Goal: Task Accomplishment & Management: Complete application form

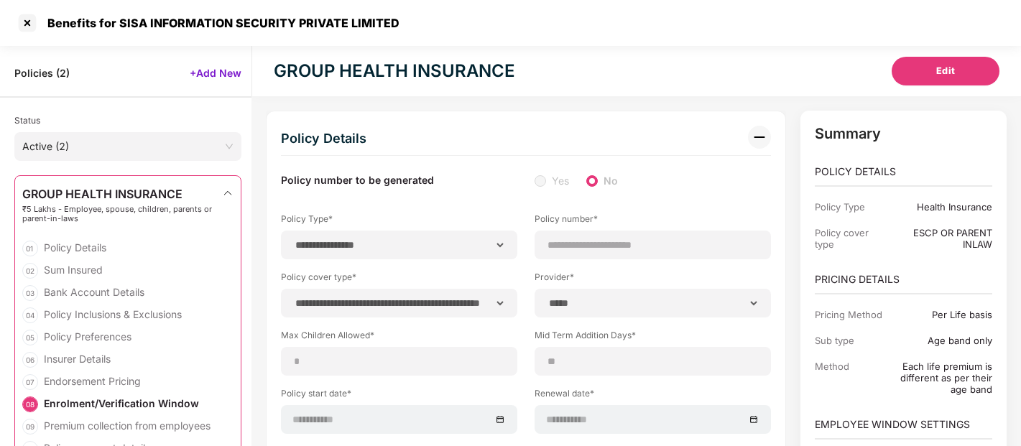
select select "**********"
select select "*****"
select select "******"
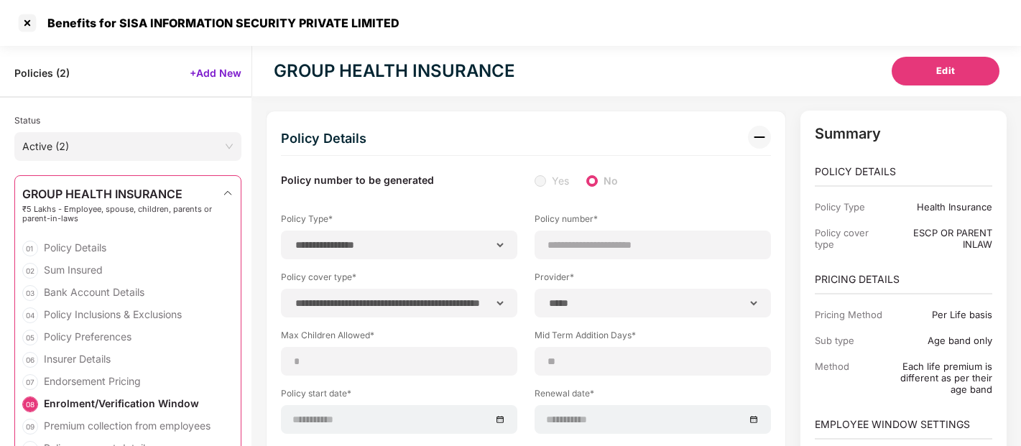
select select "**********"
select select "*"
select select "********"
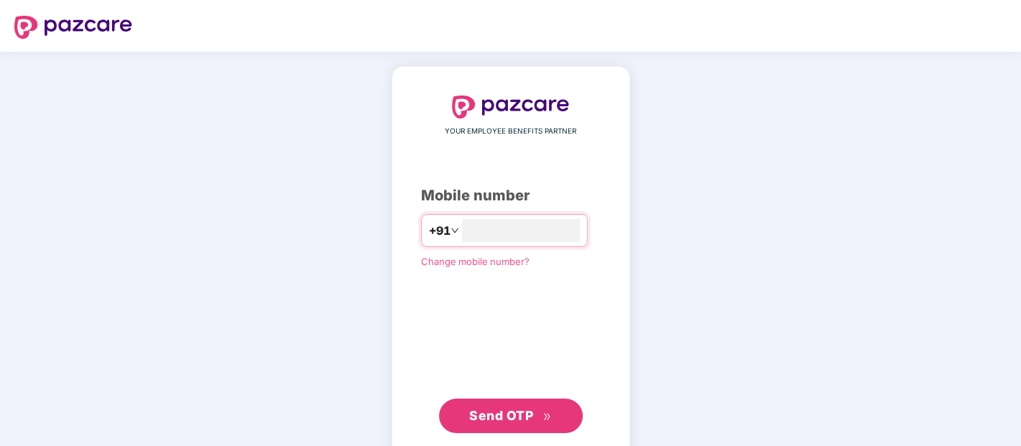
type input "**********"
click at [500, 410] on span "Send OTP" at bounding box center [501, 414] width 64 height 15
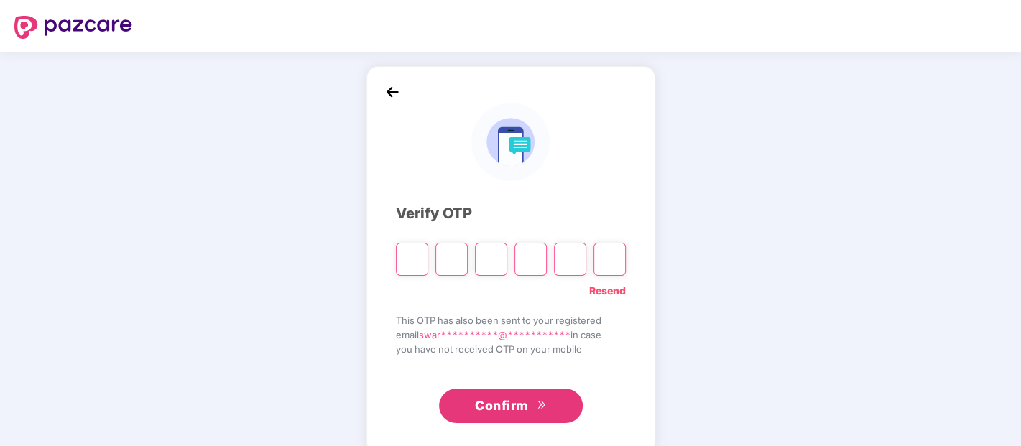
type input "*"
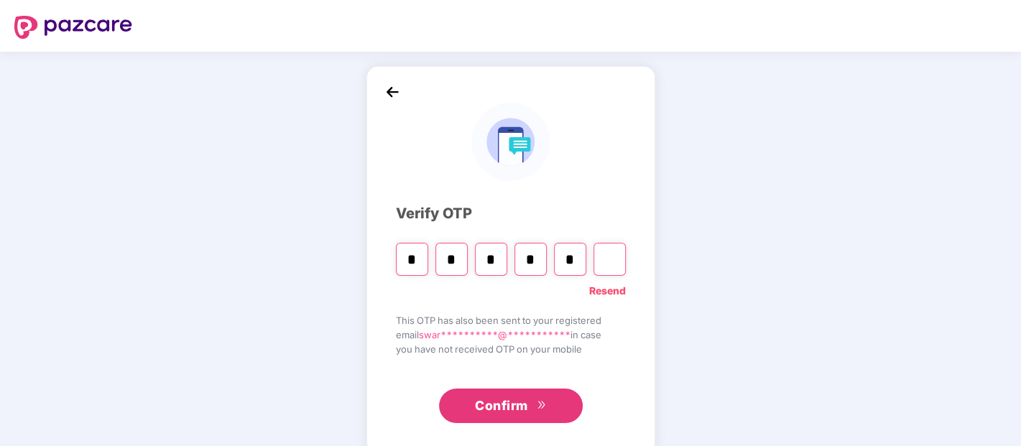
type input "*"
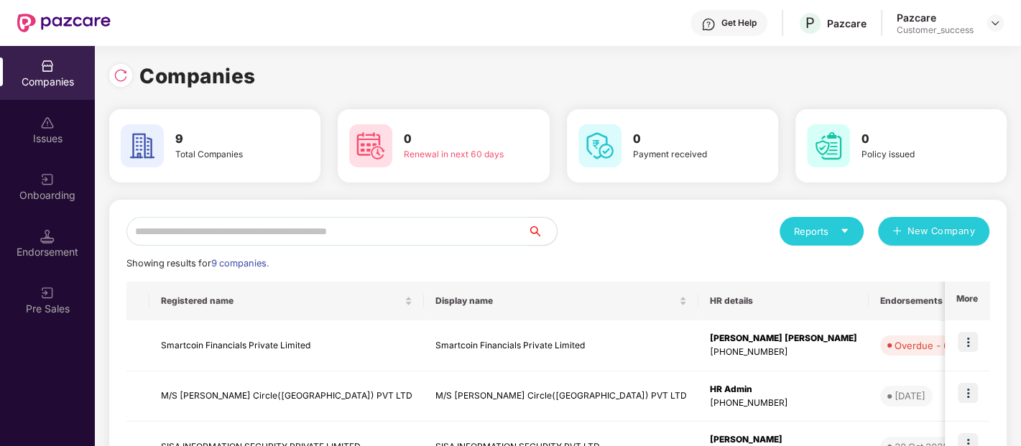
click at [341, 218] on input "text" at bounding box center [327, 231] width 402 height 29
paste input "**********"
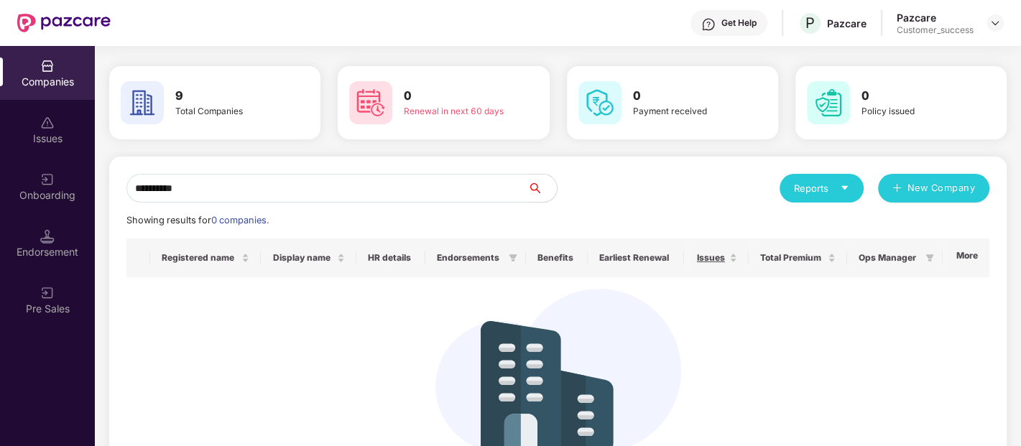
scroll to position [42, 0]
type input "*"
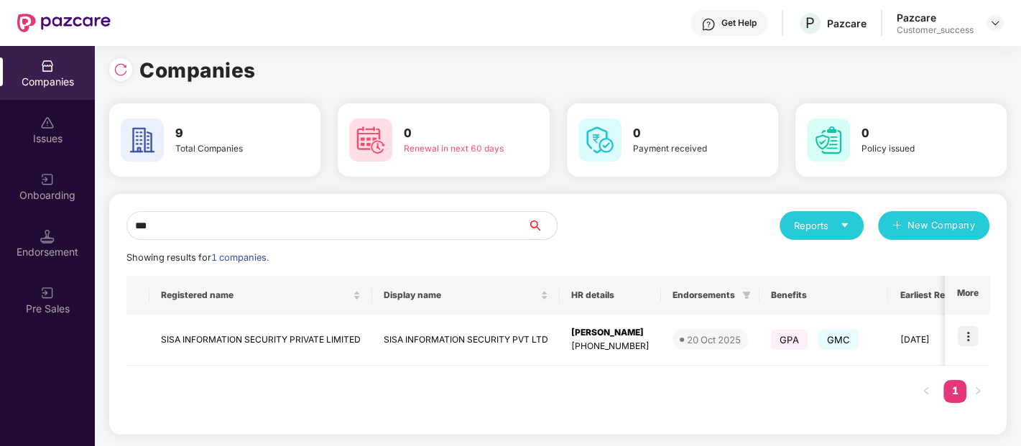
scroll to position [4, 0]
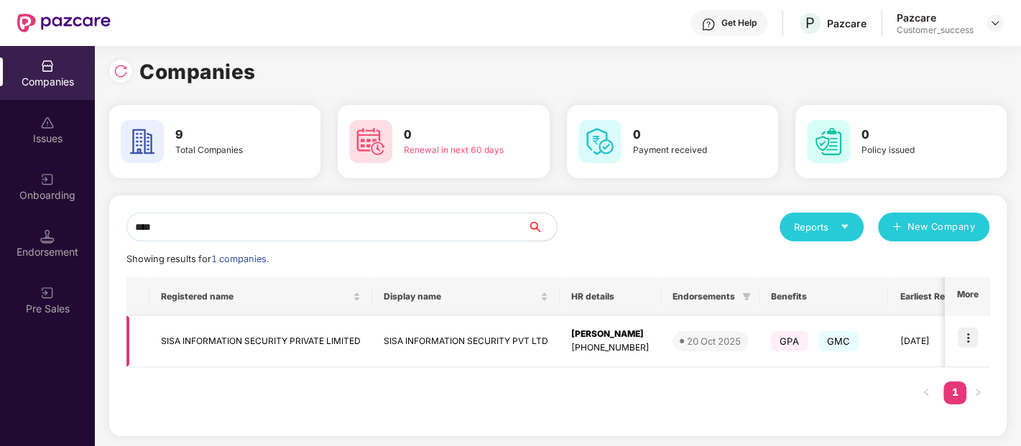
type input "****"
click at [962, 341] on img at bounding box center [968, 338] width 20 height 20
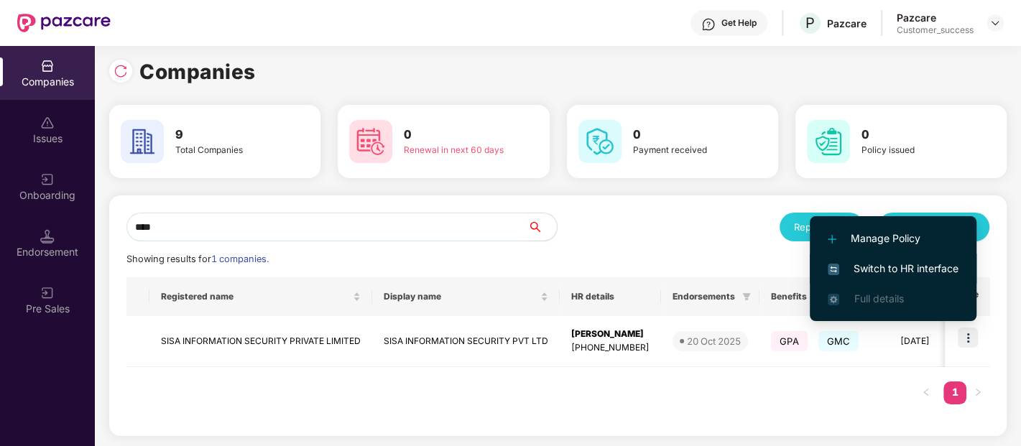
click at [907, 266] on span "Switch to HR interface" at bounding box center [893, 269] width 131 height 16
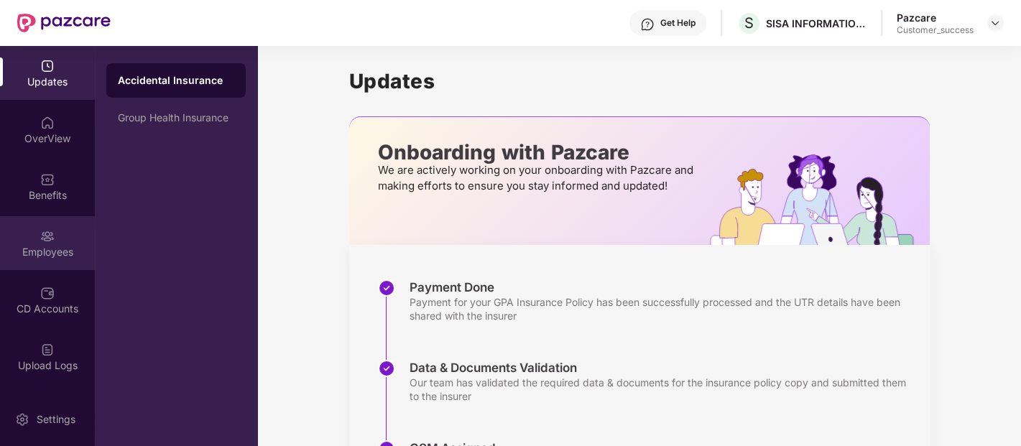
click at [54, 254] on div "Employees" at bounding box center [47, 252] width 95 height 14
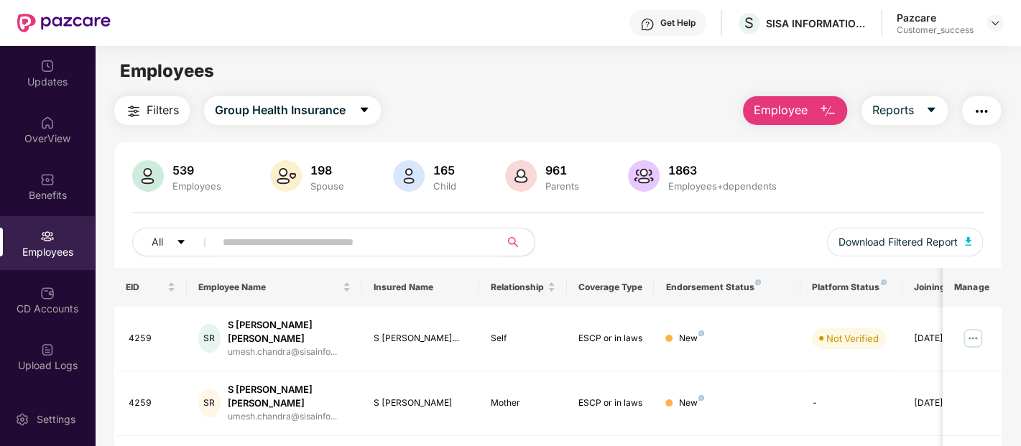
click at [246, 242] on input "text" at bounding box center [352, 242] width 258 height 22
paste input "**********"
type input "**********"
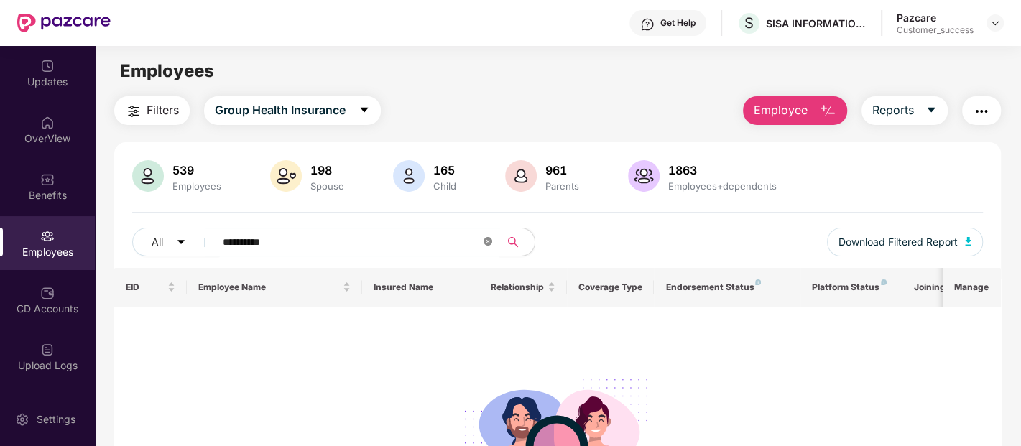
click at [490, 244] on icon "close-circle" at bounding box center [488, 241] width 9 height 9
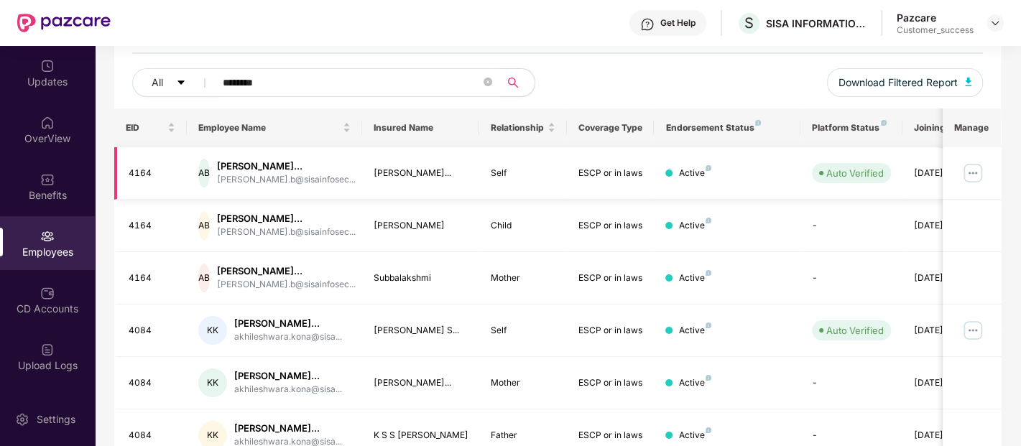
scroll to position [160, 0]
type input "********"
click at [979, 180] on img at bounding box center [972, 173] width 23 height 23
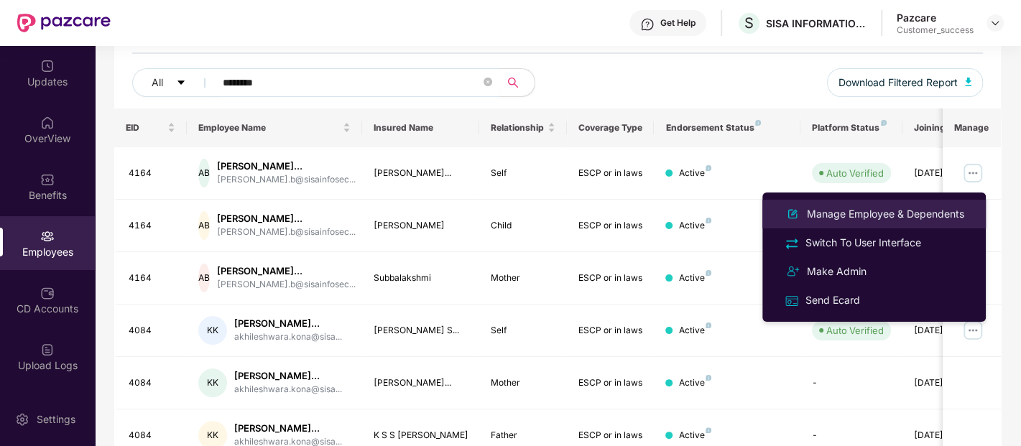
click at [918, 208] on div "Manage Employee & Dependents" at bounding box center [885, 214] width 163 height 16
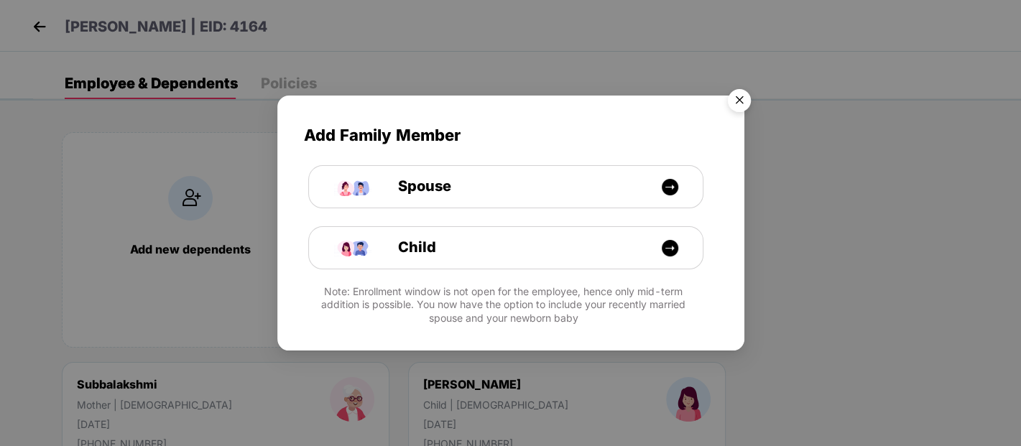
click at [730, 110] on img "Close" at bounding box center [739, 103] width 40 height 40
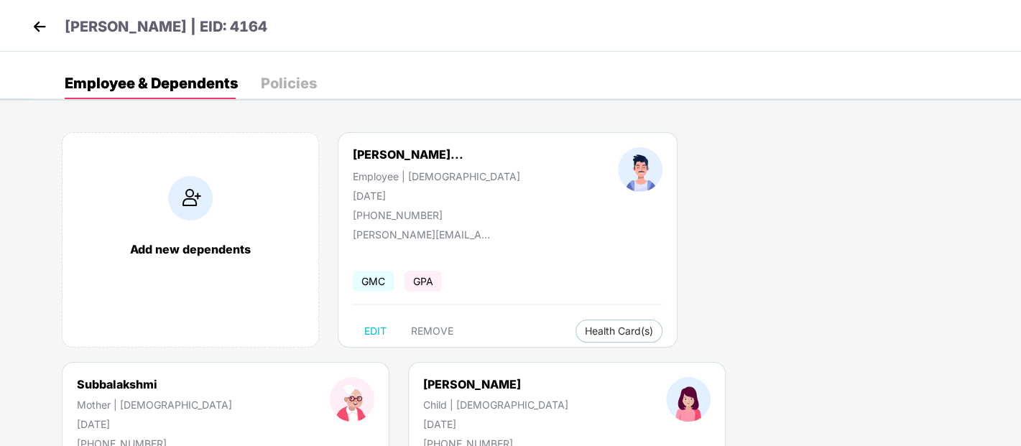
click at [43, 33] on img at bounding box center [40, 27] width 22 height 22
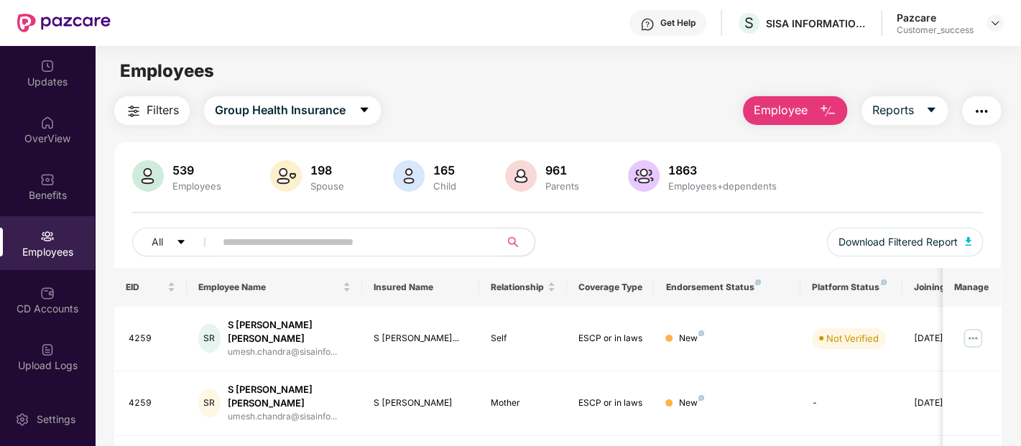
click at [432, 235] on input "text" at bounding box center [352, 242] width 258 height 22
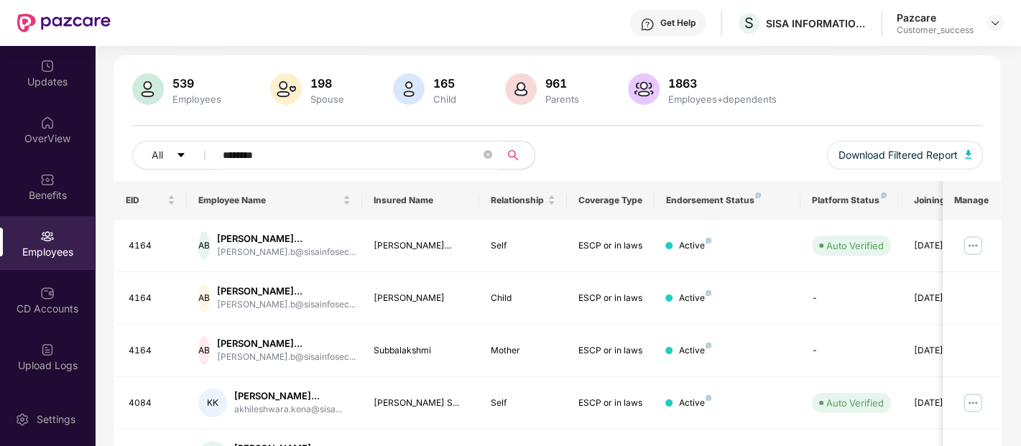
scroll to position [88, 0]
type input "********"
click at [974, 247] on img at bounding box center [972, 245] width 23 height 23
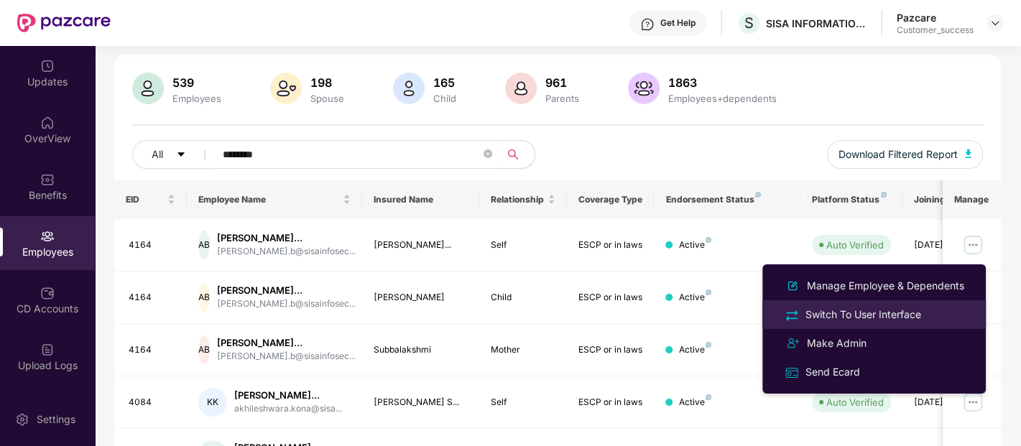
click at [885, 313] on div "Switch To User Interface" at bounding box center [863, 315] width 121 height 16
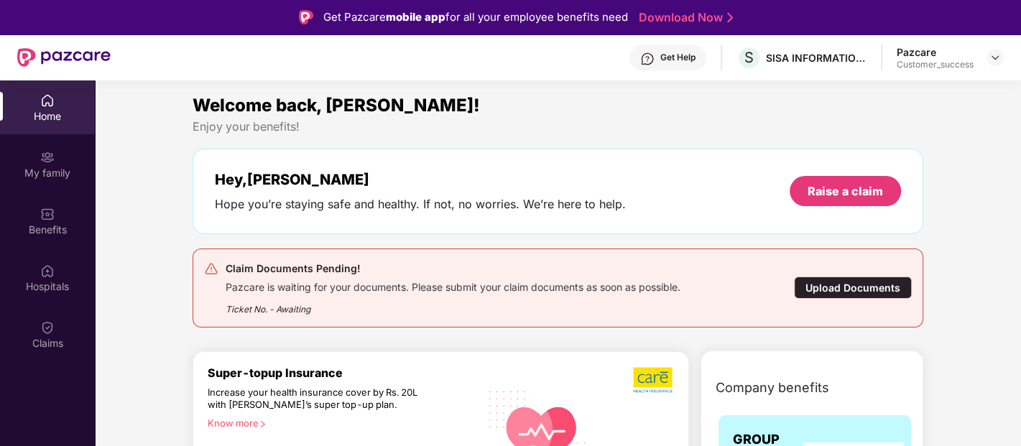
click at [834, 283] on div "Upload Documents" at bounding box center [853, 288] width 118 height 22
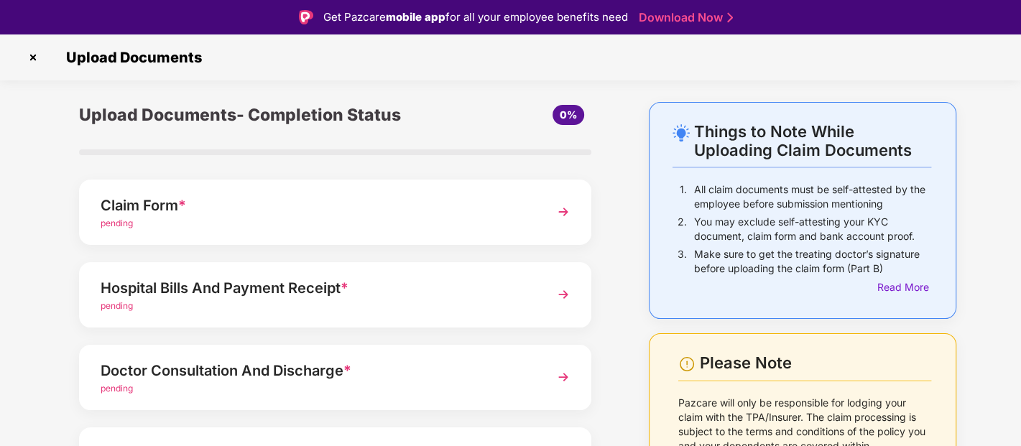
click at [443, 200] on div "Claim Form *" at bounding box center [316, 205] width 430 height 23
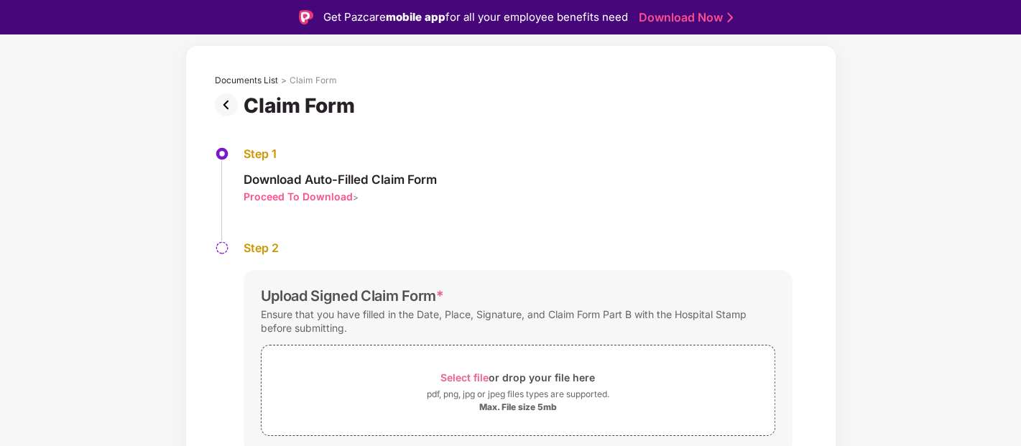
scroll to position [56, 0]
click at [229, 96] on img at bounding box center [229, 105] width 29 height 23
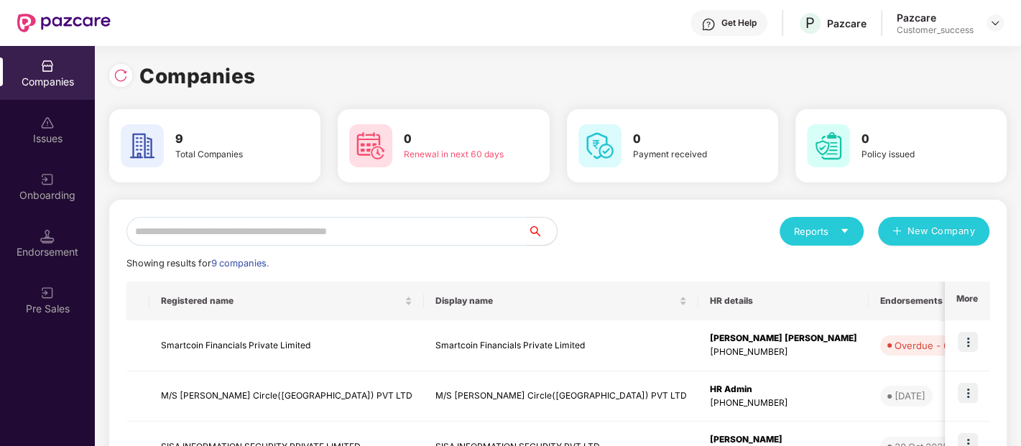
scroll to position [110, 0]
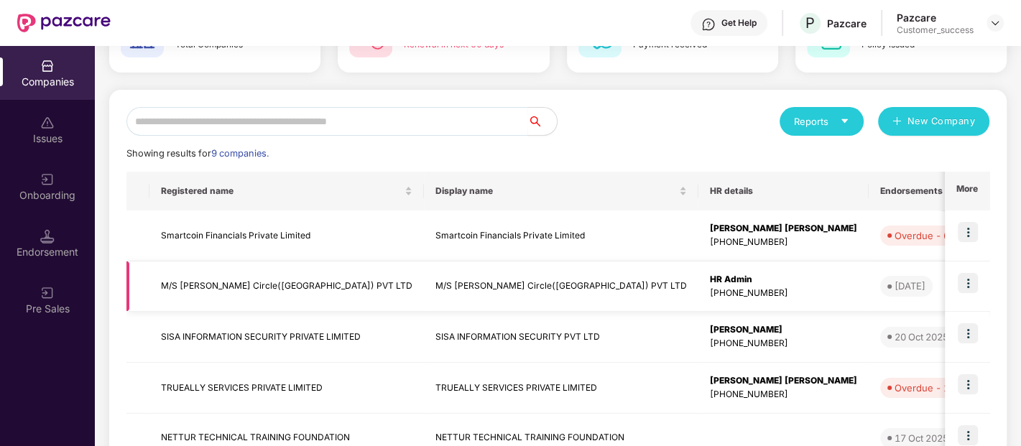
click at [239, 292] on td "M/S Baker Circle(INDIA) PVT LTD" at bounding box center [286, 287] width 274 height 51
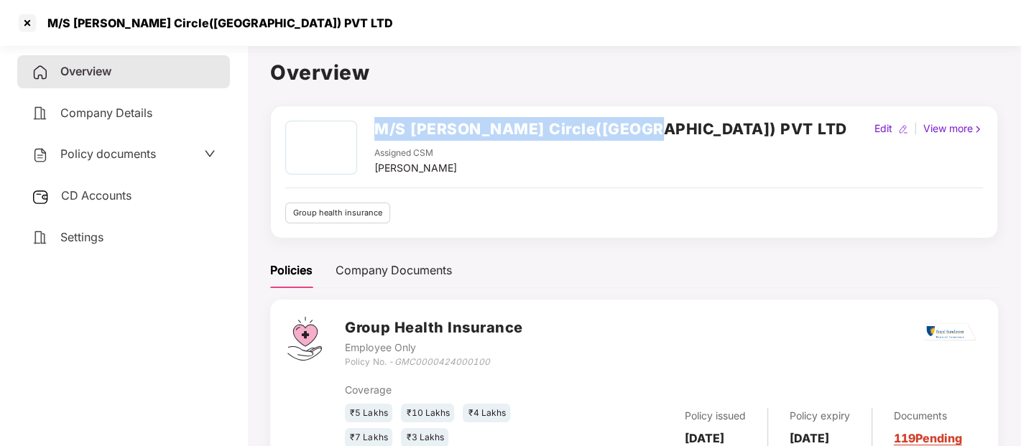
drag, startPoint x: 374, startPoint y: 127, endPoint x: 693, endPoint y: 128, distance: 319.8
click at [693, 128] on div "M/S Baker Circle(INDIA) PVT LTD Assigned CSM Swarnima Khare Edit | View more" at bounding box center [634, 148] width 698 height 55
copy h2 "M/S Baker Circle(INDIA) PVT LTD"
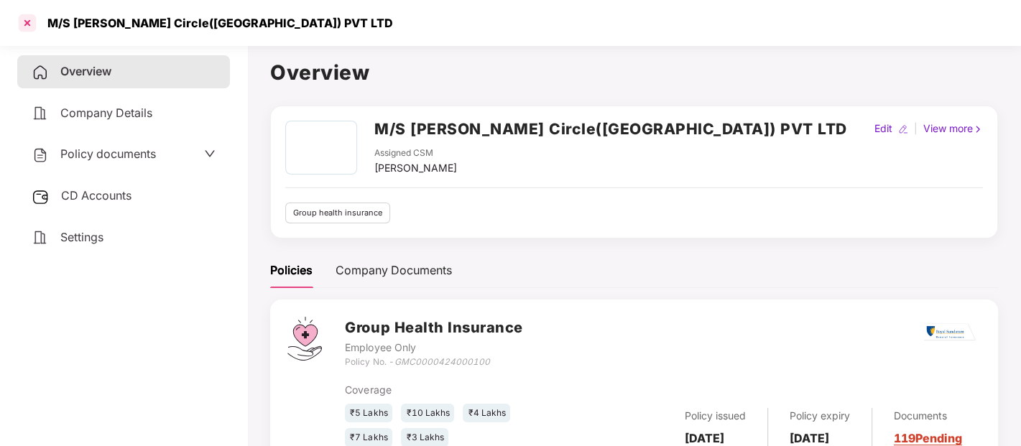
click at [24, 23] on div at bounding box center [27, 22] width 23 height 23
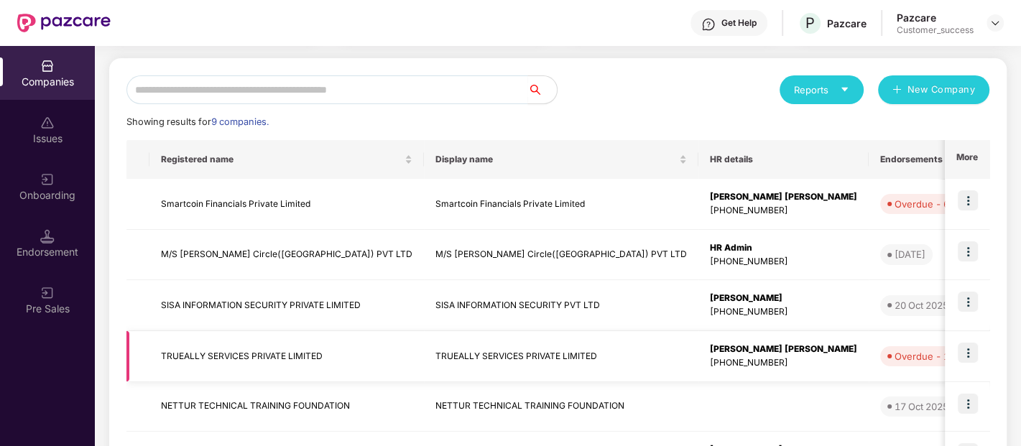
scroll to position [185, 0]
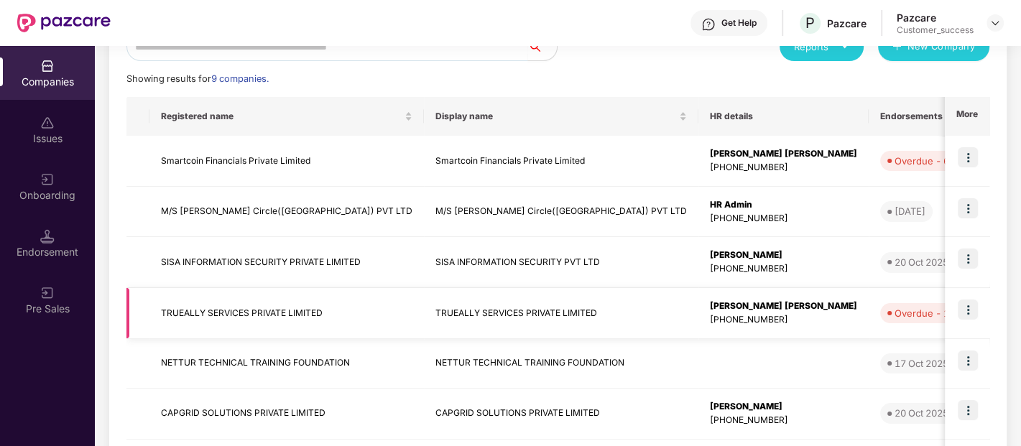
click at [265, 316] on td "TRUEALLY SERVICES PRIVATE LIMITED" at bounding box center [286, 313] width 274 height 51
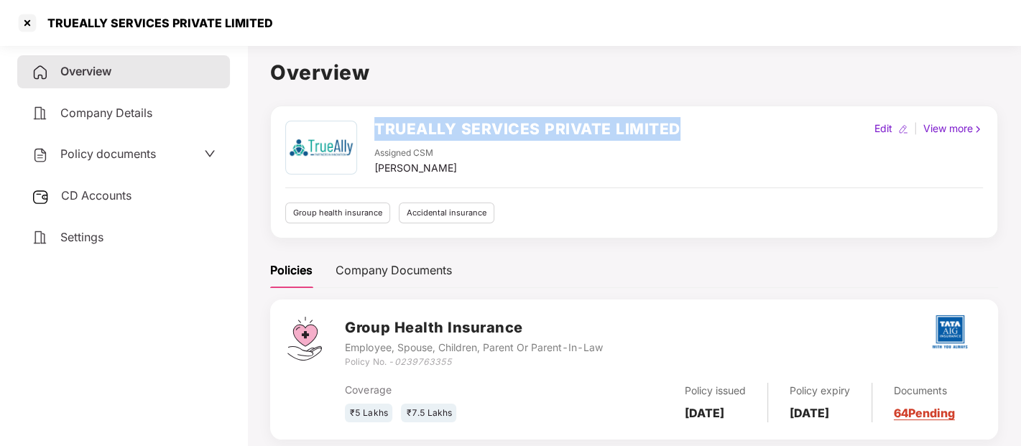
drag, startPoint x: 373, startPoint y: 127, endPoint x: 701, endPoint y: 124, distance: 327.7
click at [701, 124] on div "TRUEALLY SERVICES PRIVATE LIMITED Assigned CSM Swarnima Khare Edit | View more" at bounding box center [634, 148] width 698 height 55
copy h2 "TRUEALLY SERVICES PRIVATE LIMITED"
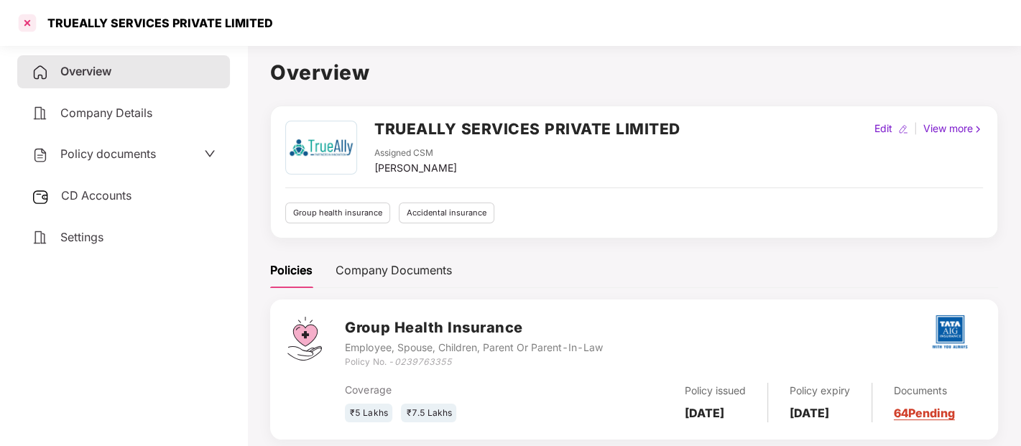
click at [29, 25] on div at bounding box center [27, 22] width 23 height 23
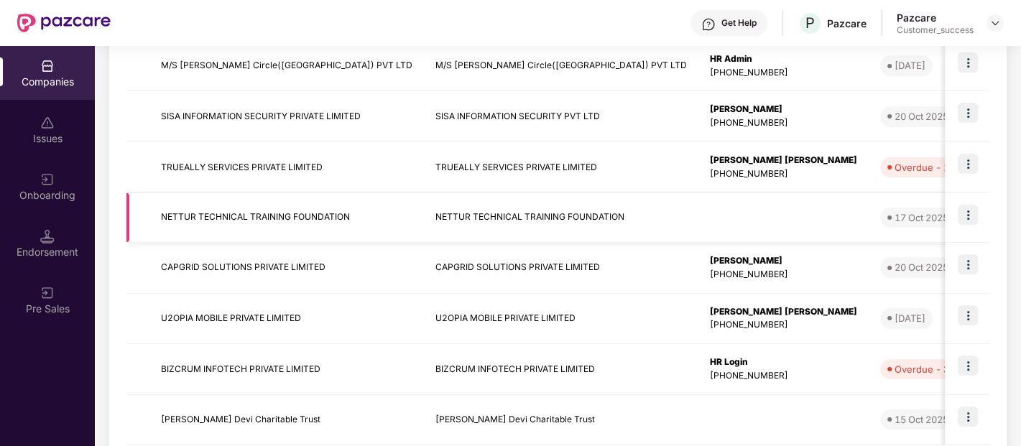
scroll to position [333, 0]
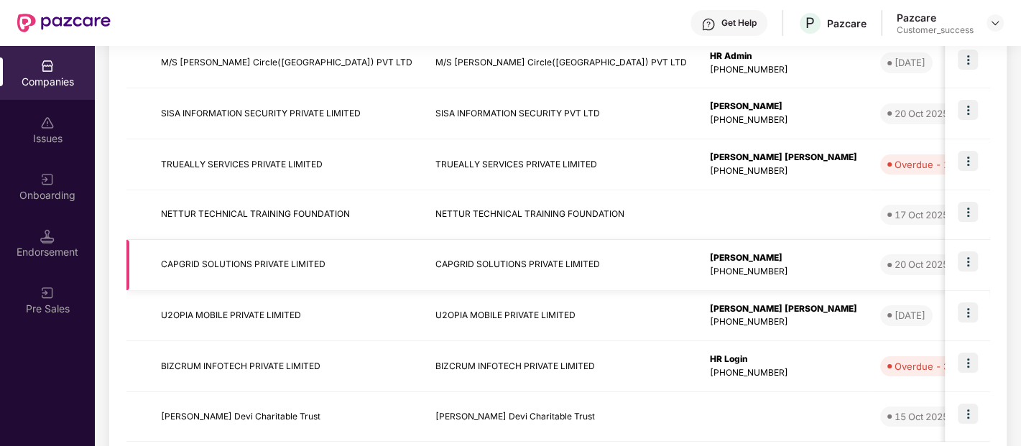
click at [434, 266] on td "CAPGRID SOLUTIONS PRIVATE LIMITED" at bounding box center [561, 265] width 274 height 51
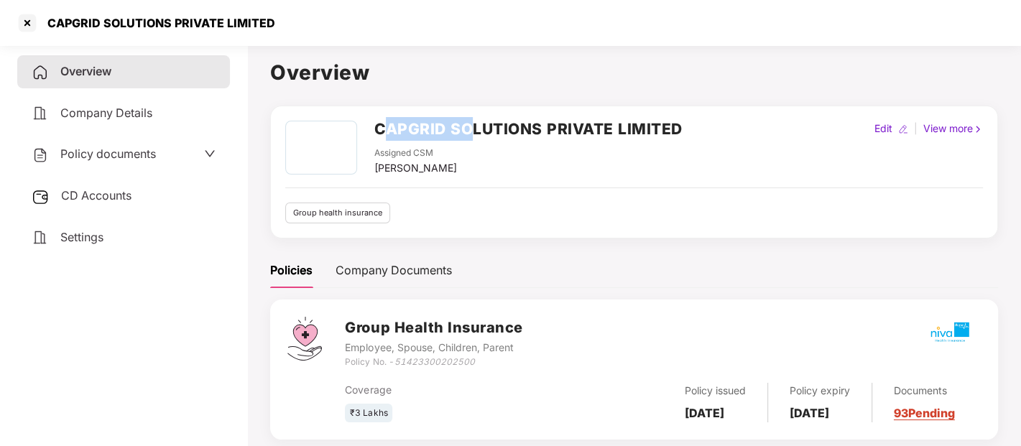
drag, startPoint x: 380, startPoint y: 128, endPoint x: 463, endPoint y: 134, distance: 83.6
click at [463, 134] on h2 "CAPGRID SOLUTIONS PRIVATE LIMITED" at bounding box center [528, 129] width 308 height 24
click at [426, 132] on h2 "CAPGRID SOLUTIONS PRIVATE LIMITED" at bounding box center [528, 129] width 308 height 24
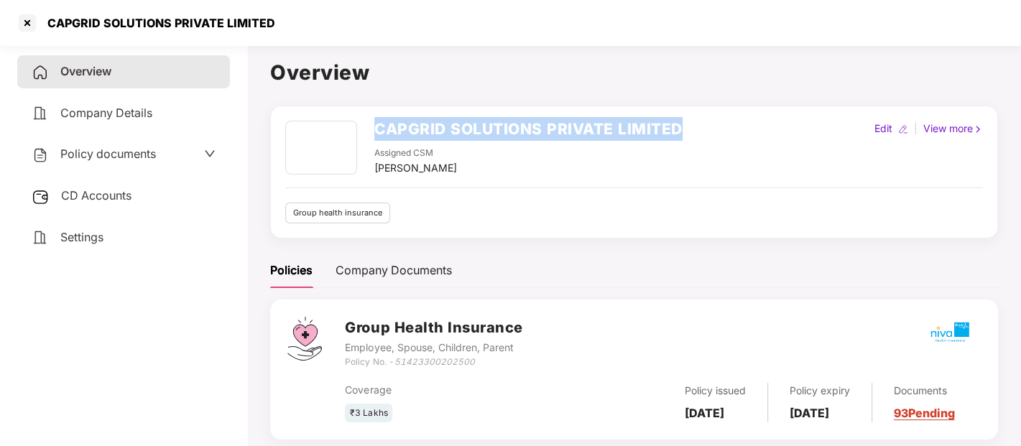
drag, startPoint x: 374, startPoint y: 126, endPoint x: 707, endPoint y: 121, distance: 333.4
click at [707, 121] on div "CAPGRID SOLUTIONS PRIVATE LIMITED Assigned CSM Swarnima Khare Edit | View more" at bounding box center [634, 148] width 698 height 55
copy h2 "CAPGRID SOLUTIONS PRIVATE LIMITED"
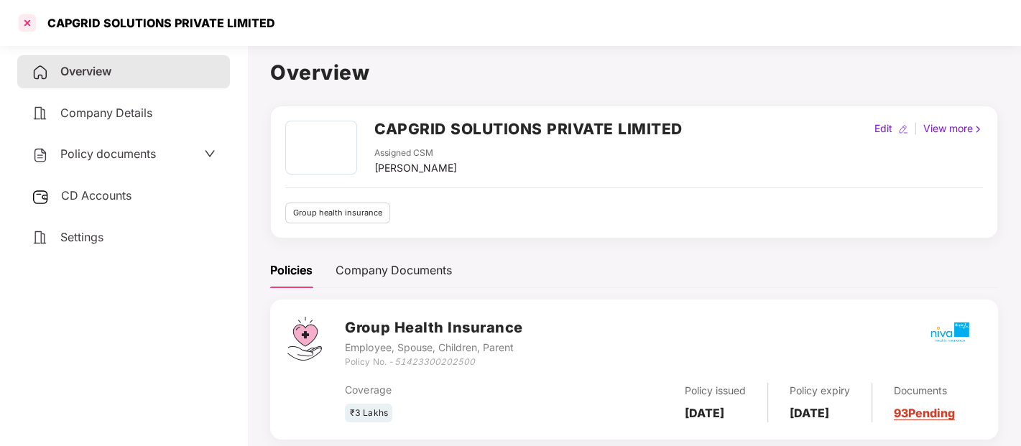
click at [21, 19] on div at bounding box center [27, 22] width 23 height 23
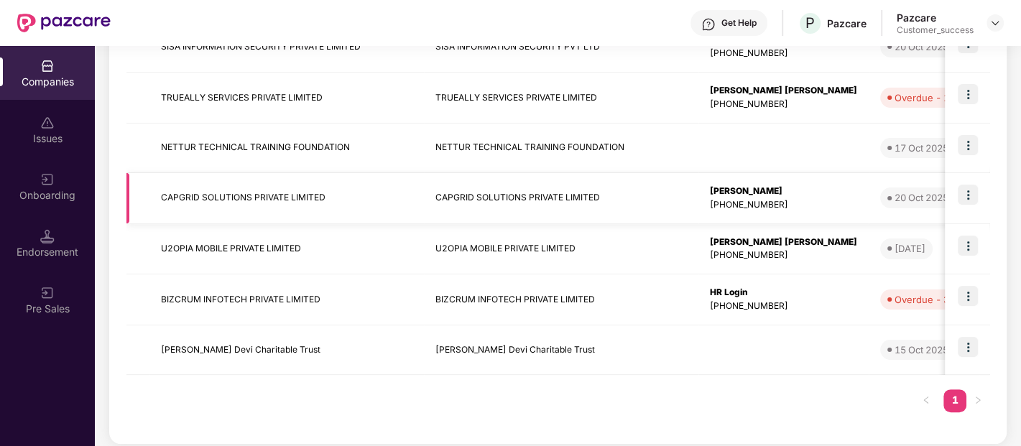
scroll to position [404, 0]
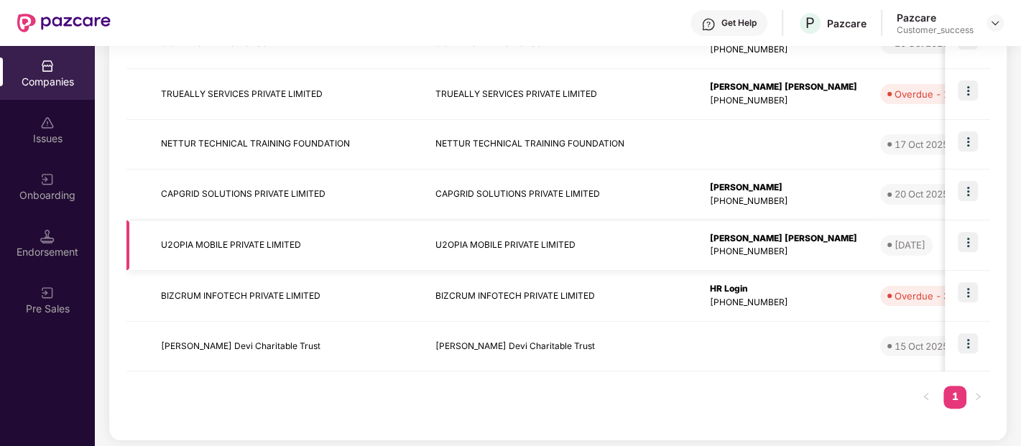
click at [329, 237] on td "U2OPIA MOBILE PRIVATE LIMITED" at bounding box center [286, 246] width 274 height 51
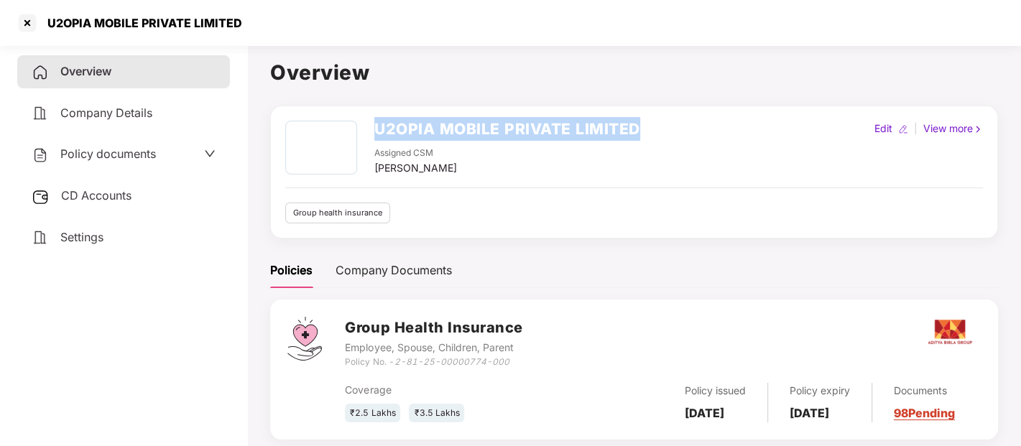
drag, startPoint x: 371, startPoint y: 126, endPoint x: 731, endPoint y: 121, distance: 359.3
click at [731, 121] on div "U2OPIA MOBILE PRIVATE LIMITED Assigned CSM Swarnima Khare Edit | View more" at bounding box center [634, 148] width 698 height 55
copy h2 "U2OPIA MOBILE PRIVATE LIMITED"
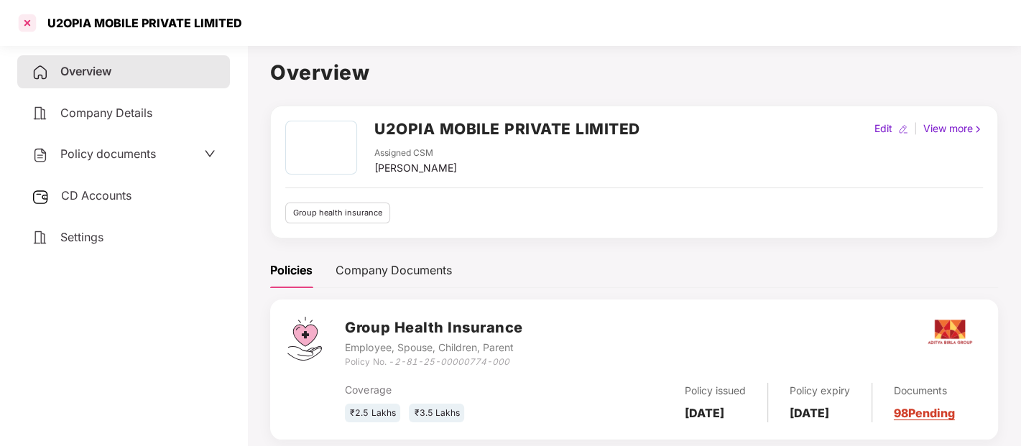
click at [29, 28] on div at bounding box center [27, 22] width 23 height 23
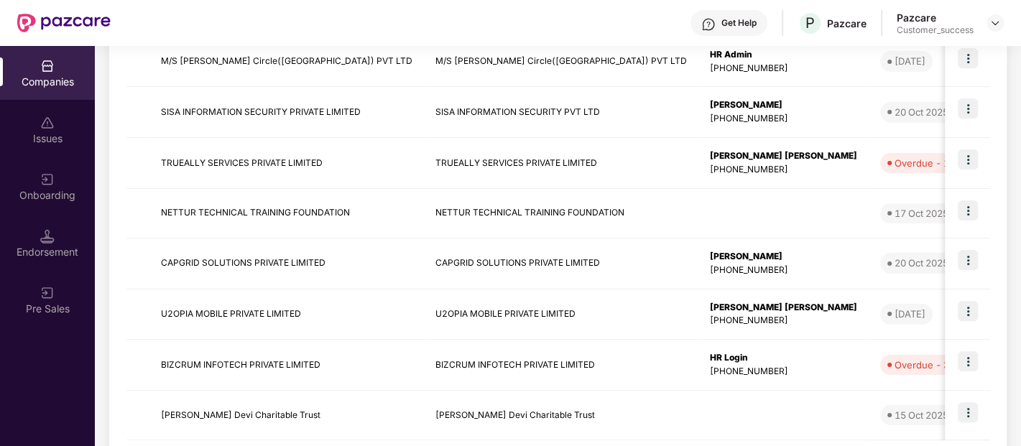
scroll to position [406, 0]
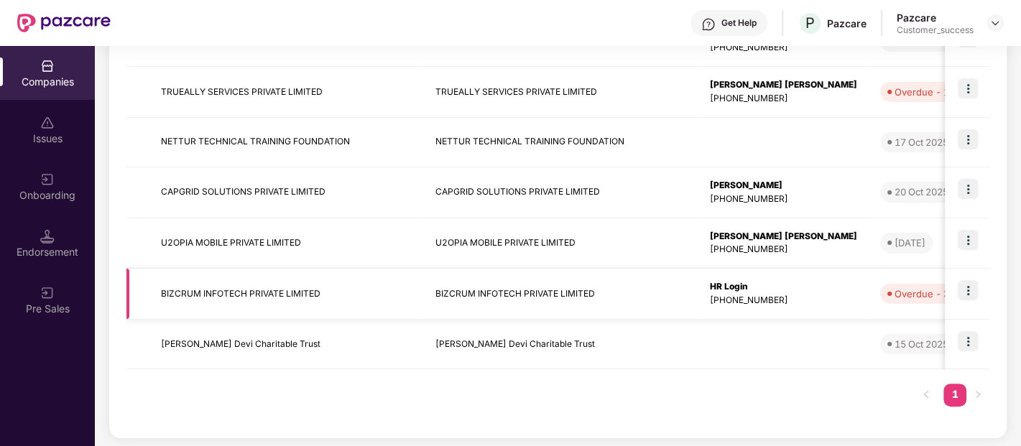
click at [308, 290] on td "BIZCRUM INFOTECH PRIVATE LIMITED" at bounding box center [286, 294] width 274 height 51
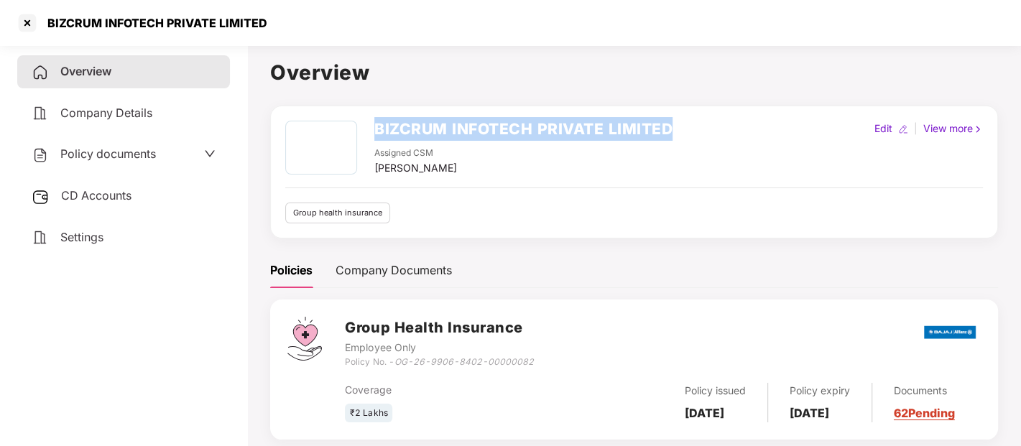
drag, startPoint x: 371, startPoint y: 126, endPoint x: 711, endPoint y: 128, distance: 339.9
click at [711, 128] on div "BIZCRUM INFOTECH PRIVATE LIMITED Assigned CSM Swarnima Khare Edit | View more" at bounding box center [634, 148] width 698 height 55
copy h2 "BIZCRUM INFOTECH PRIVATE LIMITED"
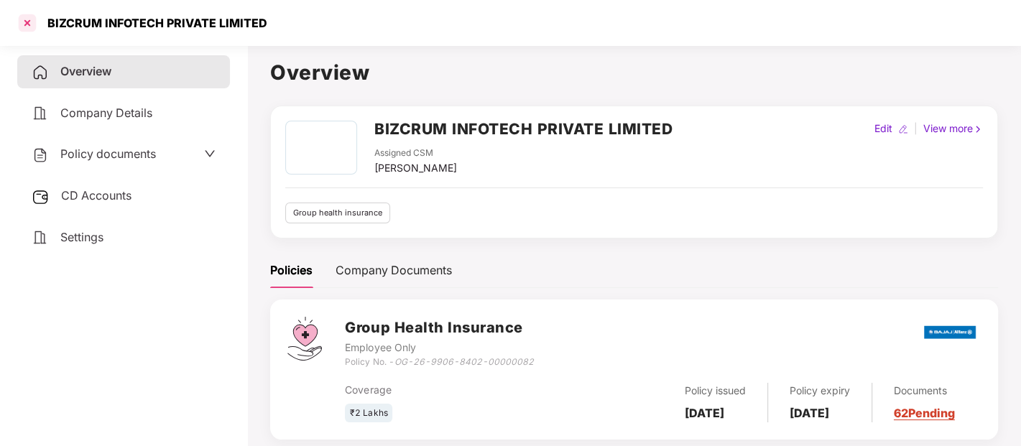
click at [28, 17] on div at bounding box center [27, 22] width 23 height 23
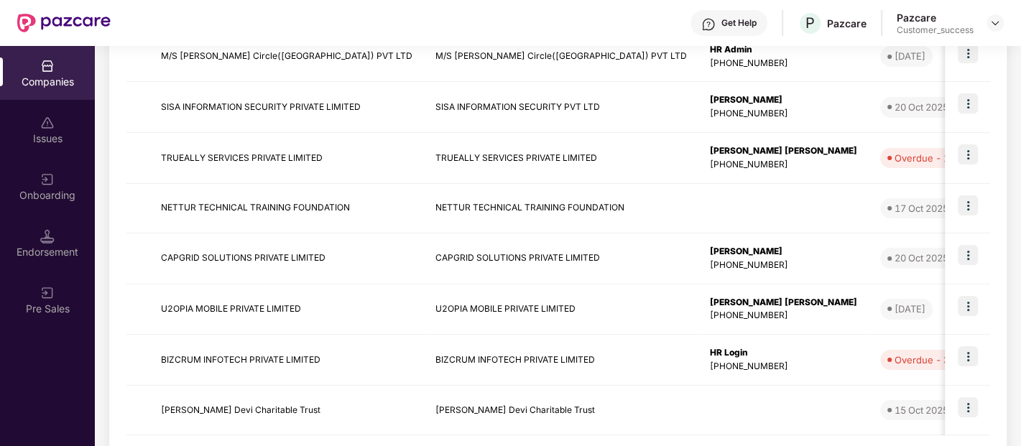
scroll to position [406, 0]
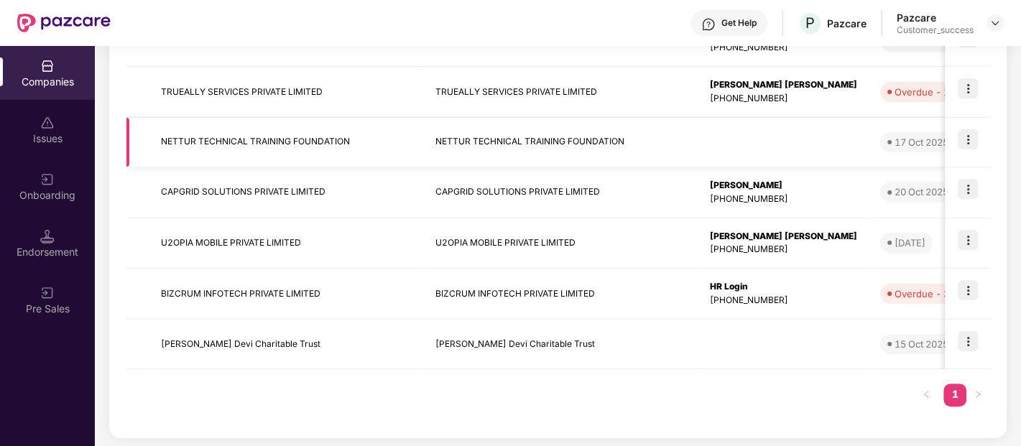
click at [959, 140] on img at bounding box center [968, 139] width 20 height 20
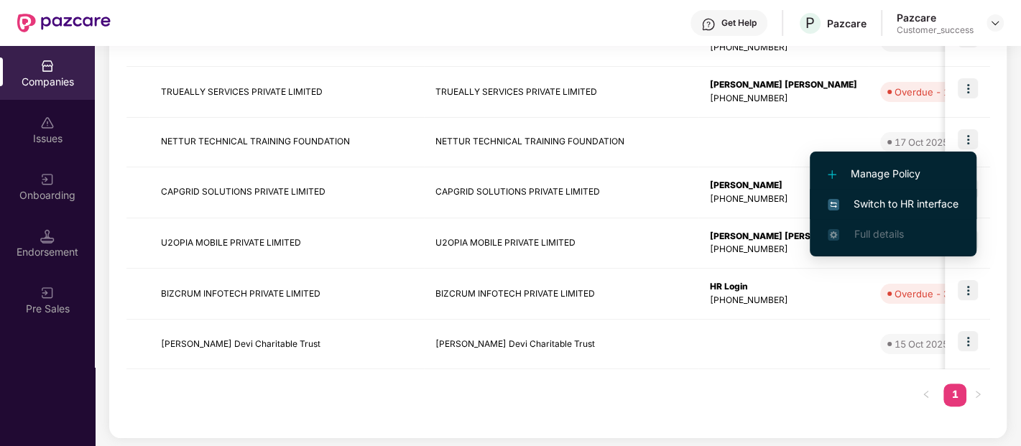
click at [905, 195] on li "Switch to HR interface" at bounding box center [893, 204] width 167 height 30
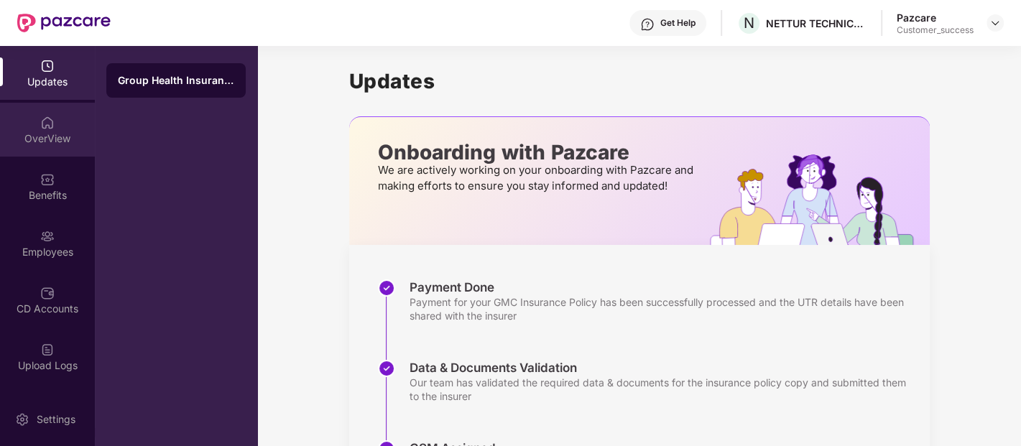
click at [42, 129] on div "OverView" at bounding box center [47, 130] width 95 height 54
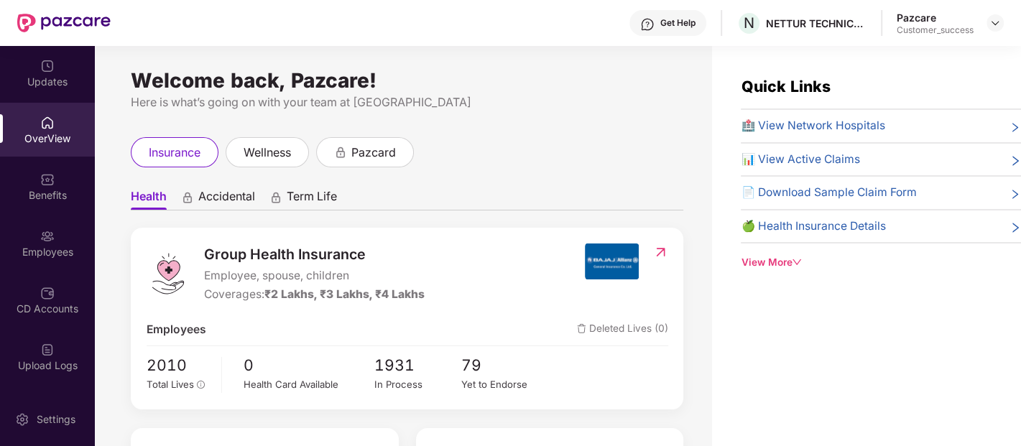
click at [55, 292] on div "CD Accounts" at bounding box center [47, 300] width 95 height 54
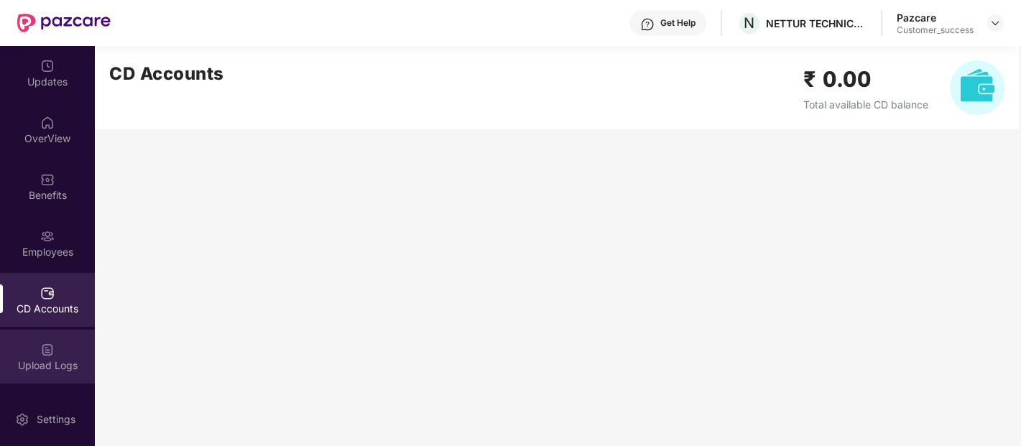
click at [40, 344] on img at bounding box center [47, 350] width 14 height 14
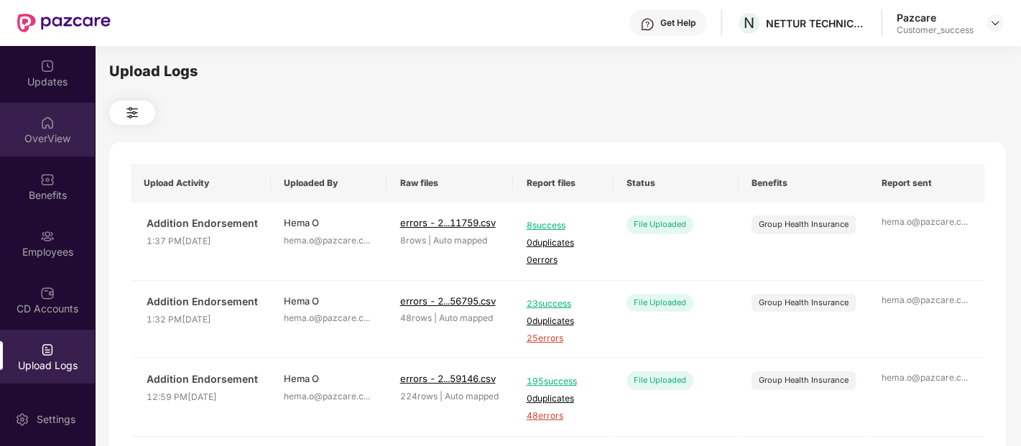
click at [47, 130] on div "OverView" at bounding box center [47, 130] width 95 height 54
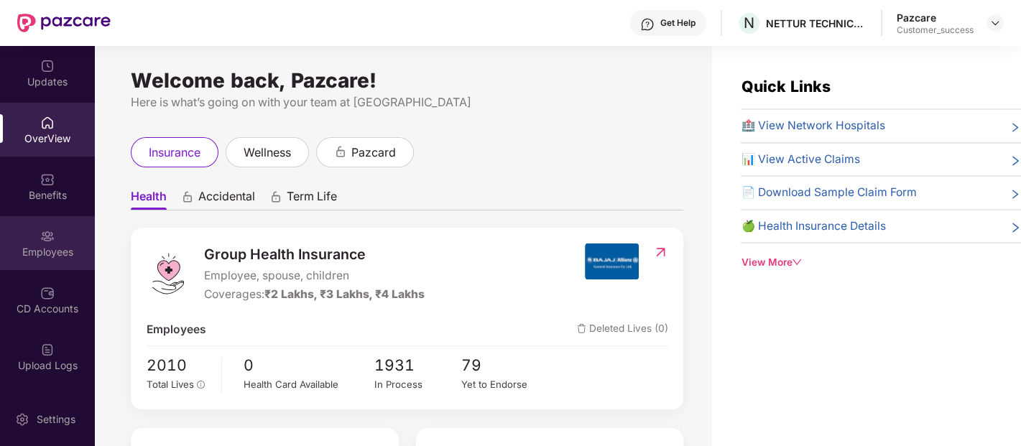
click at [57, 224] on div "Employees" at bounding box center [47, 243] width 95 height 54
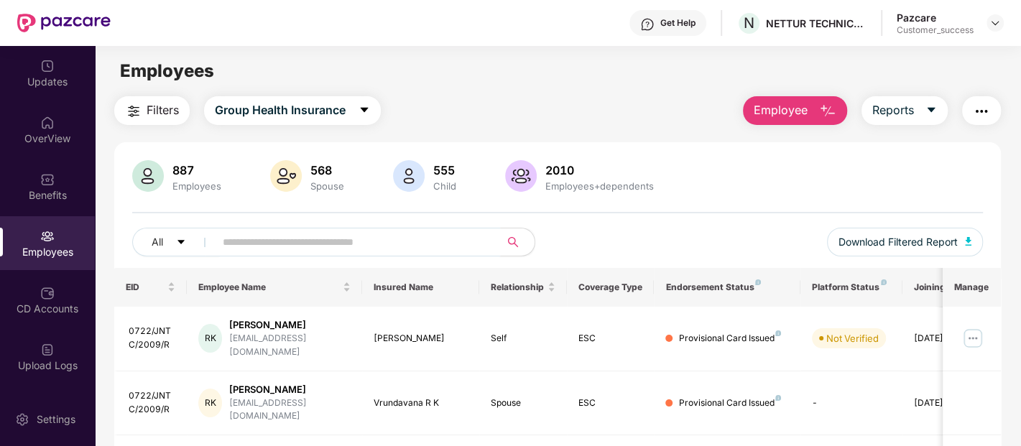
click at [272, 235] on input "text" at bounding box center [352, 242] width 258 height 22
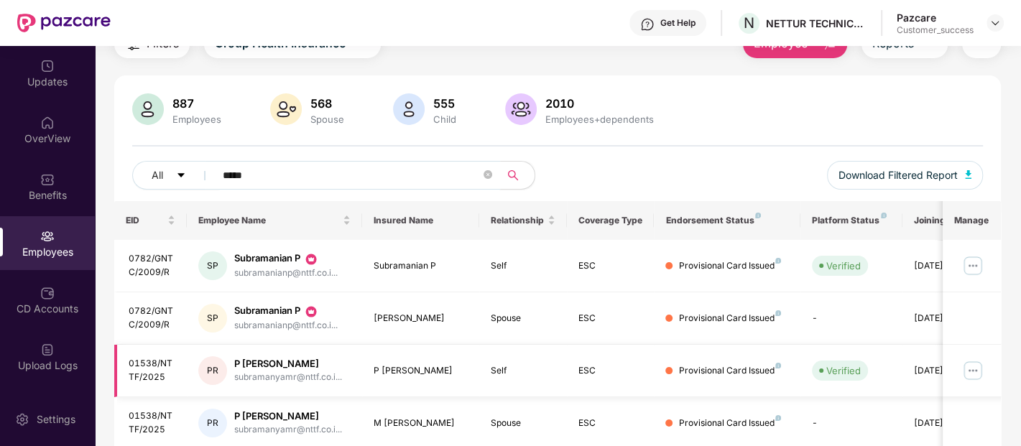
scroll to position [68, 0]
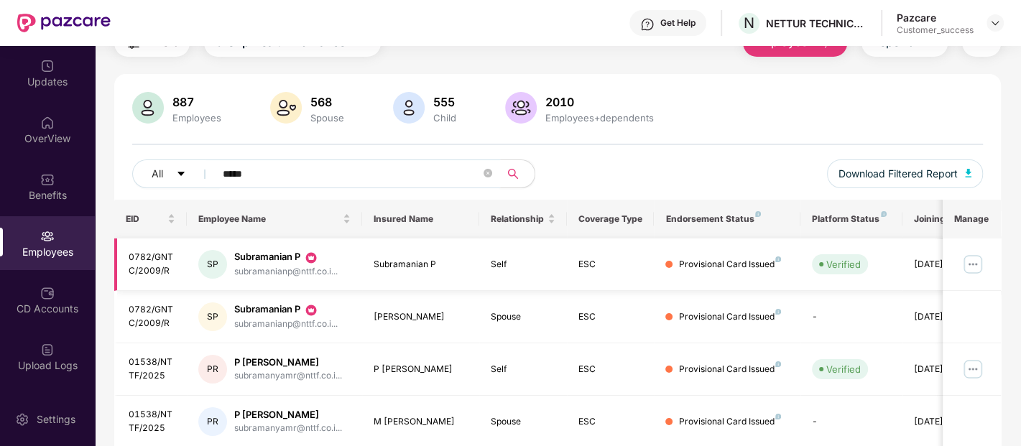
type input "*****"
click at [982, 264] on img at bounding box center [972, 264] width 23 height 23
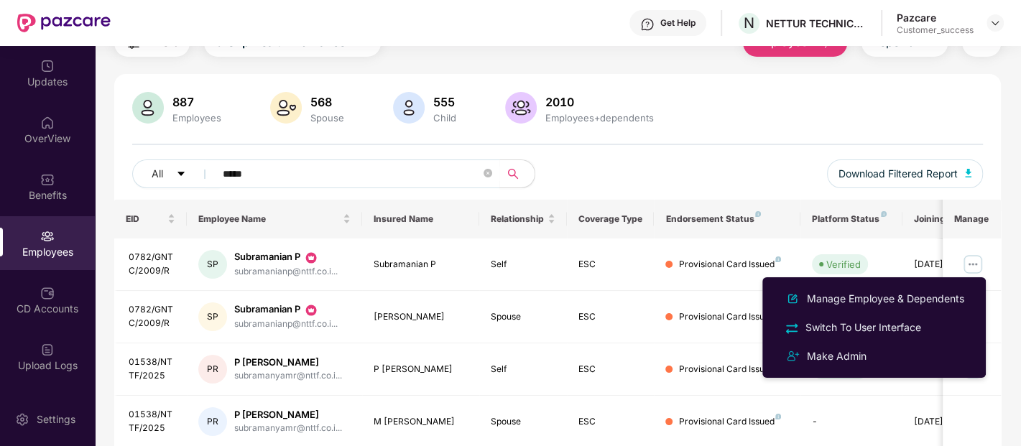
click at [994, 183] on div "887 Employees 568 Spouse 555 Child 2010 Employees+dependents All ***** Download…" at bounding box center [557, 146] width 887 height 108
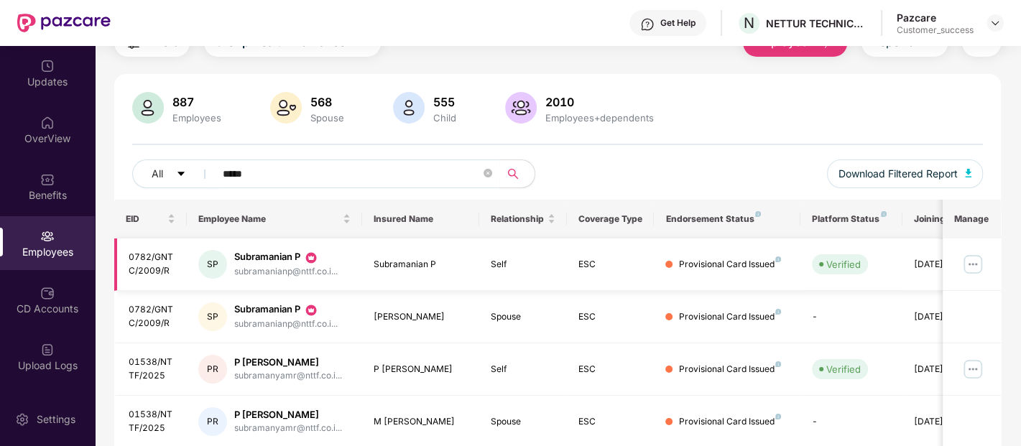
click at [979, 269] on img at bounding box center [972, 264] width 23 height 23
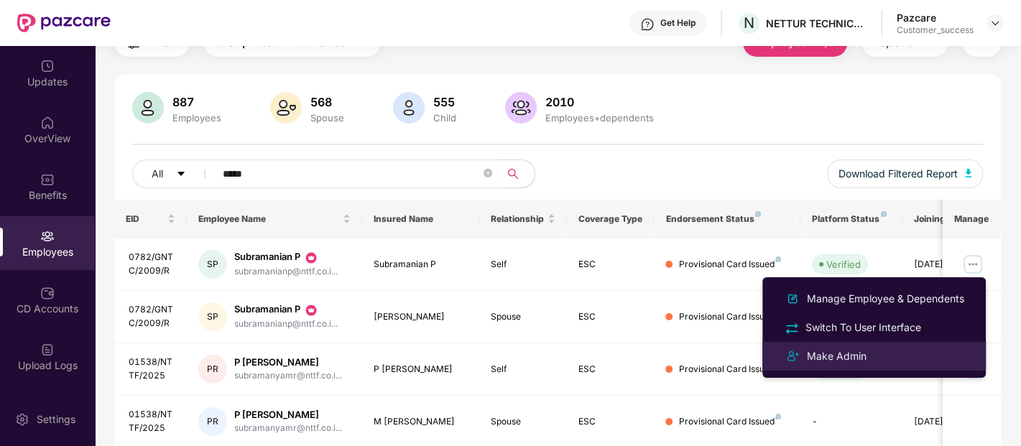
click at [848, 354] on div "Make Admin" at bounding box center [836, 356] width 65 height 16
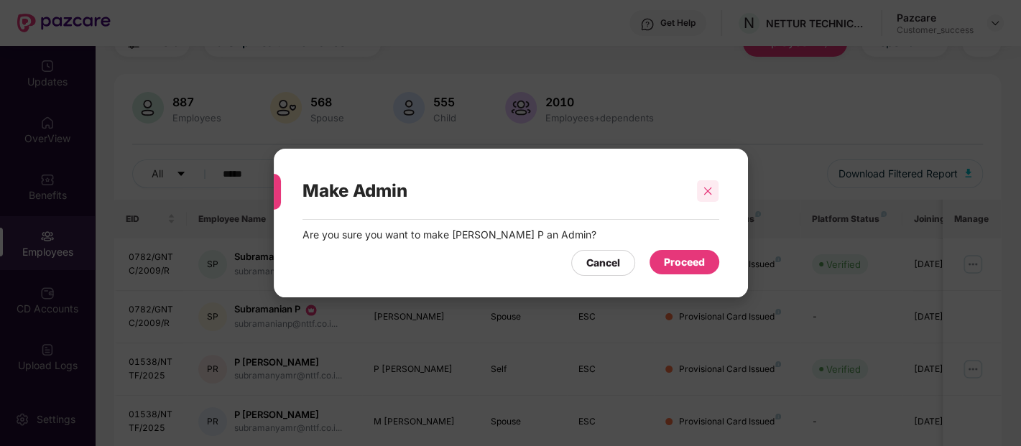
click at [704, 185] on div at bounding box center [708, 191] width 22 height 22
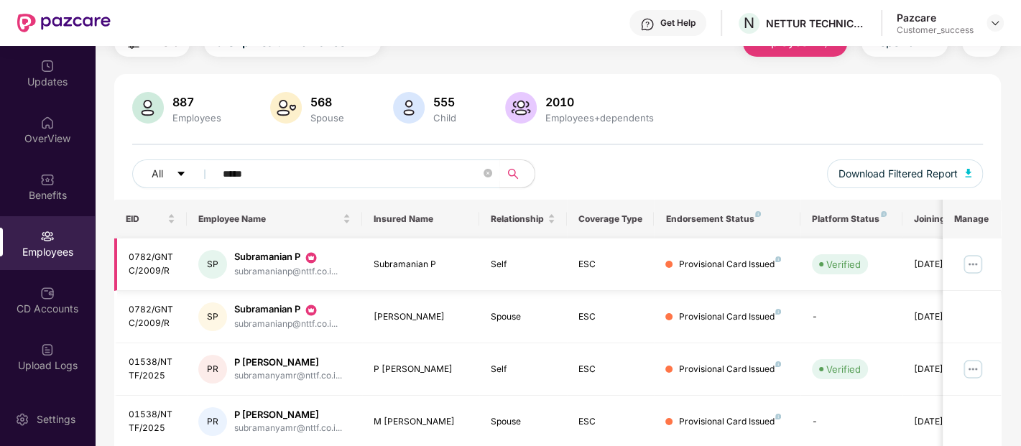
click at [967, 262] on img at bounding box center [972, 264] width 23 height 23
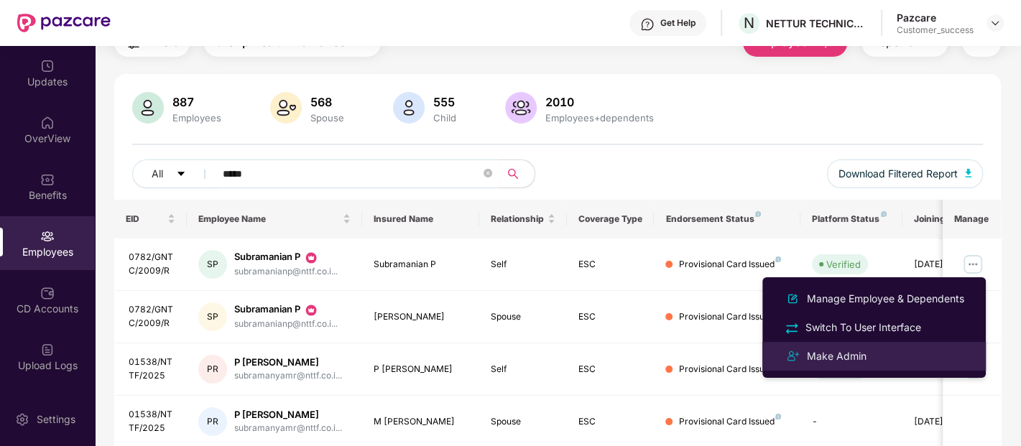
click at [841, 348] on div "Make Admin" at bounding box center [836, 356] width 65 height 16
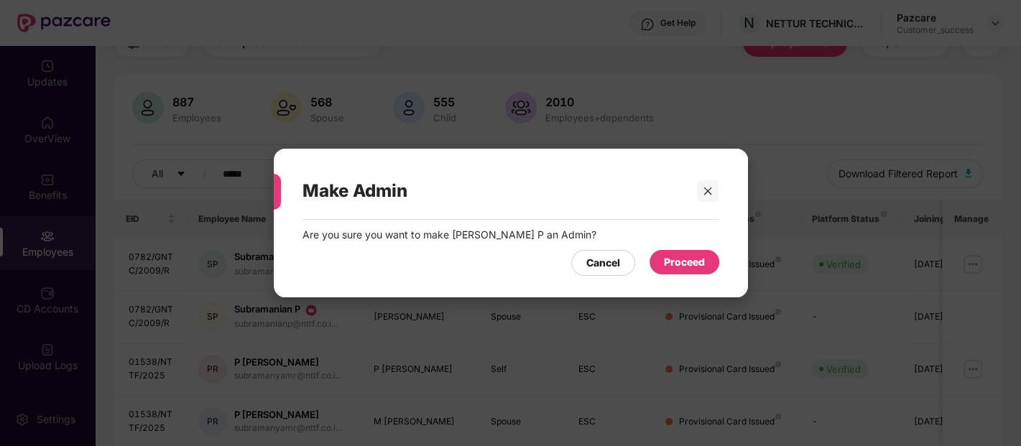
click at [678, 251] on div "Proceed" at bounding box center [685, 262] width 70 height 24
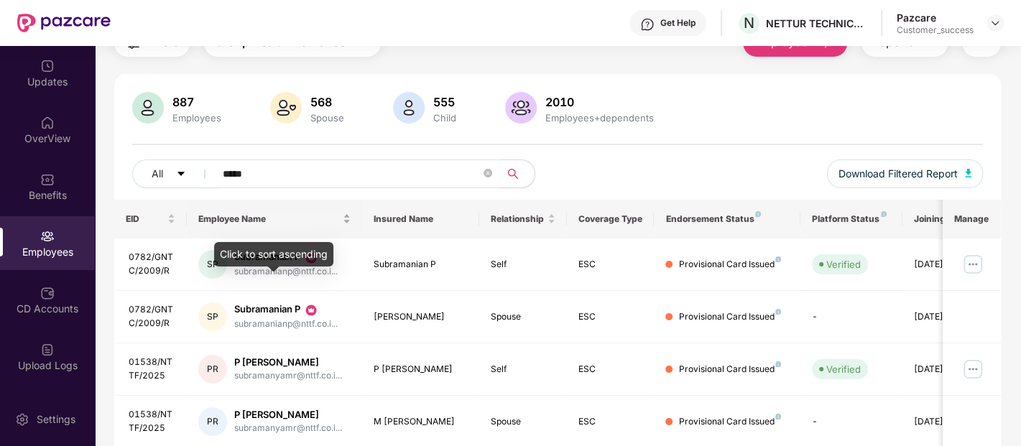
scroll to position [0, 0]
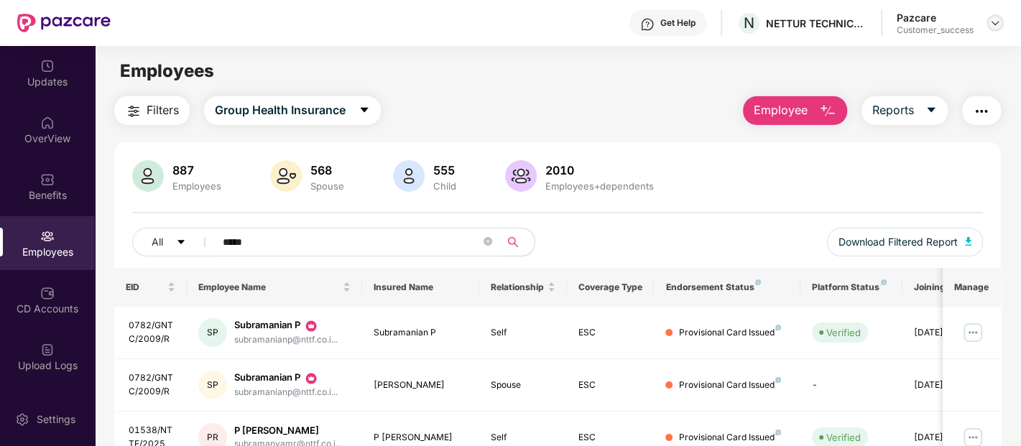
click at [998, 17] on img at bounding box center [994, 22] width 11 height 11
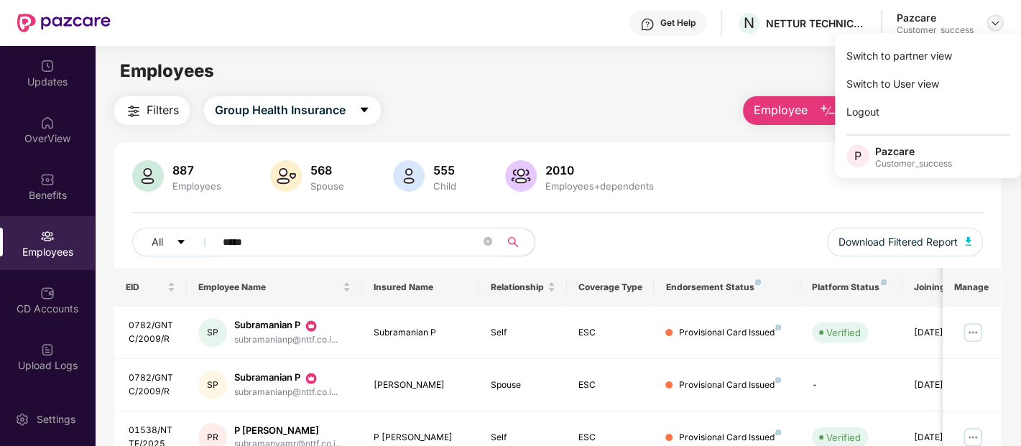
click at [998, 17] on img at bounding box center [994, 22] width 11 height 11
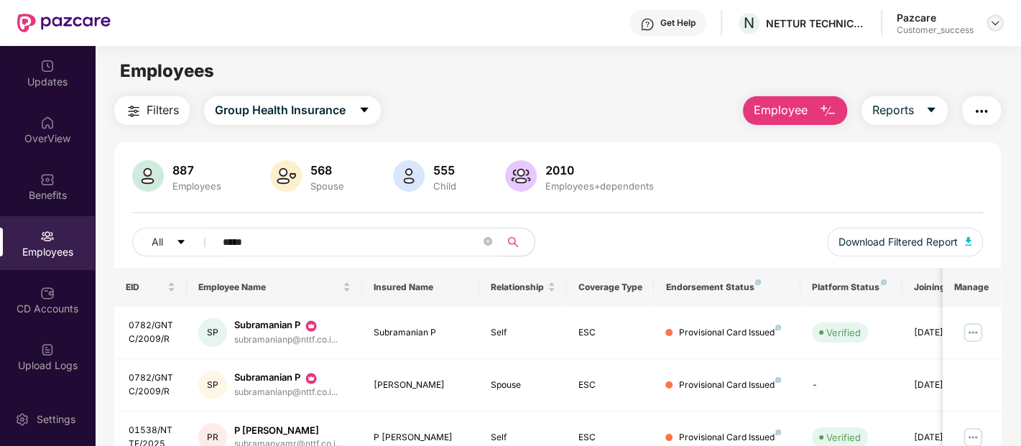
click at [998, 17] on img at bounding box center [994, 22] width 11 height 11
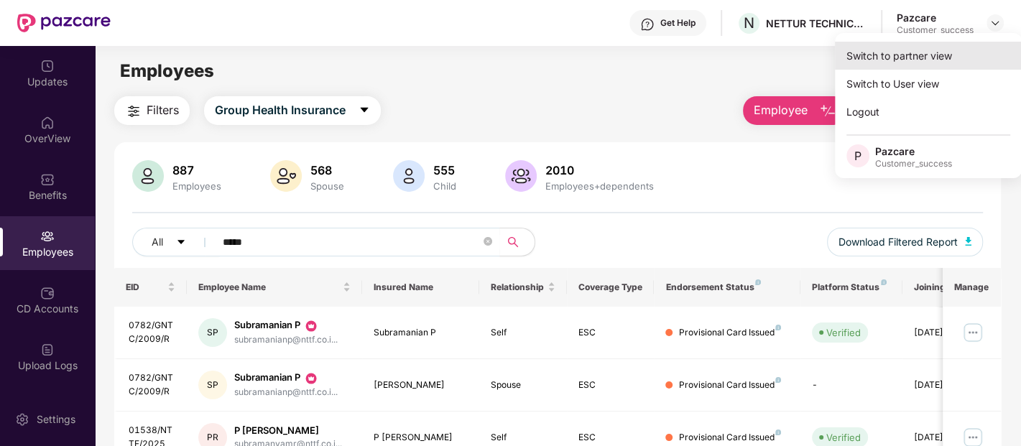
click at [925, 57] on div "Switch to partner view" at bounding box center [928, 56] width 187 height 28
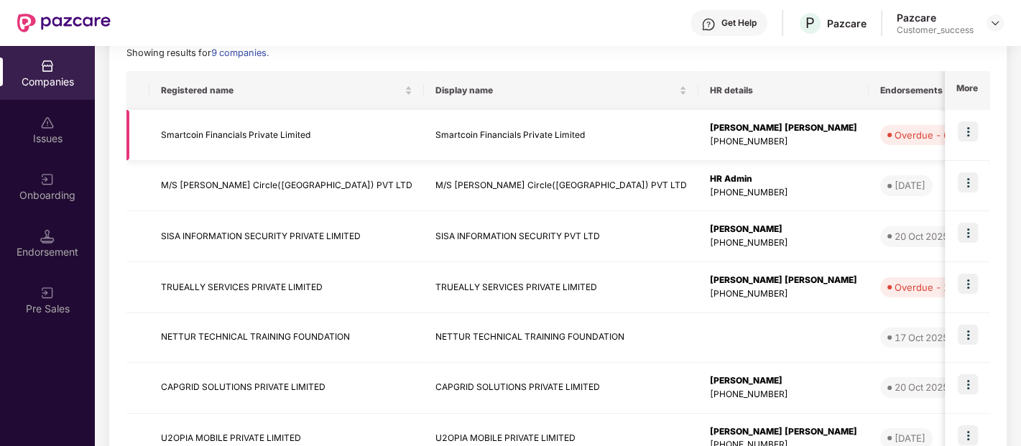
scroll to position [245, 0]
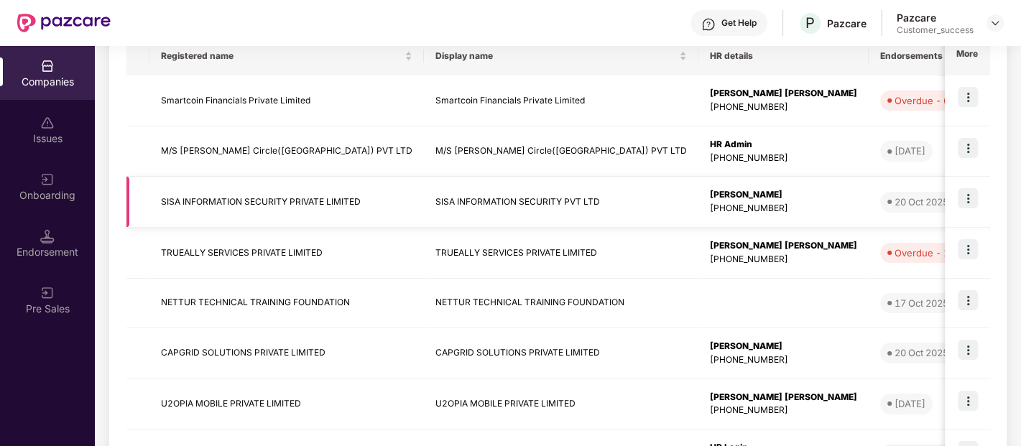
click at [978, 200] on td at bounding box center [967, 202] width 45 height 51
click at [970, 200] on img at bounding box center [968, 198] width 20 height 20
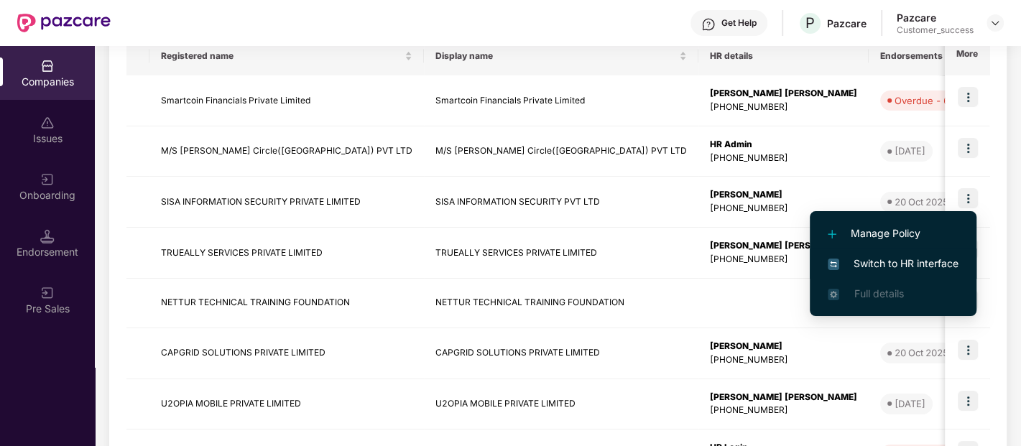
click at [908, 253] on li "Switch to HR interface" at bounding box center [893, 264] width 167 height 30
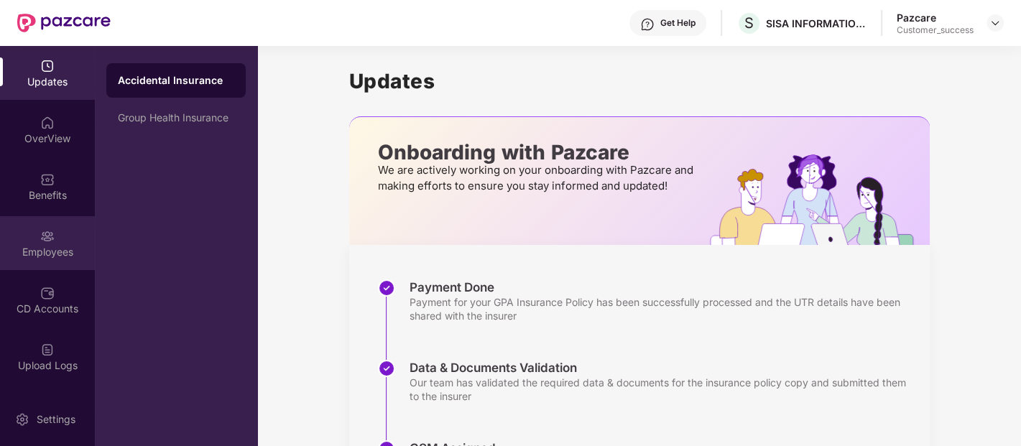
click at [29, 231] on div "Employees" at bounding box center [47, 243] width 95 height 54
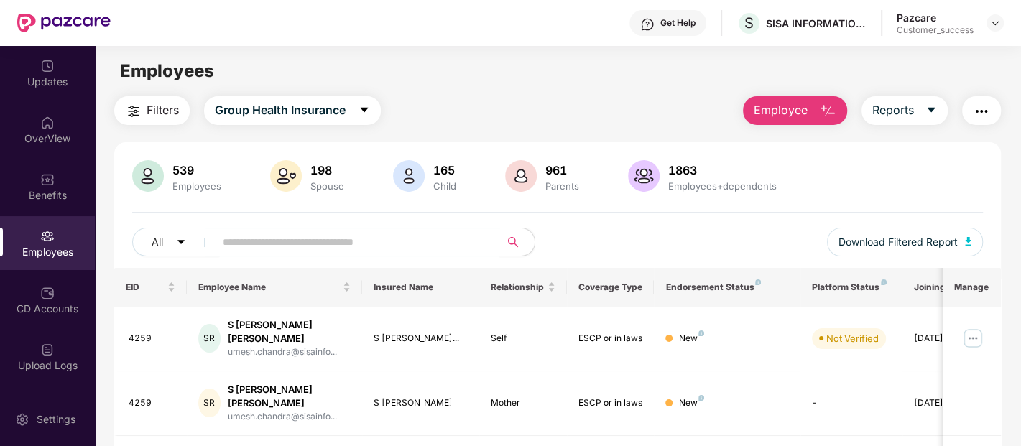
click at [374, 235] on input "text" at bounding box center [352, 242] width 258 height 22
paste input "**********"
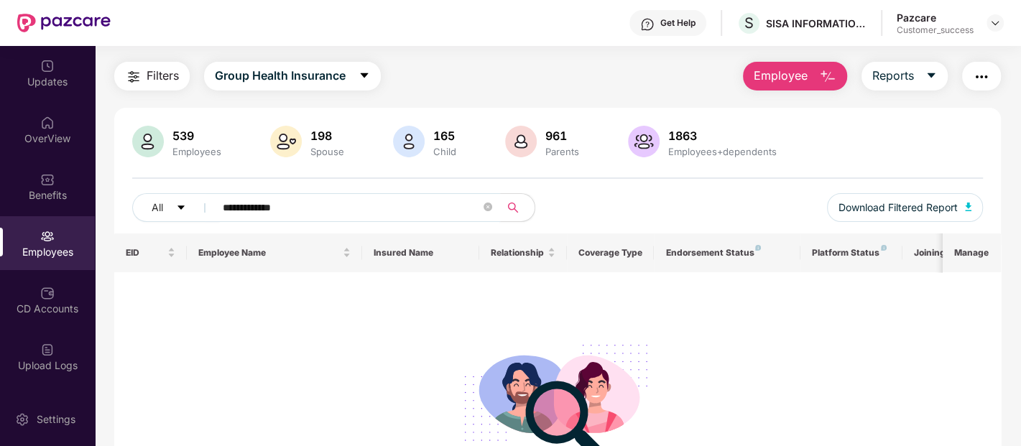
scroll to position [6, 0]
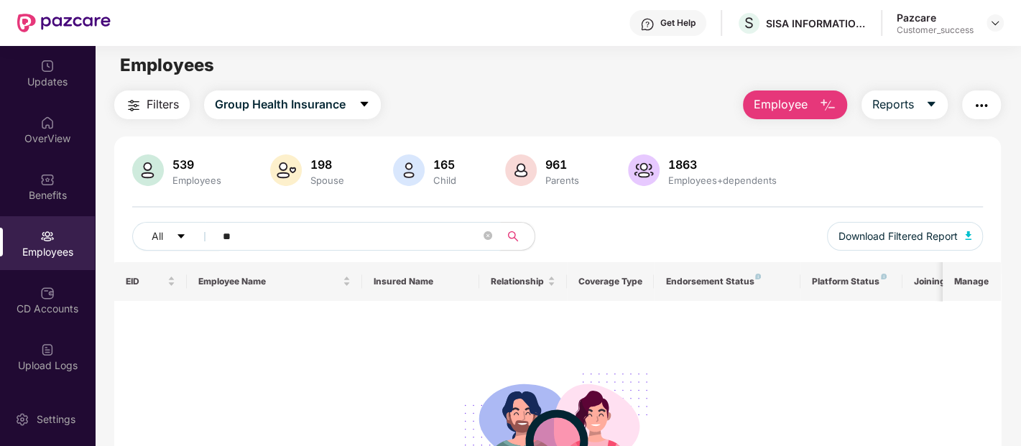
type input "*"
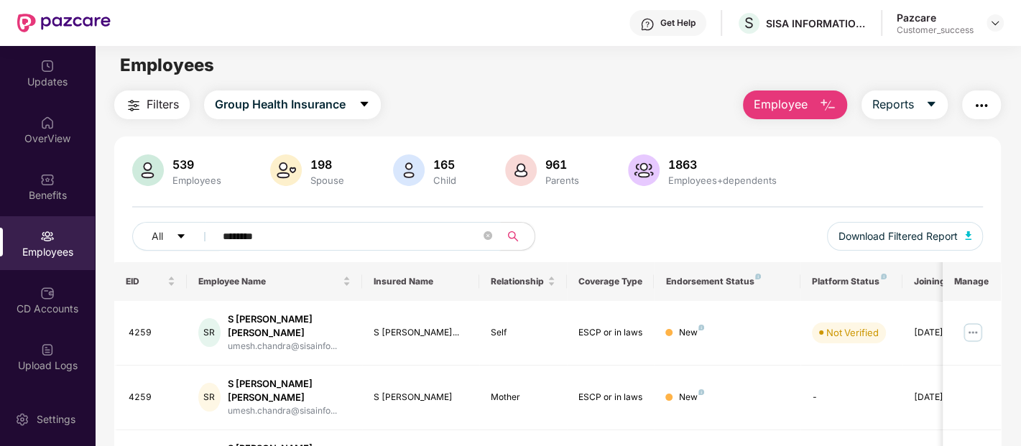
type input "********"
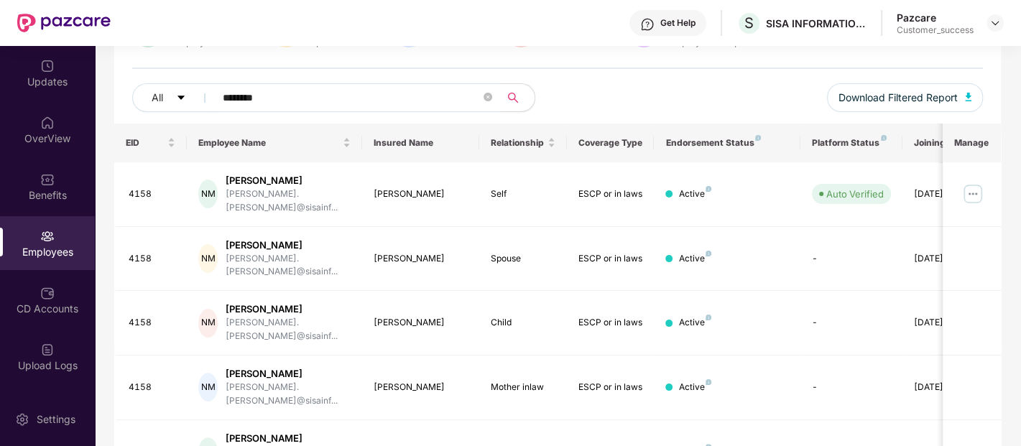
scroll to position [145, 0]
click at [979, 183] on img at bounding box center [972, 193] width 23 height 23
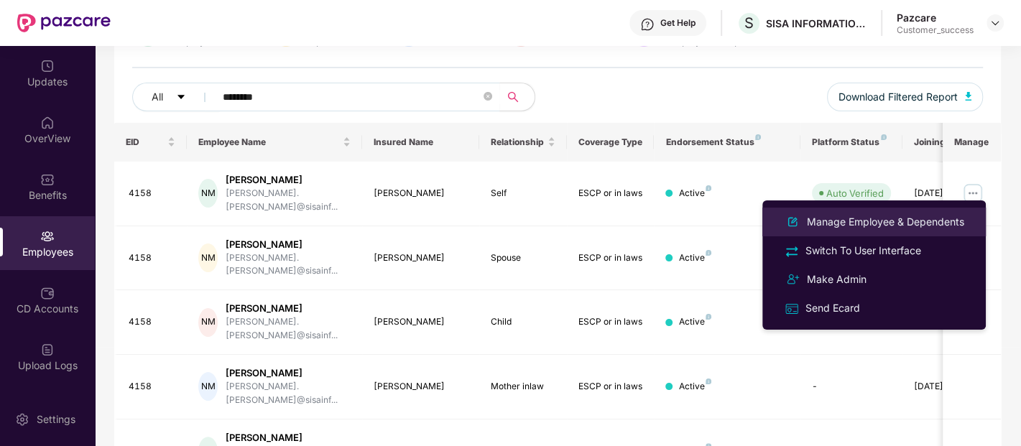
click at [880, 225] on div "Manage Employee & Dependents" at bounding box center [885, 222] width 163 height 16
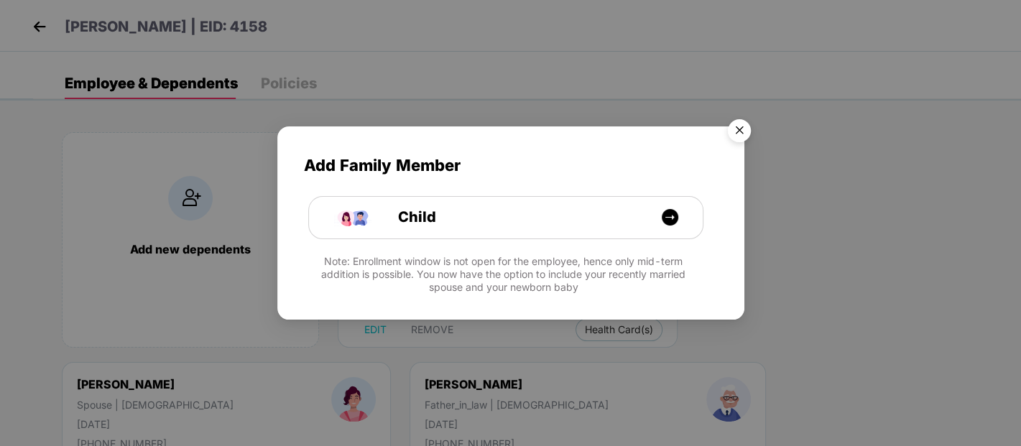
click at [735, 137] on img "Close" at bounding box center [739, 133] width 40 height 40
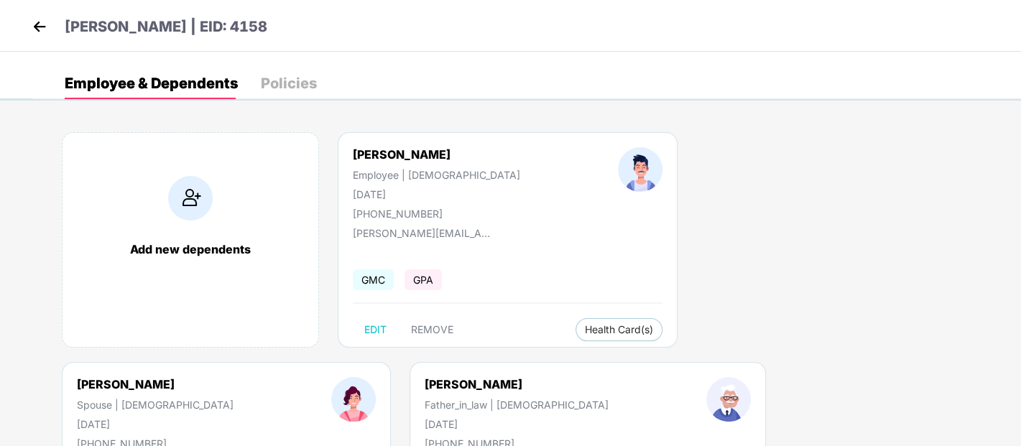
click at [32, 25] on img at bounding box center [40, 27] width 22 height 22
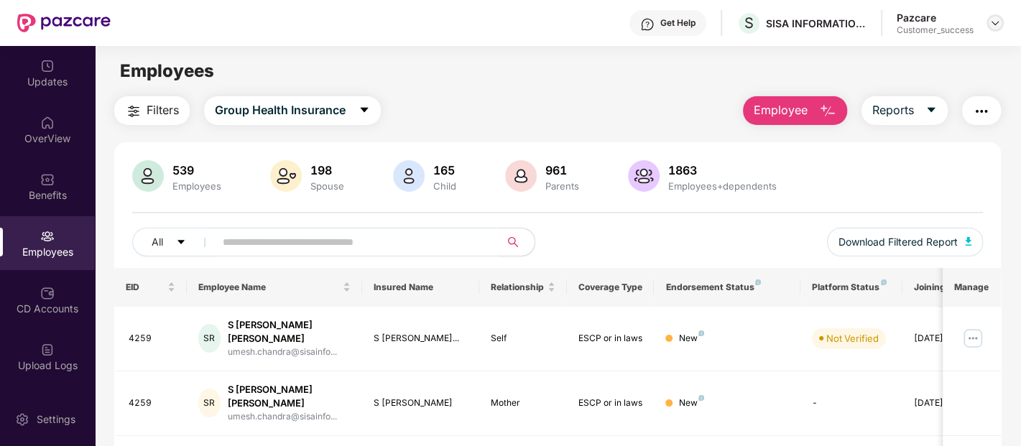
click at [991, 22] on img at bounding box center [994, 22] width 11 height 11
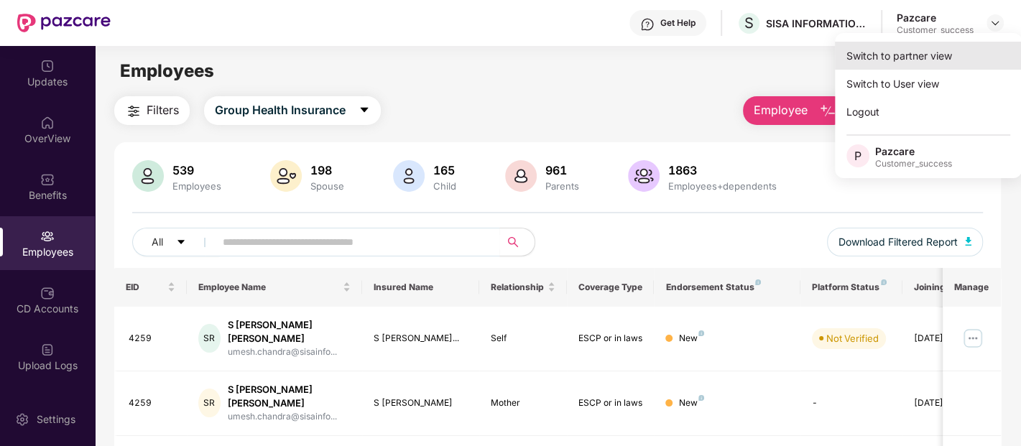
click at [882, 63] on div "Switch to partner view" at bounding box center [928, 56] width 187 height 28
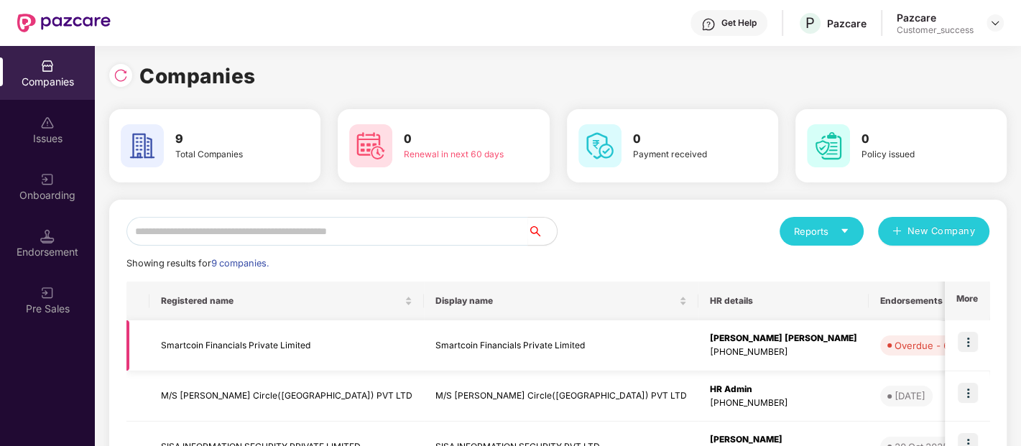
click at [341, 341] on td "Smartcoin Financials Private Limited" at bounding box center [286, 345] width 274 height 51
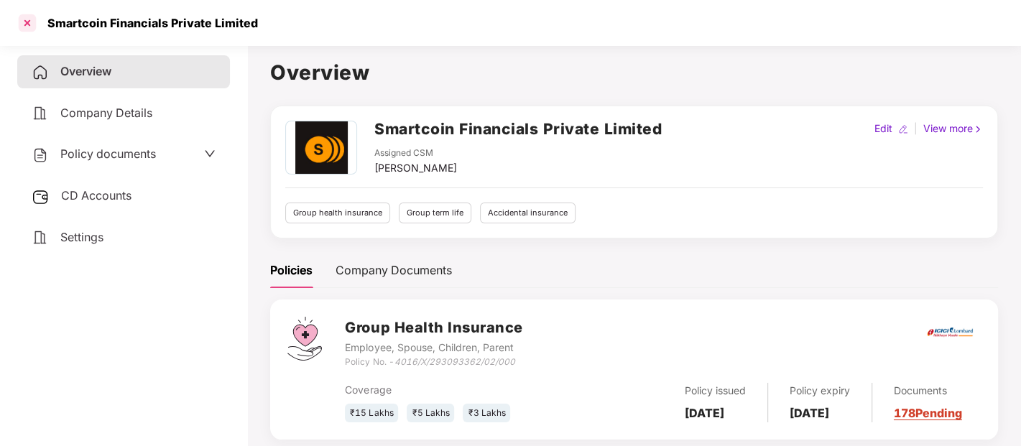
click at [22, 32] on div at bounding box center [27, 22] width 23 height 23
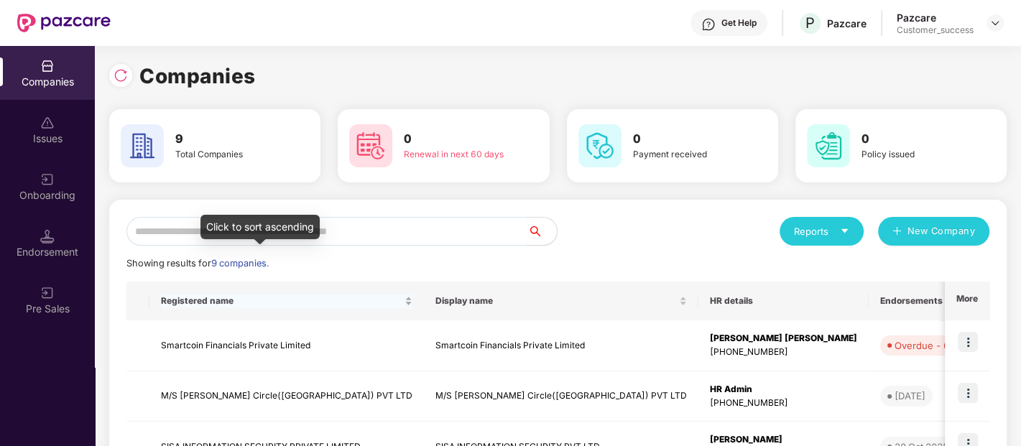
scroll to position [146, 0]
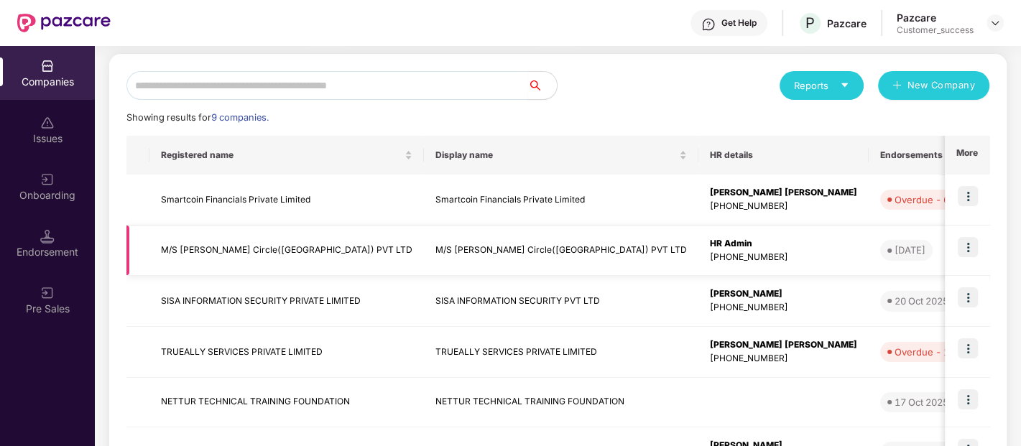
click at [297, 241] on td "M/S [PERSON_NAME] Circle([GEOGRAPHIC_DATA]) PVT LTD" at bounding box center [286, 251] width 274 height 51
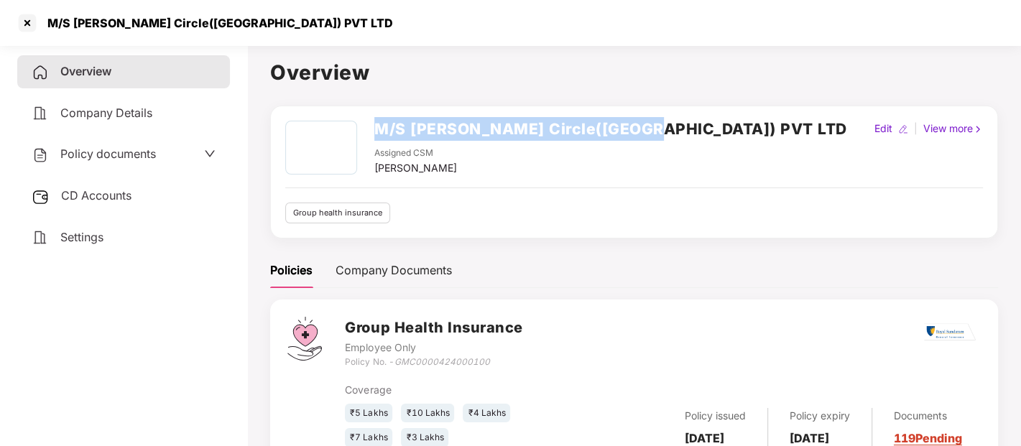
drag, startPoint x: 372, startPoint y: 131, endPoint x: 648, endPoint y: 114, distance: 276.5
click at [648, 114] on div "M/S Baker Circle(INDIA) PVT LTD Assigned CSM Swarnima Khare Edit | View more Gr…" at bounding box center [634, 172] width 728 height 133
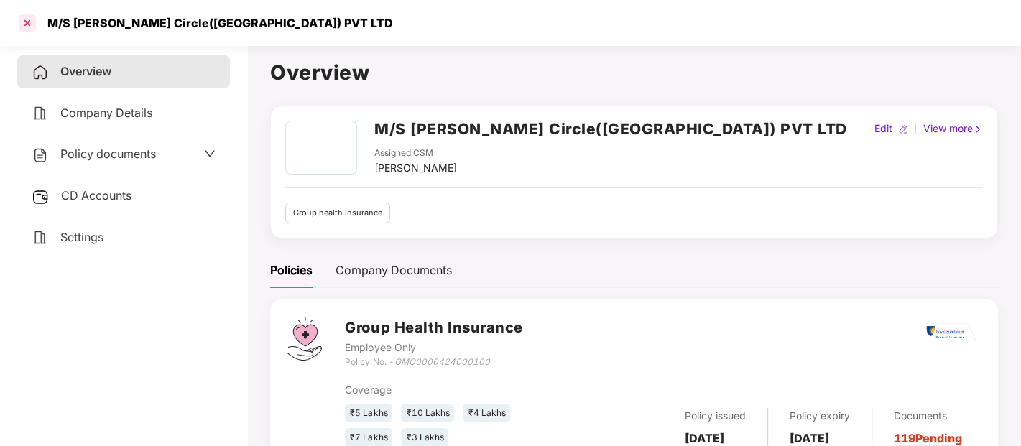
click at [29, 20] on div at bounding box center [27, 22] width 23 height 23
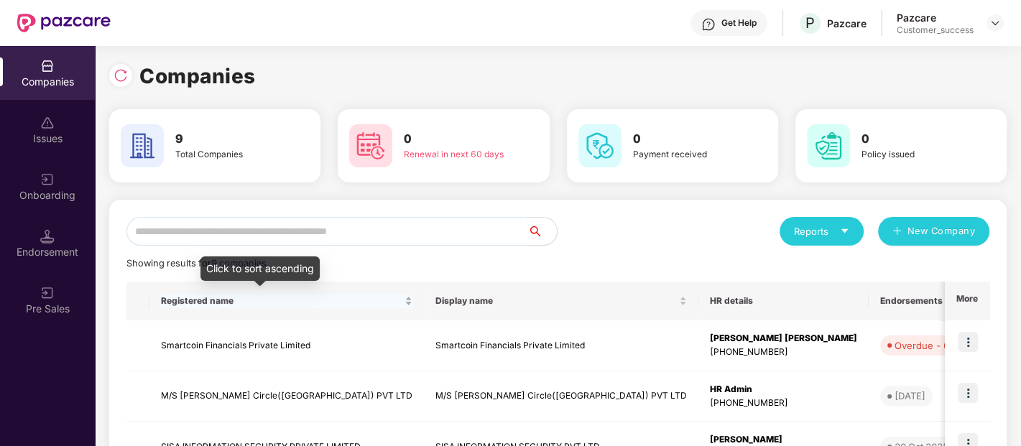
scroll to position [204, 0]
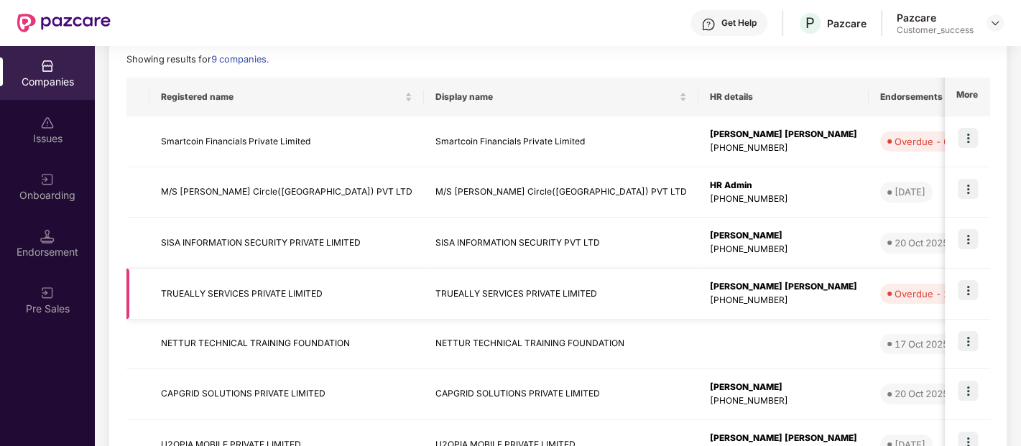
click at [262, 298] on td "TRUEALLY SERVICES PRIVATE LIMITED" at bounding box center [286, 294] width 274 height 51
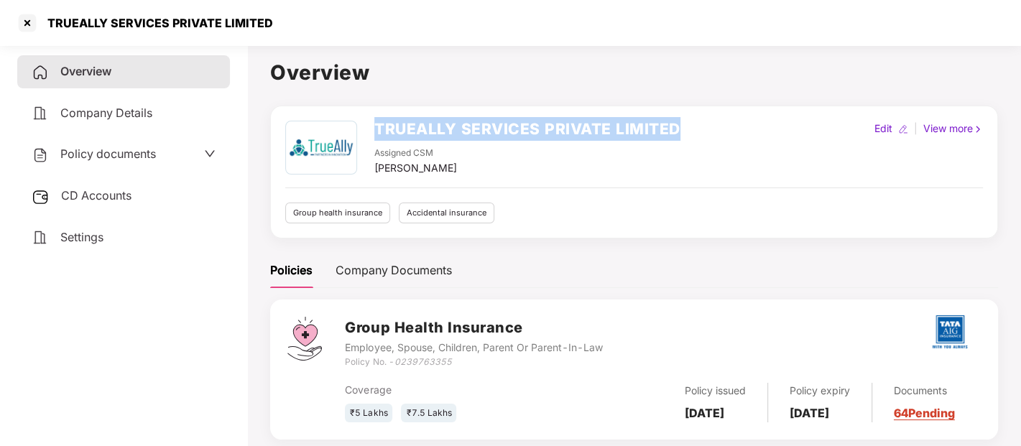
drag, startPoint x: 371, startPoint y: 128, endPoint x: 698, endPoint y: 130, distance: 326.2
click at [698, 130] on div "TRUEALLY SERVICES PRIVATE LIMITED Assigned CSM Swarnima Khare Edit | View more" at bounding box center [634, 148] width 698 height 55
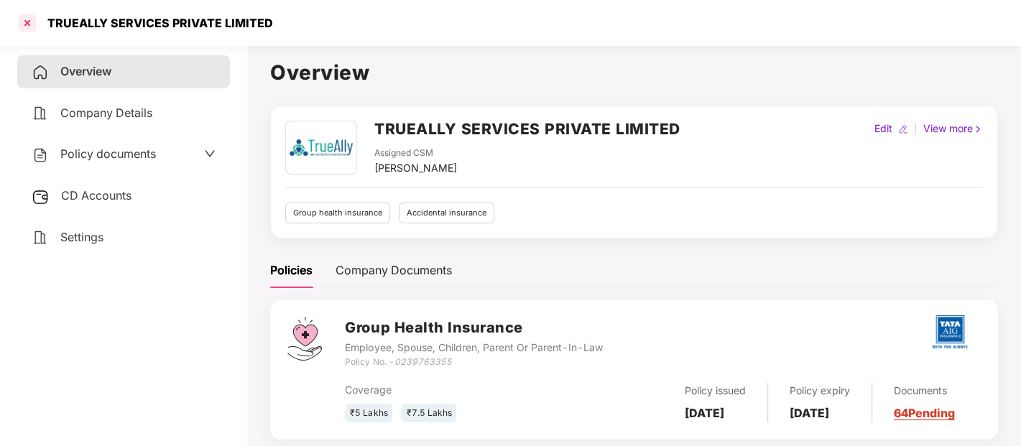
click at [24, 27] on div at bounding box center [27, 22] width 23 height 23
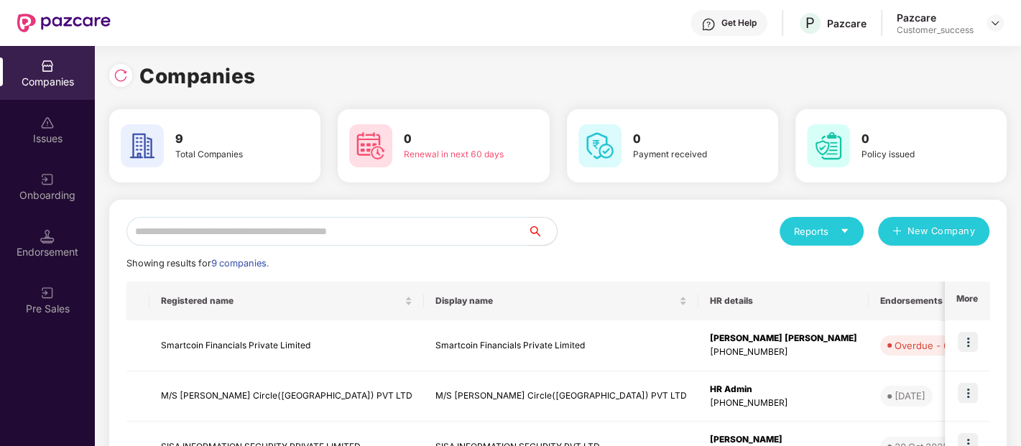
scroll to position [305, 0]
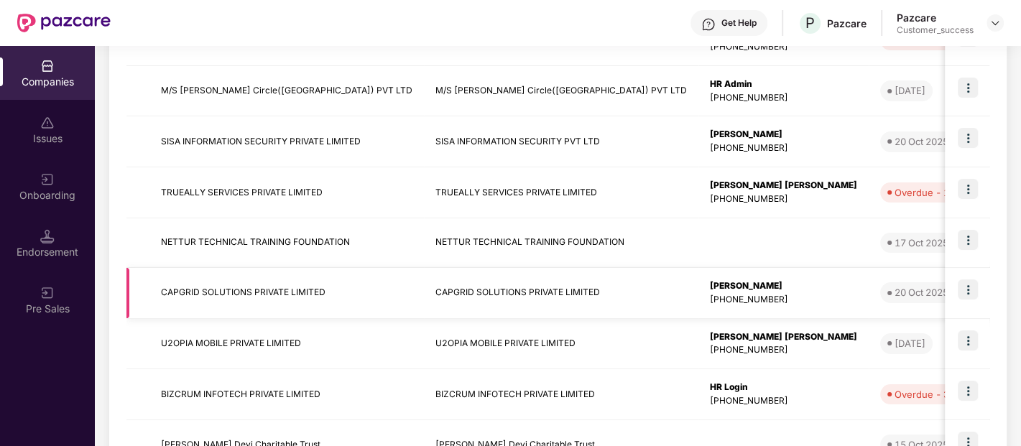
click at [260, 297] on td "CAPGRID SOLUTIONS PRIVATE LIMITED" at bounding box center [286, 293] width 274 height 51
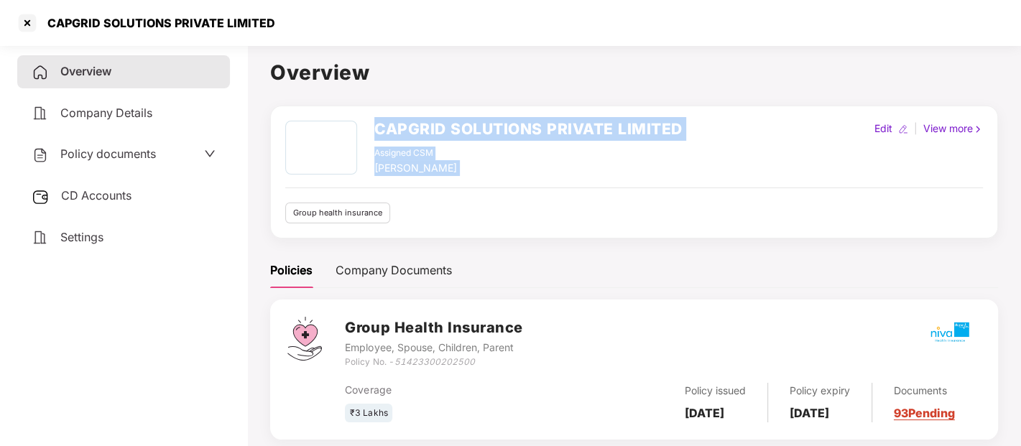
drag, startPoint x: 375, startPoint y: 127, endPoint x: 796, endPoint y: 131, distance: 421.1
click at [796, 131] on div "CAPGRID SOLUTIONS PRIVATE LIMITED Assigned CSM Swarnima Khare Edit | View more" at bounding box center [634, 148] width 698 height 55
click at [667, 126] on h2 "CAPGRID SOLUTIONS PRIVATE LIMITED" at bounding box center [528, 129] width 308 height 24
drag, startPoint x: 373, startPoint y: 129, endPoint x: 777, endPoint y: 135, distance: 404.6
click at [777, 135] on div "CAPGRID SOLUTIONS PRIVATE LIMITED Assigned CSM Swarnima Khare Edit | View more" at bounding box center [634, 148] width 698 height 55
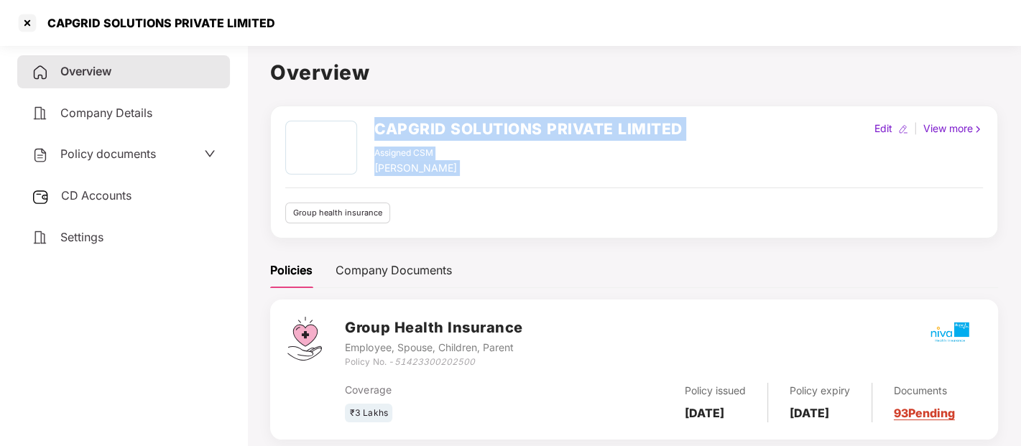
click at [777, 134] on div "CAPGRID SOLUTIONS PRIVATE LIMITED Assigned CSM Swarnima Khare Edit | View more" at bounding box center [634, 148] width 698 height 55
drag, startPoint x: 374, startPoint y: 128, endPoint x: 690, endPoint y: 131, distance: 315.5
click at [693, 133] on div "CAPGRID SOLUTIONS PRIVATE LIMITED Assigned CSM Swarnima Khare Edit | View more" at bounding box center [634, 148] width 698 height 55
copy h2 "CAPGRID SOLUTIONS PRIVATE LIMITED"
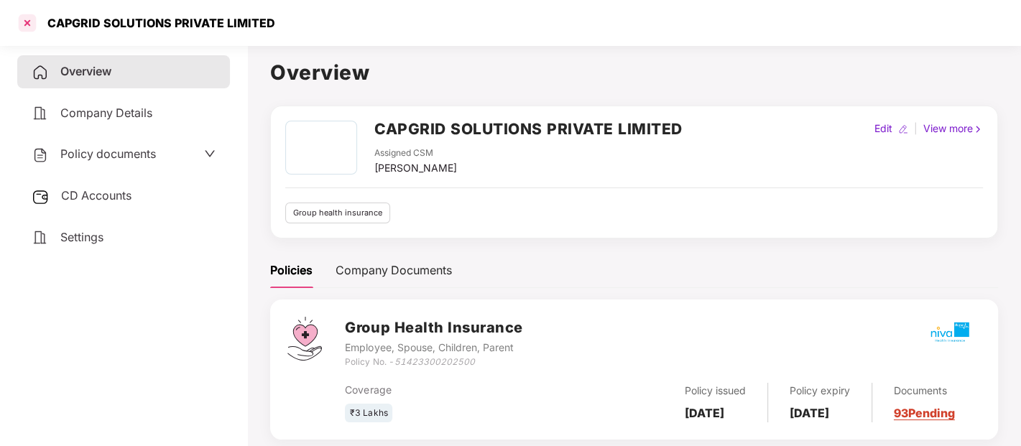
click at [23, 27] on div at bounding box center [27, 22] width 23 height 23
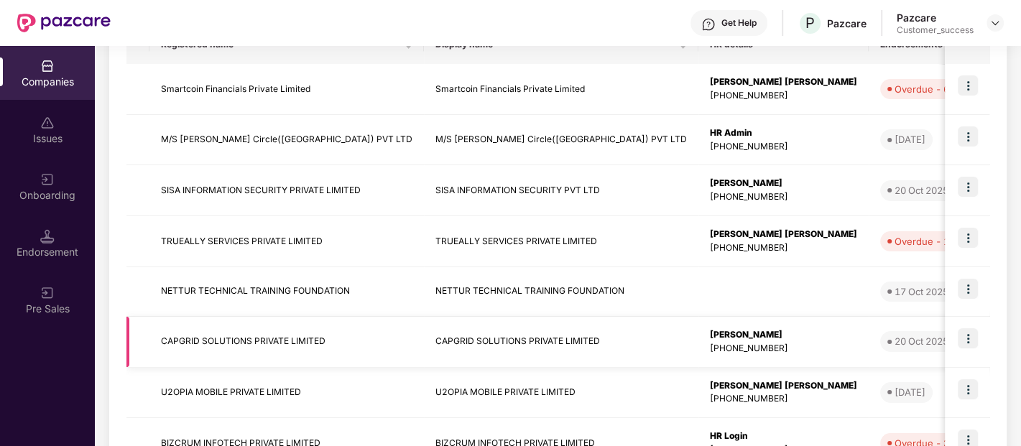
scroll to position [406, 0]
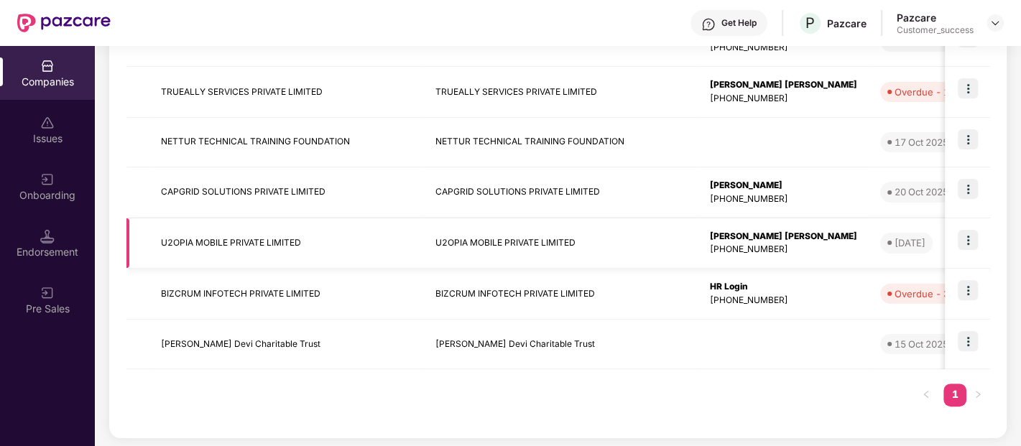
click at [261, 253] on td "U2OPIA MOBILE PRIVATE LIMITED" at bounding box center [286, 243] width 274 height 51
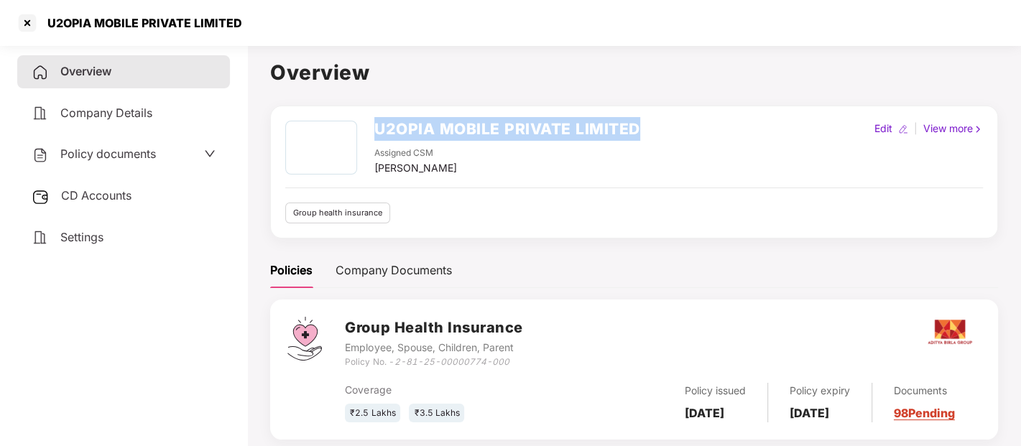
drag, startPoint x: 375, startPoint y: 126, endPoint x: 656, endPoint y: 120, distance: 281.0
click at [656, 121] on div "U2OPIA MOBILE PRIVATE LIMITED Assigned CSM Swarnima Khare Edit | View more" at bounding box center [634, 148] width 698 height 55
copy h2 "U2OPIA MOBILE PRIVATE LIMITED"
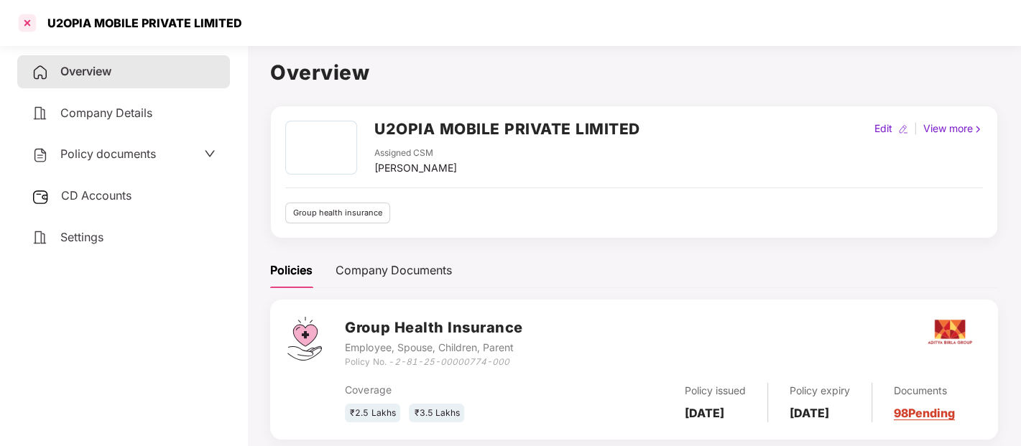
click at [30, 23] on div at bounding box center [27, 22] width 23 height 23
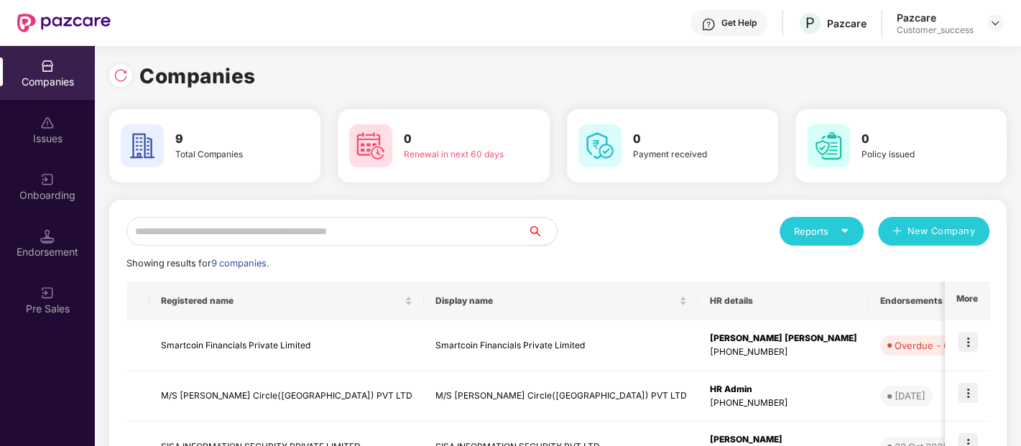
scroll to position [406, 0]
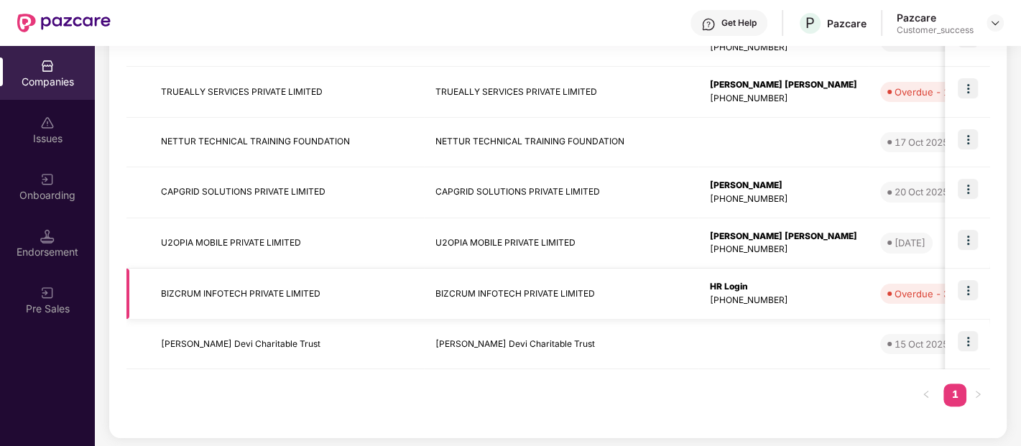
click at [236, 296] on td "BIZCRUM INFOTECH PRIVATE LIMITED" at bounding box center [286, 294] width 274 height 51
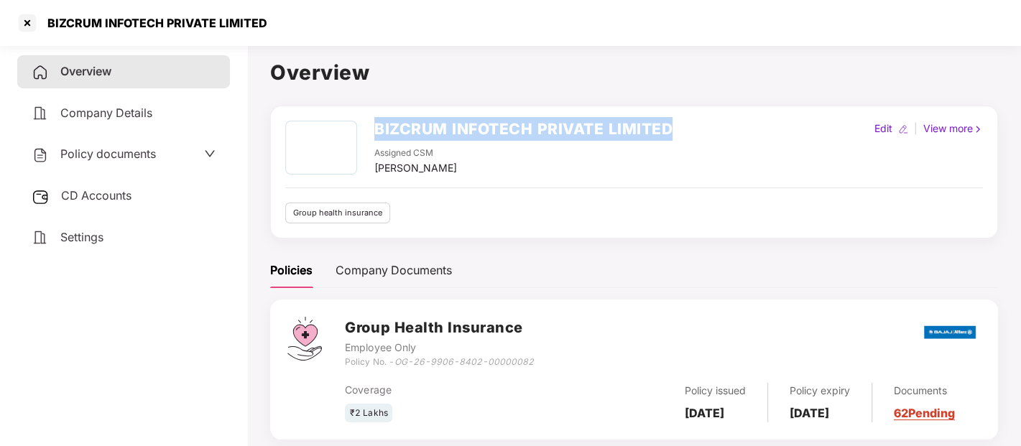
drag, startPoint x: 374, startPoint y: 132, endPoint x: 715, endPoint y: 101, distance: 342.8
click at [715, 101] on div "Overview BIZCRUM INFOTECH PRIVATE LIMITED Assigned CSM Swarnima Khare Edit | Vi…" at bounding box center [634, 257] width 728 height 400
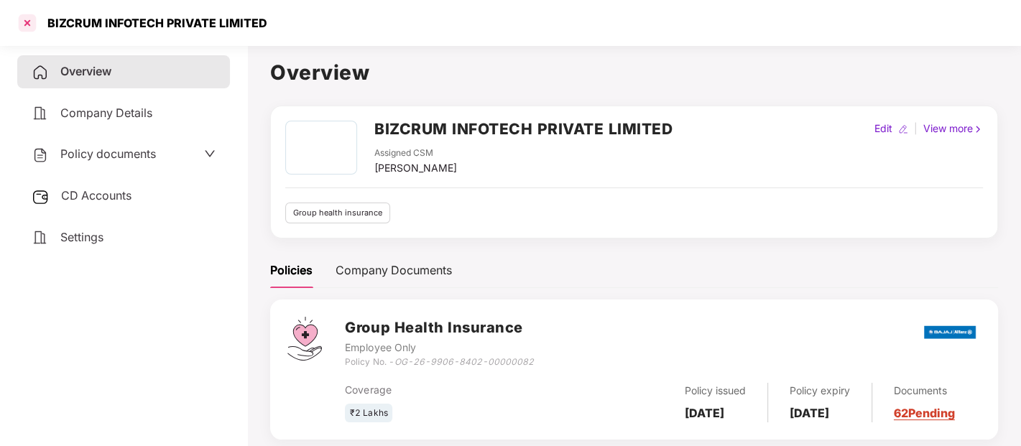
click at [32, 24] on div at bounding box center [27, 22] width 23 height 23
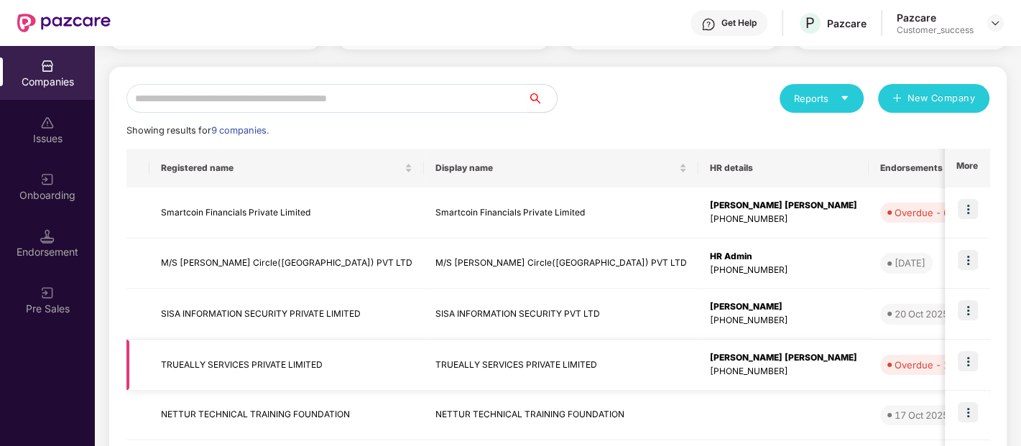
scroll to position [131, 0]
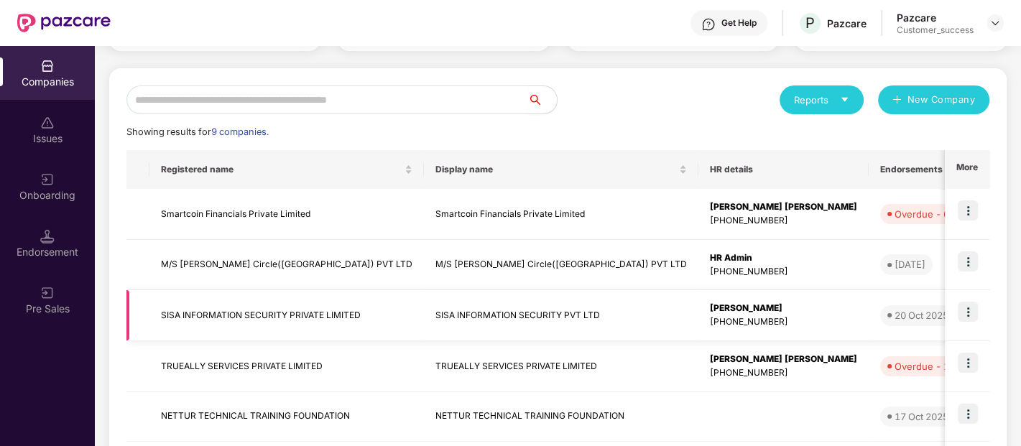
click at [969, 305] on img at bounding box center [968, 312] width 20 height 20
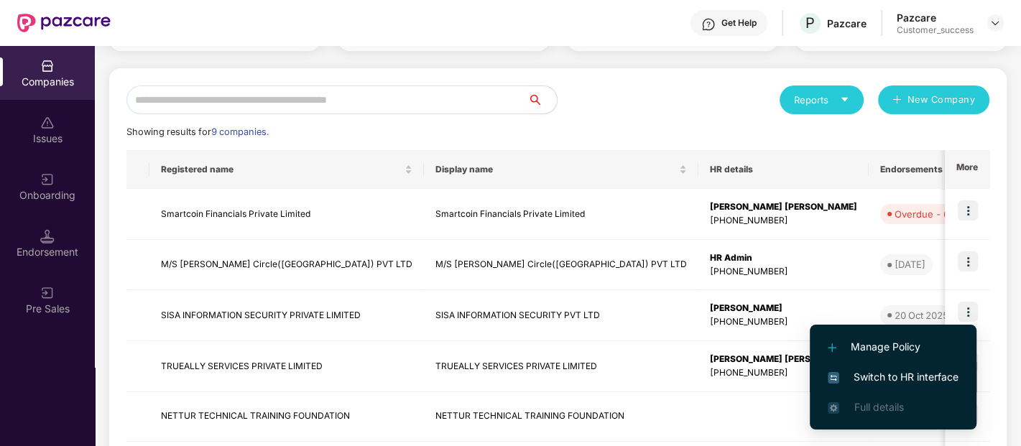
click at [882, 372] on span "Switch to HR interface" at bounding box center [893, 377] width 131 height 16
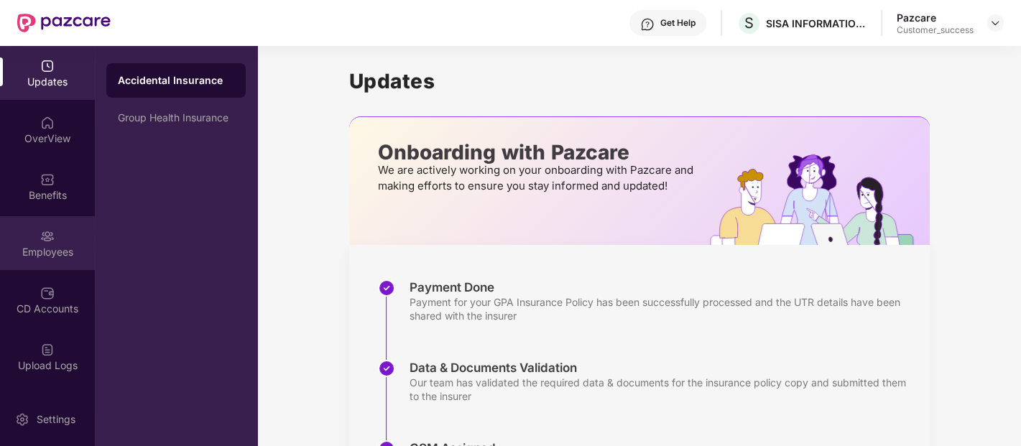
click at [47, 243] on div "Employees" at bounding box center [47, 243] width 95 height 54
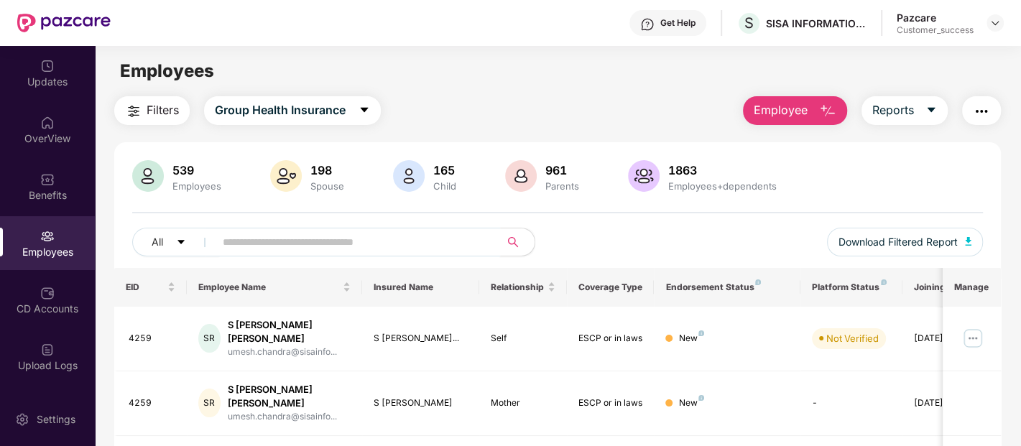
click at [327, 241] on input "text" at bounding box center [352, 242] width 258 height 22
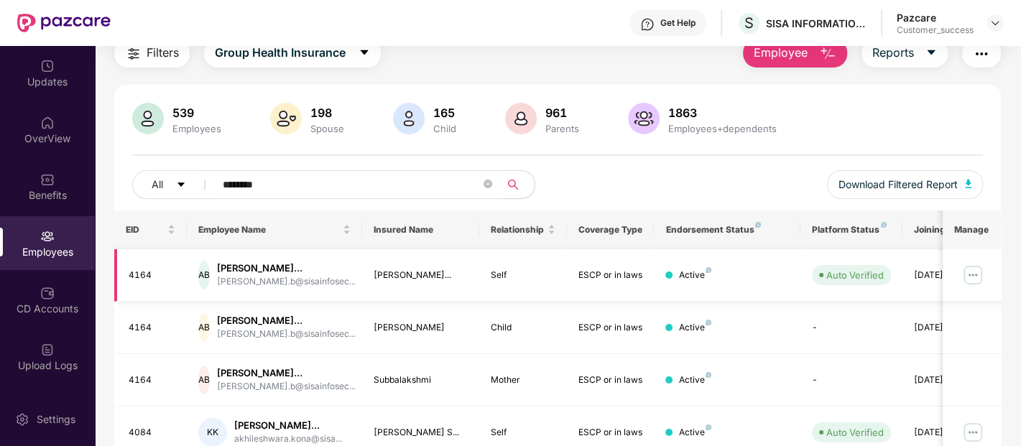
scroll to position [57, 0]
type input "********"
click at [955, 302] on td at bounding box center [972, 276] width 58 height 52
click at [977, 276] on img at bounding box center [972, 275] width 23 height 23
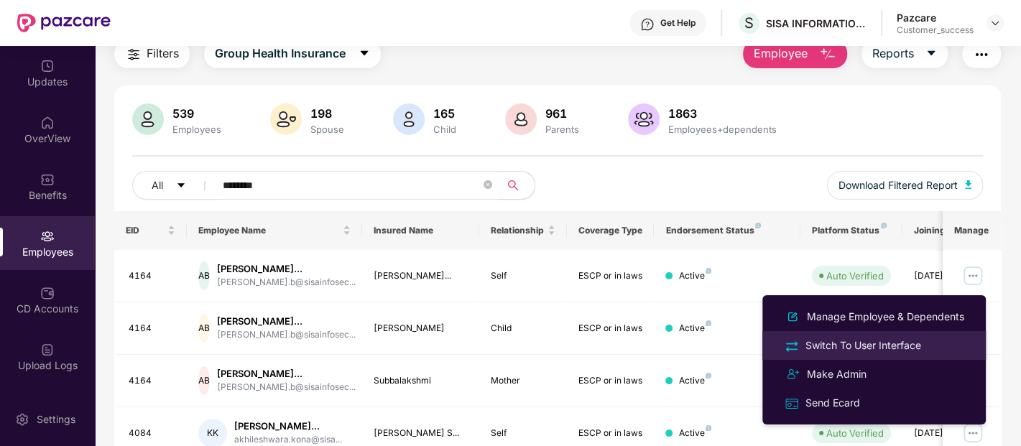
click at [897, 341] on div "Switch To User Interface" at bounding box center [863, 346] width 121 height 16
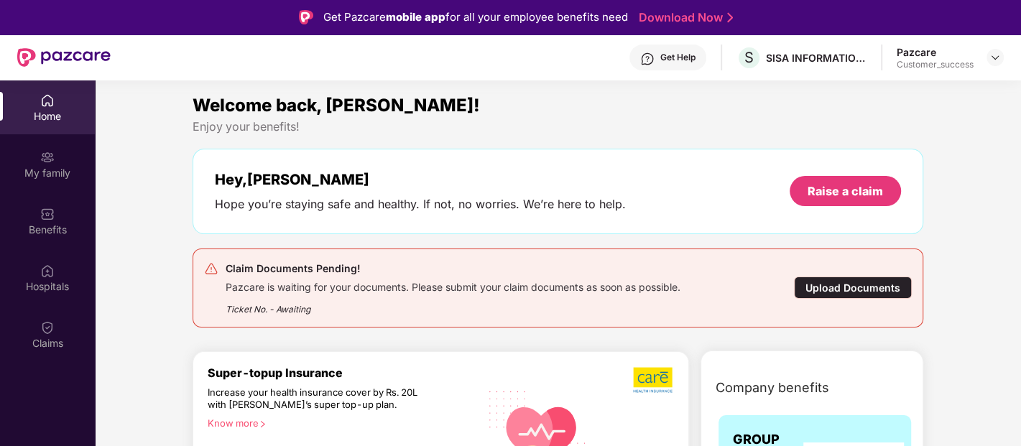
click at [845, 287] on div "Upload Documents" at bounding box center [853, 288] width 118 height 22
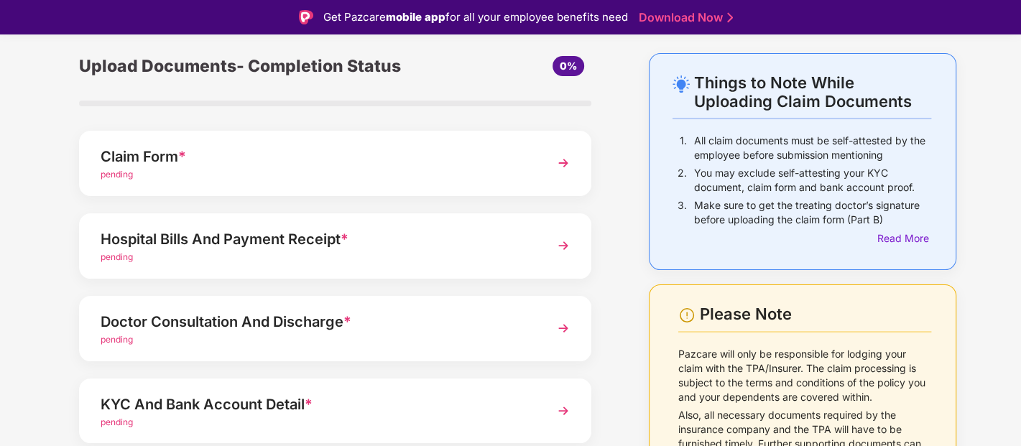
scroll to position [47, 0]
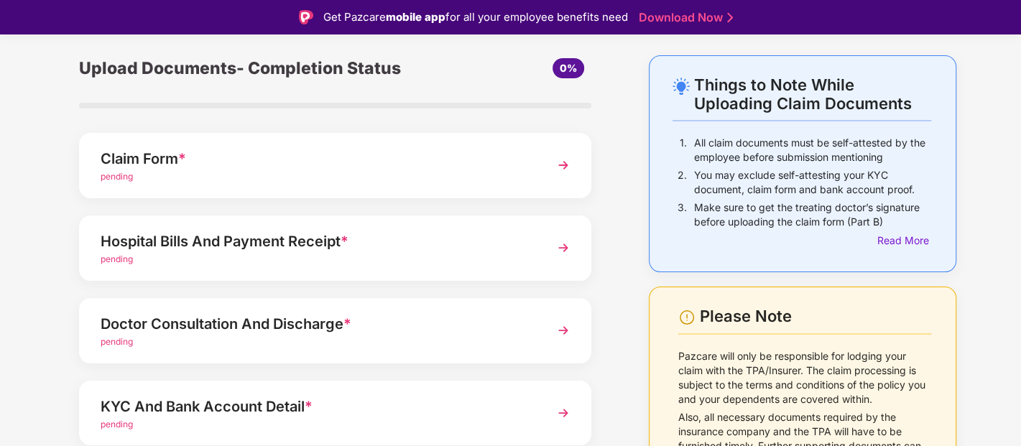
click at [386, 240] on div "Hospital Bills And Payment Receipt *" at bounding box center [316, 241] width 430 height 23
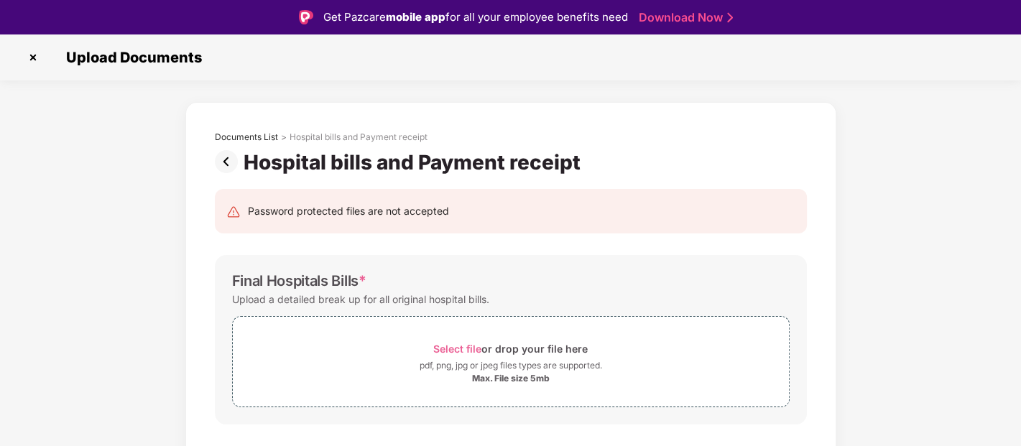
click at [217, 163] on img at bounding box center [229, 161] width 29 height 23
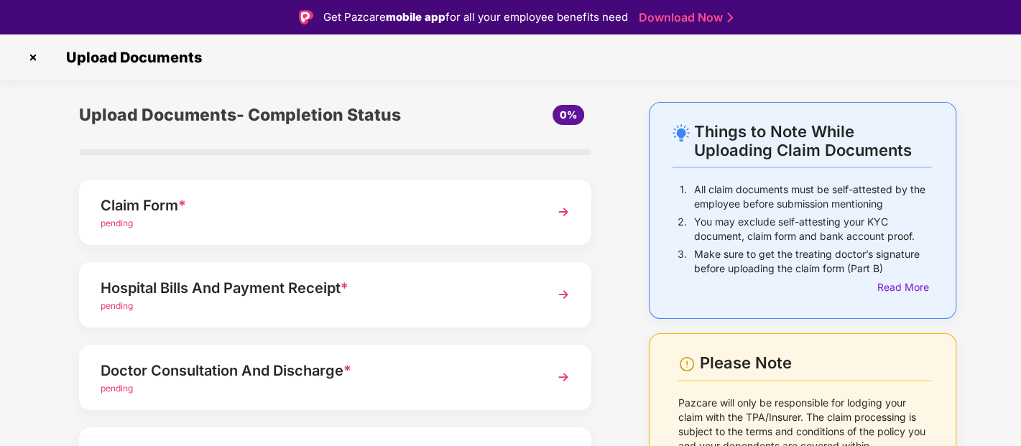
click at [463, 213] on div "Claim Form *" at bounding box center [316, 205] width 430 height 23
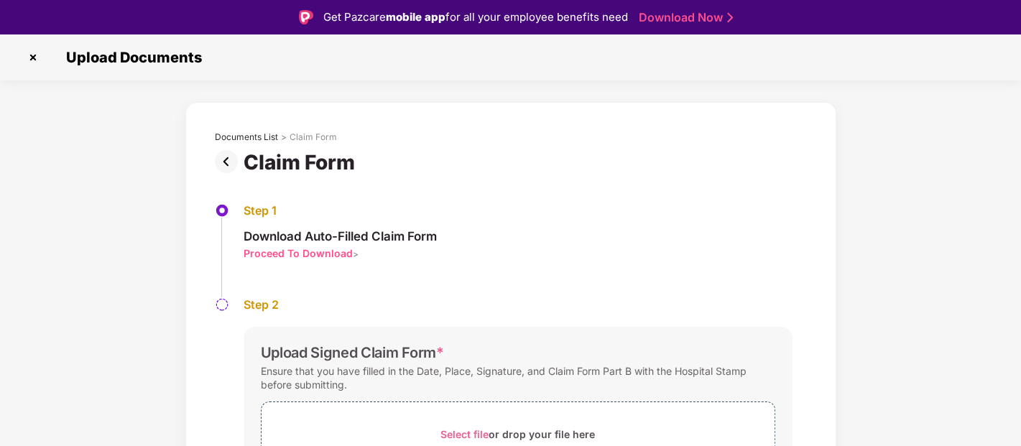
click at [32, 56] on img at bounding box center [33, 57] width 23 height 23
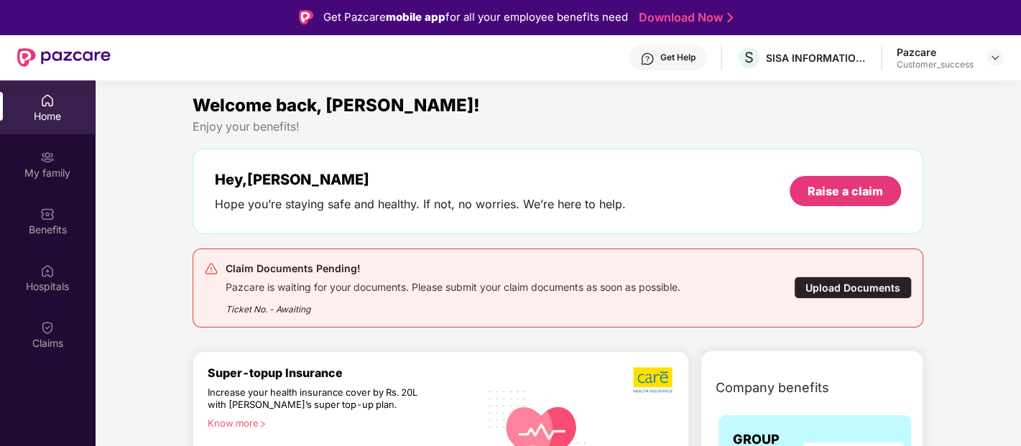
click at [867, 287] on div "Upload Documents" at bounding box center [853, 288] width 118 height 22
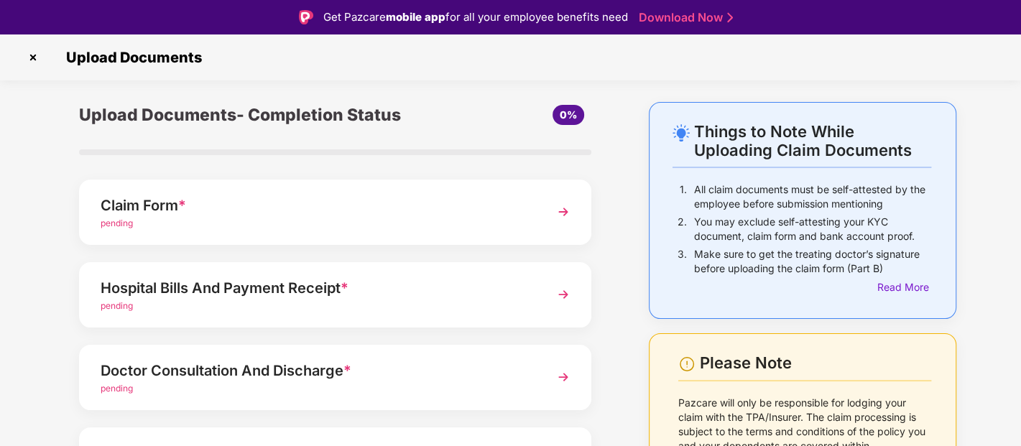
click at [203, 288] on div "Hospital Bills And Payment Receipt *" at bounding box center [316, 288] width 430 height 23
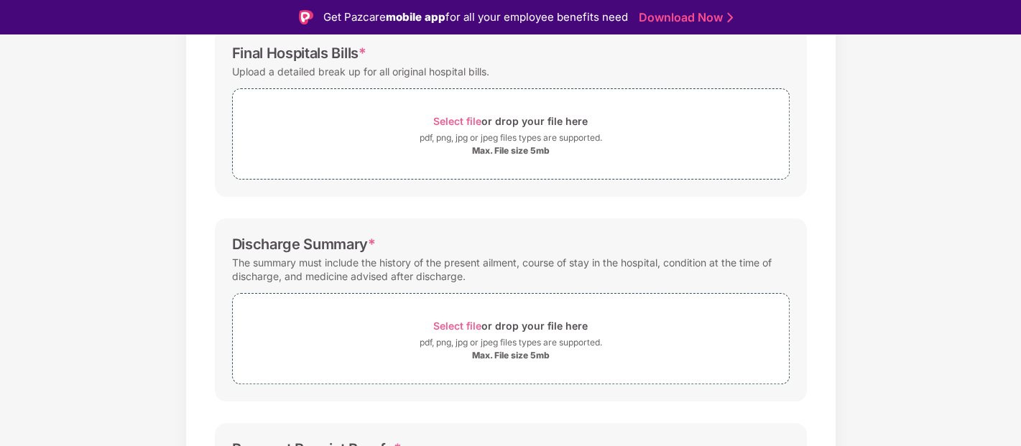
scroll to position [42, 0]
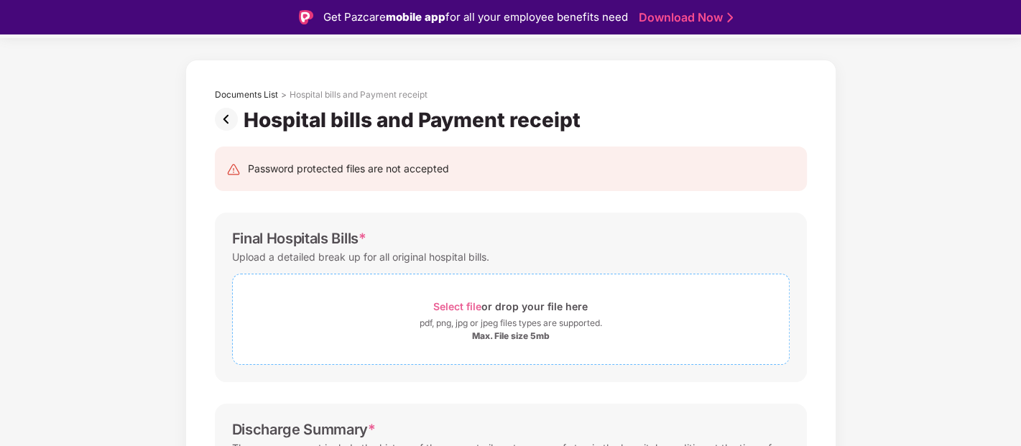
click at [455, 313] on div "Select file or drop your file here" at bounding box center [510, 306] width 154 height 19
click at [481, 308] on div "Select file or drop your file here" at bounding box center [510, 306] width 154 height 19
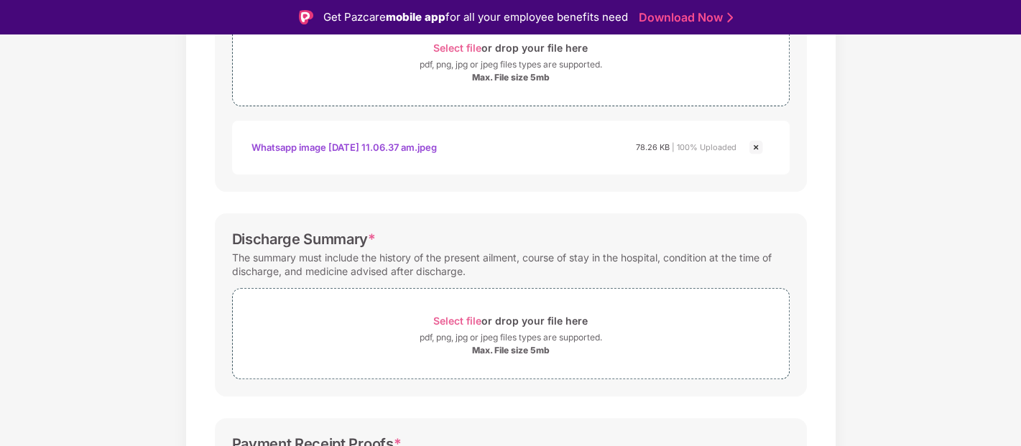
scroll to position [382, 0]
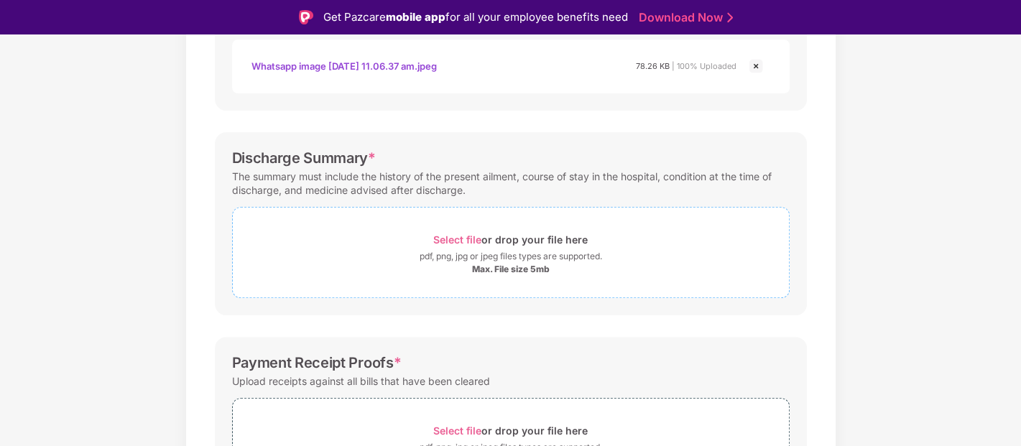
click at [447, 240] on span "Select file" at bounding box center [457, 240] width 48 height 12
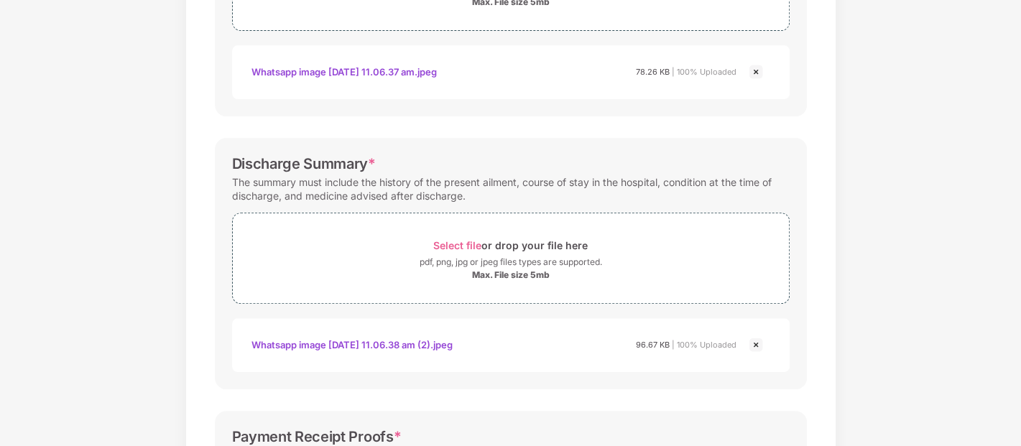
scroll to position [343, 0]
click at [453, 243] on span "Select file" at bounding box center [457, 244] width 48 height 12
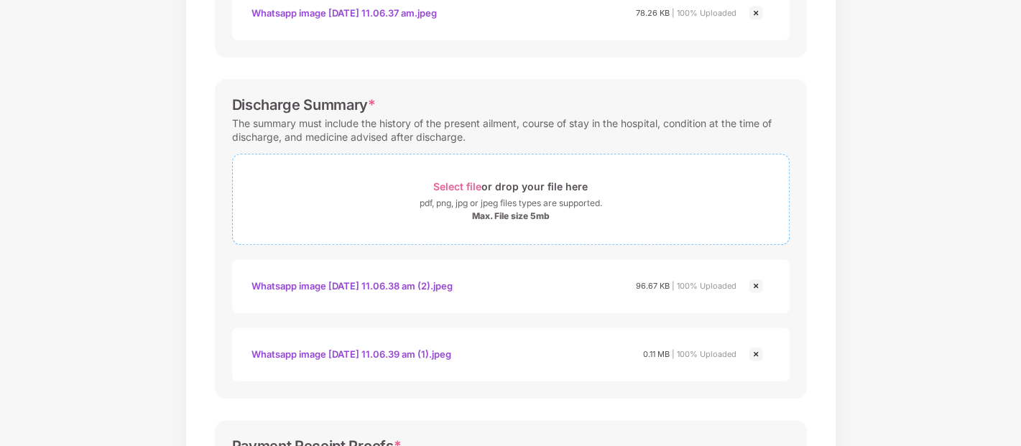
scroll to position [396, 0]
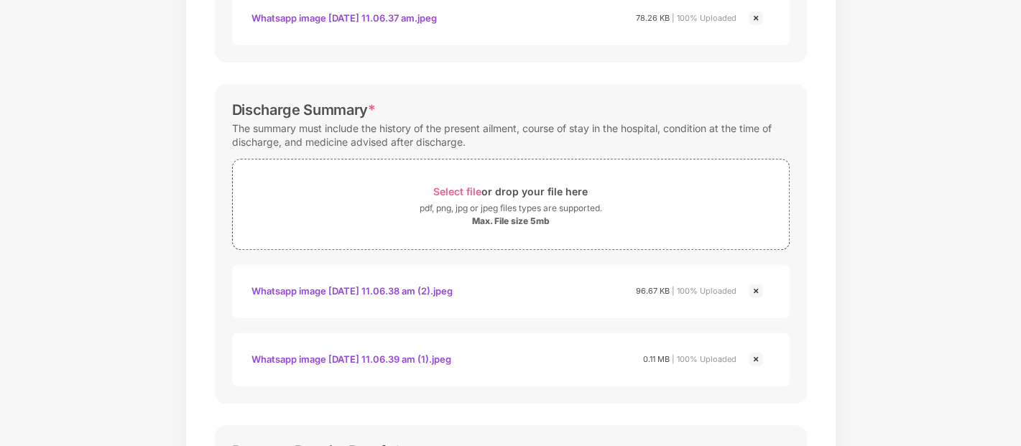
click at [759, 286] on img at bounding box center [755, 290] width 17 height 17
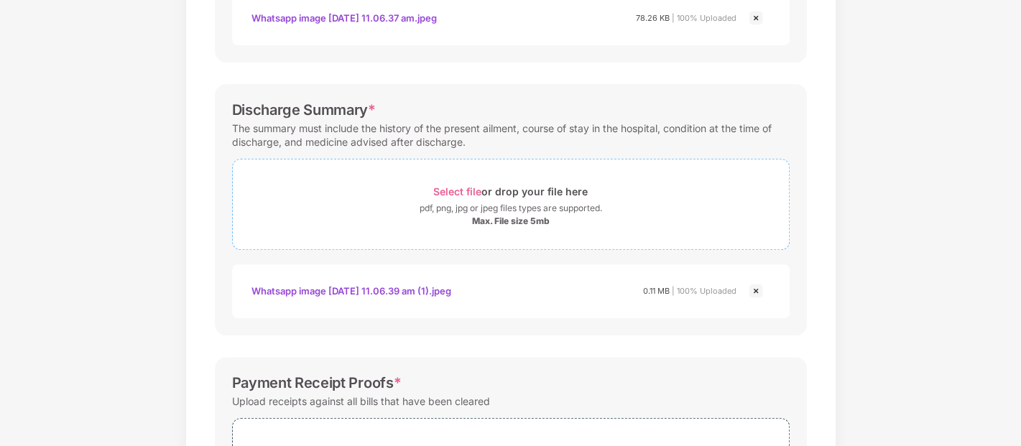
click at [456, 182] on div "Select file or drop your file here" at bounding box center [510, 191] width 154 height 19
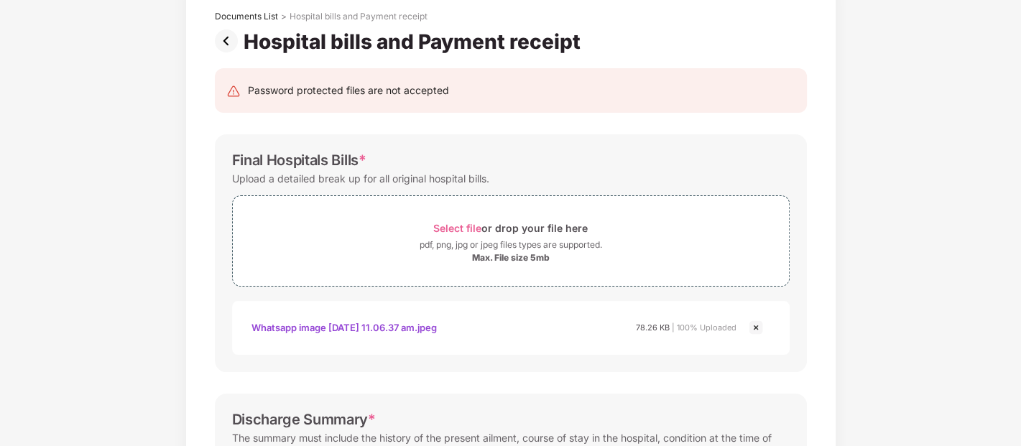
scroll to position [0, 0]
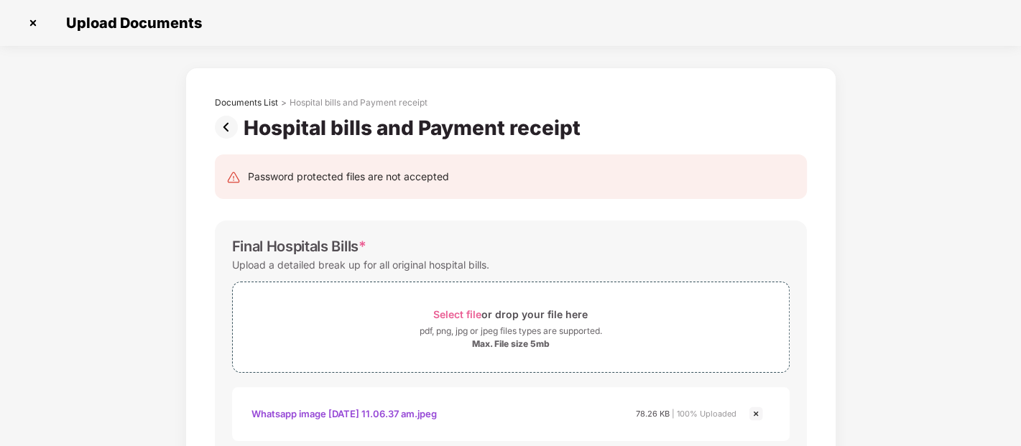
click at [757, 413] on img at bounding box center [755, 413] width 17 height 17
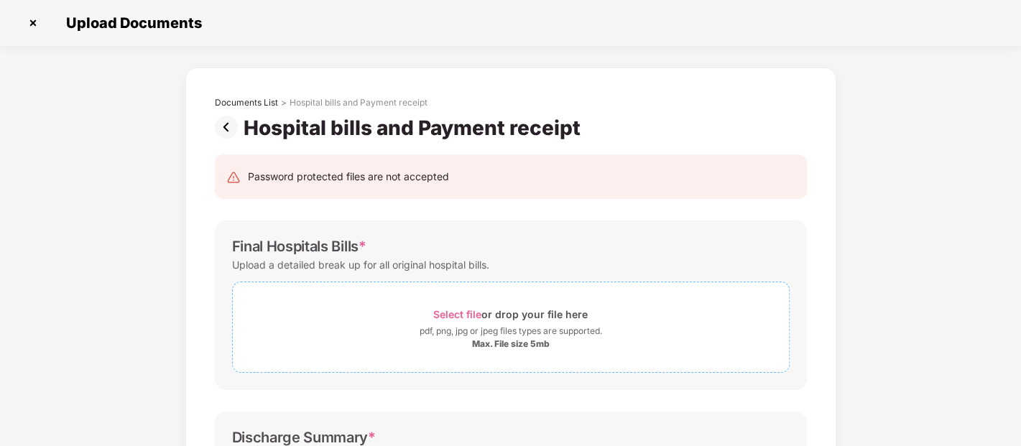
click at [466, 302] on span "Select file or drop your file here pdf, png, jpg or jpeg files types are suppor…" at bounding box center [511, 327] width 556 height 68
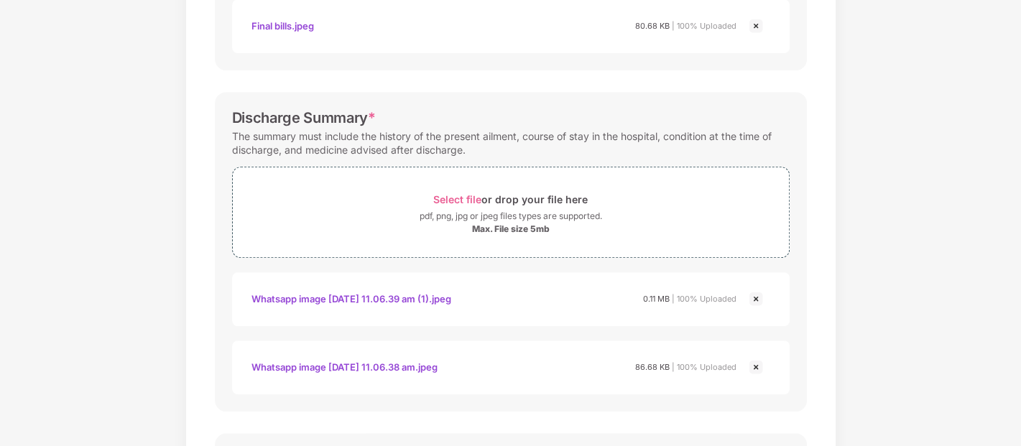
scroll to position [594, 0]
click at [462, 198] on span "Select file" at bounding box center [457, 199] width 48 height 12
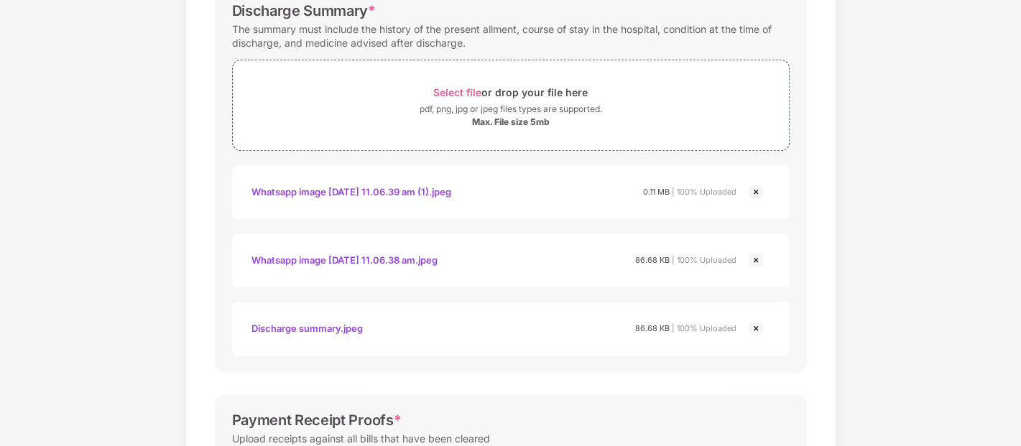
scroll to position [701, 0]
click at [438, 253] on div "Whatsapp image [DATE] 11.06.38 am.jpeg" at bounding box center [344, 259] width 186 height 24
click at [418, 259] on div "Whatsapp image [DATE] 11.06.38 am.jpeg" at bounding box center [344, 259] width 186 height 24
click at [310, 329] on div "Discharge summary.jpeg" at bounding box center [306, 327] width 111 height 24
click at [762, 254] on img at bounding box center [755, 259] width 17 height 17
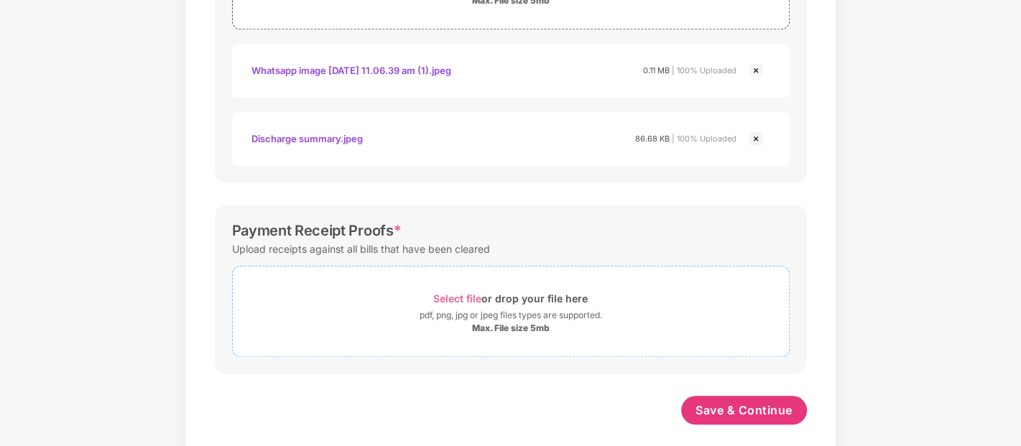
scroll to position [822, 0]
click at [453, 292] on span "Select file" at bounding box center [457, 298] width 48 height 12
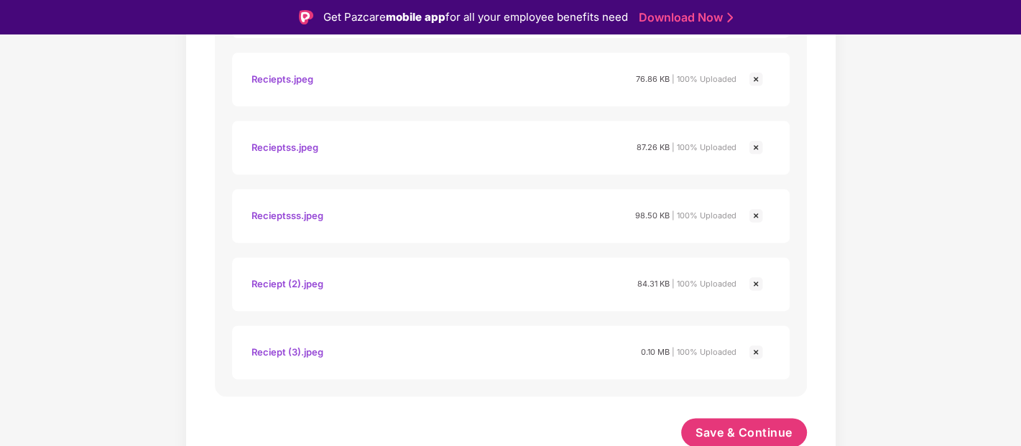
scroll to position [34, 0]
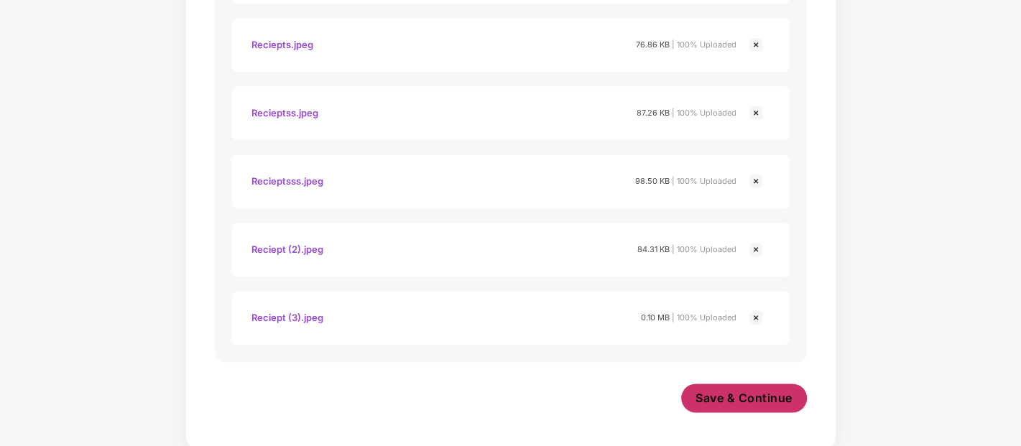
click at [706, 405] on button "Save & Continue" at bounding box center [744, 398] width 126 height 29
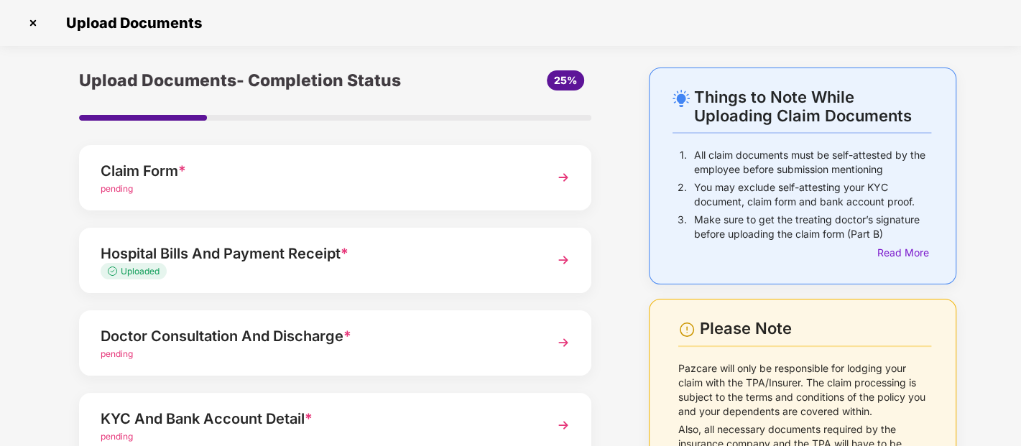
click at [336, 188] on div "pending" at bounding box center [316, 190] width 430 height 14
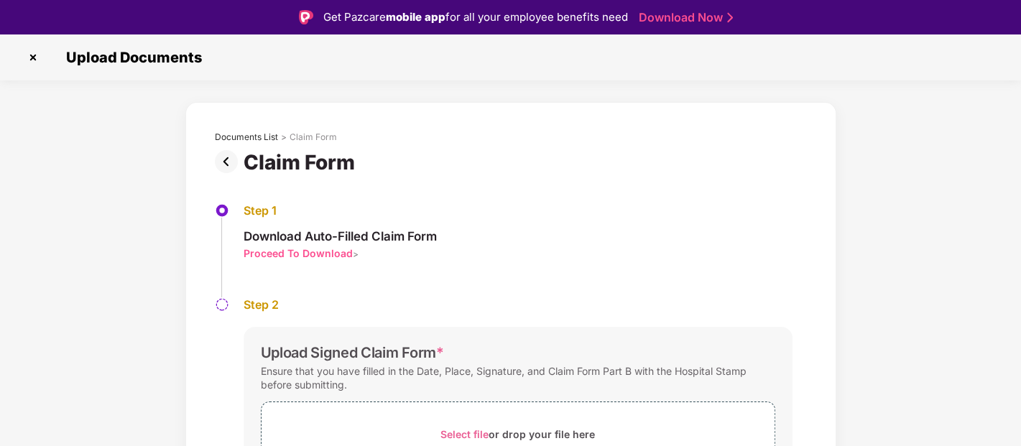
scroll to position [108, 0]
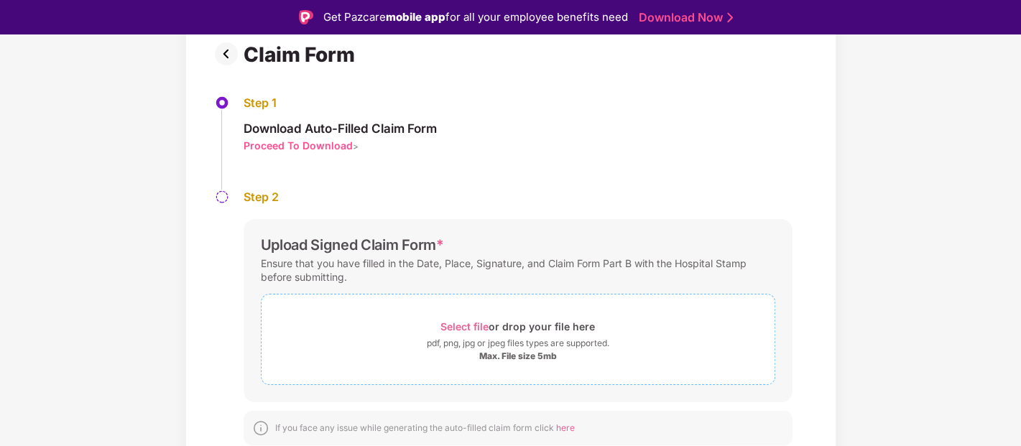
click at [450, 323] on span "Select file" at bounding box center [464, 326] width 48 height 12
click at [461, 321] on span "Select file" at bounding box center [464, 326] width 48 height 12
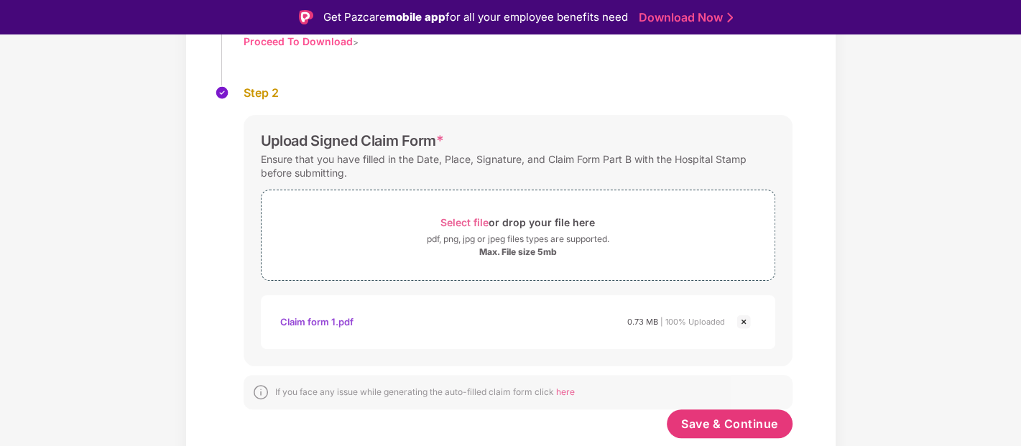
scroll to position [211, 0]
click at [721, 420] on span "Save & Continue" at bounding box center [729, 425] width 97 height 16
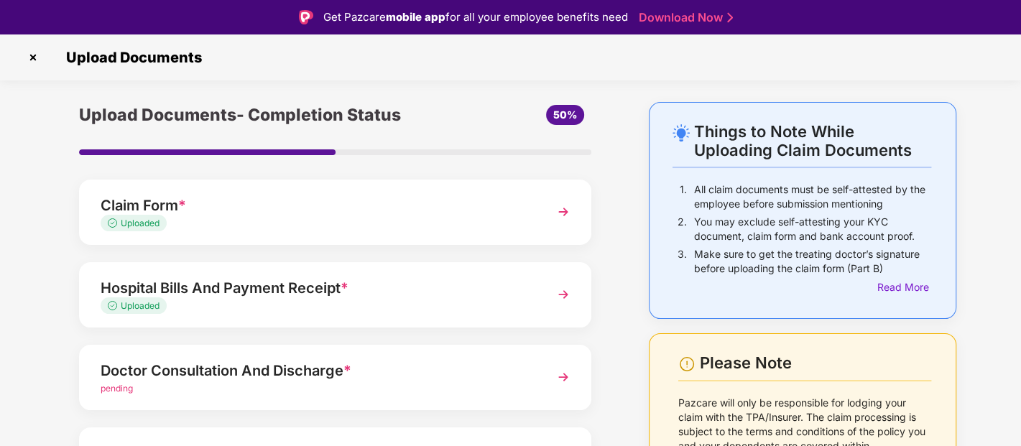
scroll to position [188, 0]
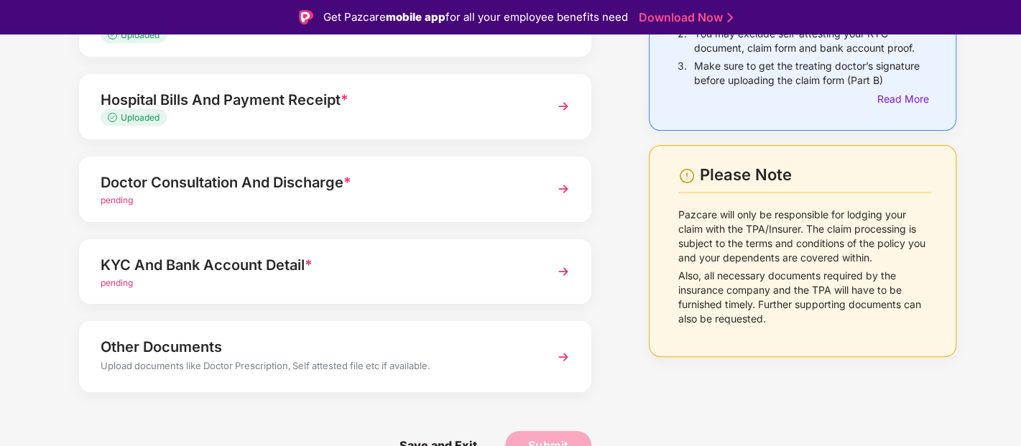
click at [234, 198] on div "pending" at bounding box center [316, 201] width 430 height 14
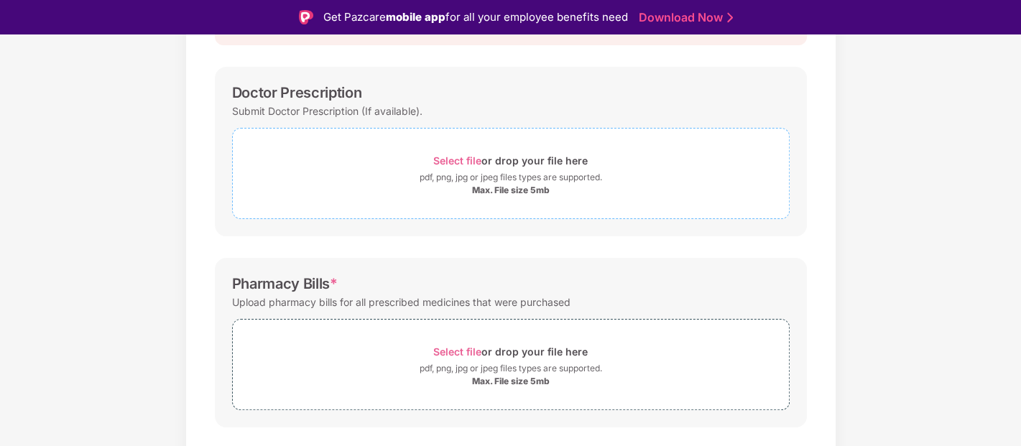
click at [445, 161] on span "Select file" at bounding box center [457, 160] width 48 height 12
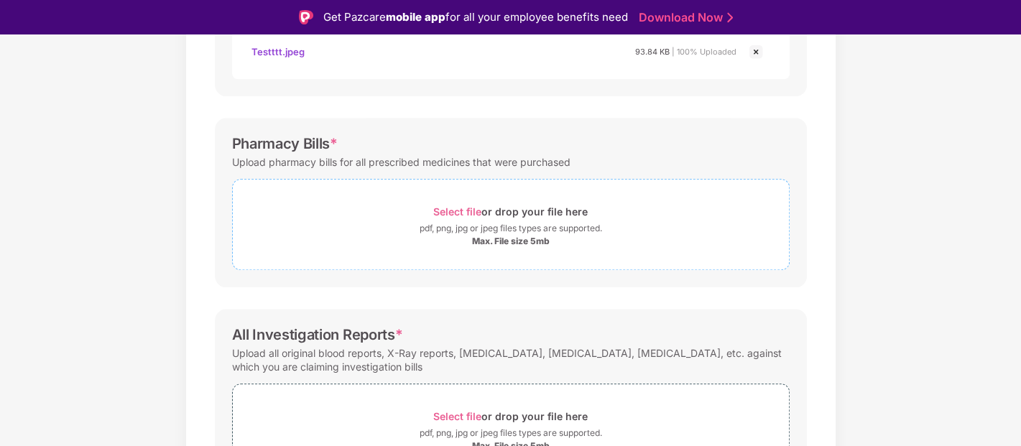
scroll to position [1079, 0]
click at [478, 206] on span "Select file" at bounding box center [457, 212] width 48 height 12
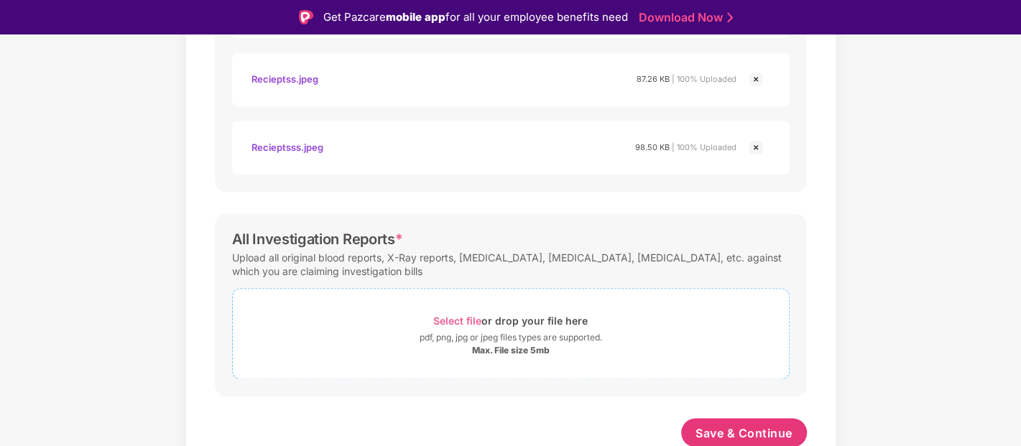
scroll to position [1584, 0]
click at [456, 315] on span "Select file" at bounding box center [457, 321] width 48 height 12
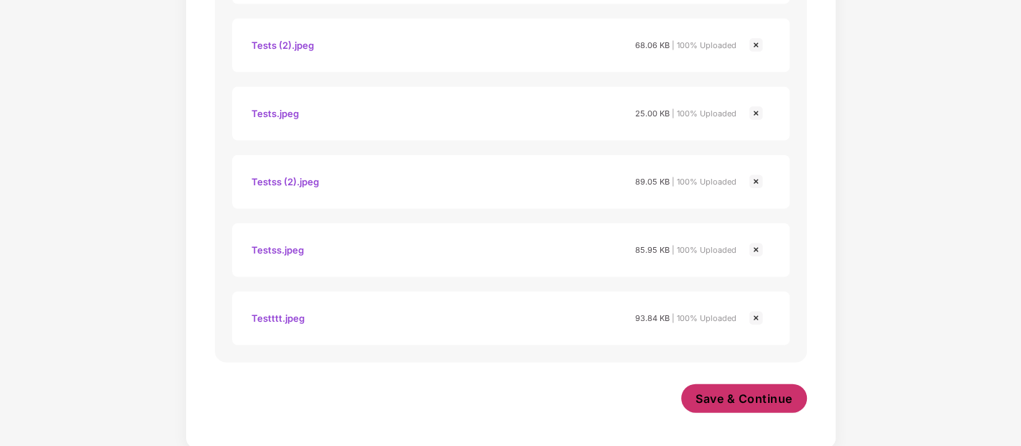
scroll to position [2335, 0]
click at [731, 391] on span "Save & Continue" at bounding box center [744, 399] width 97 height 16
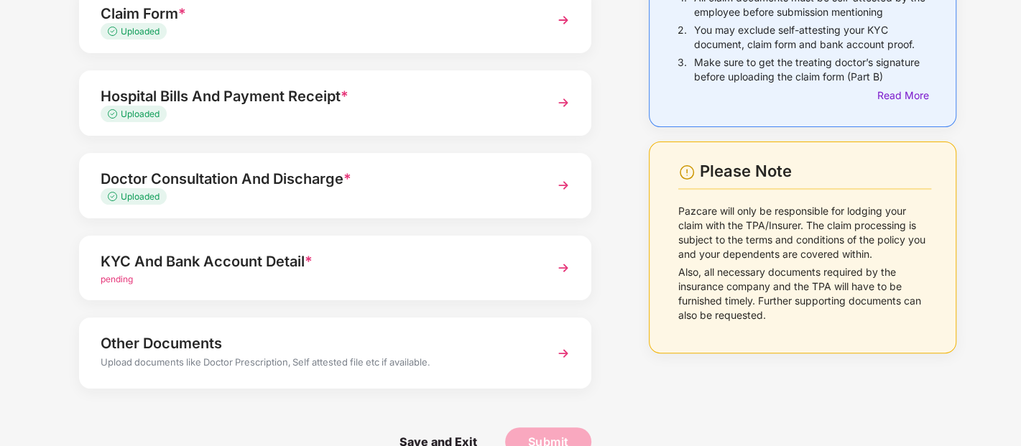
scroll to position [160, 0]
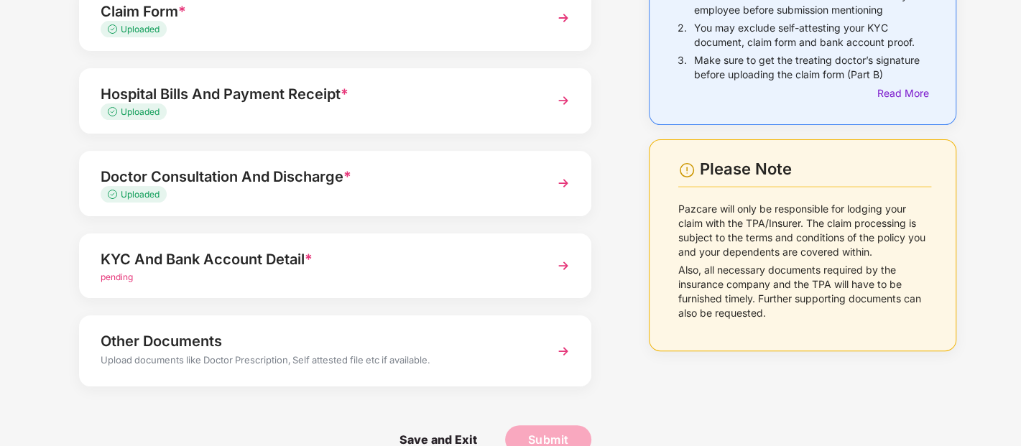
click at [365, 269] on div "KYC And Bank Account Detail *" at bounding box center [316, 259] width 430 height 23
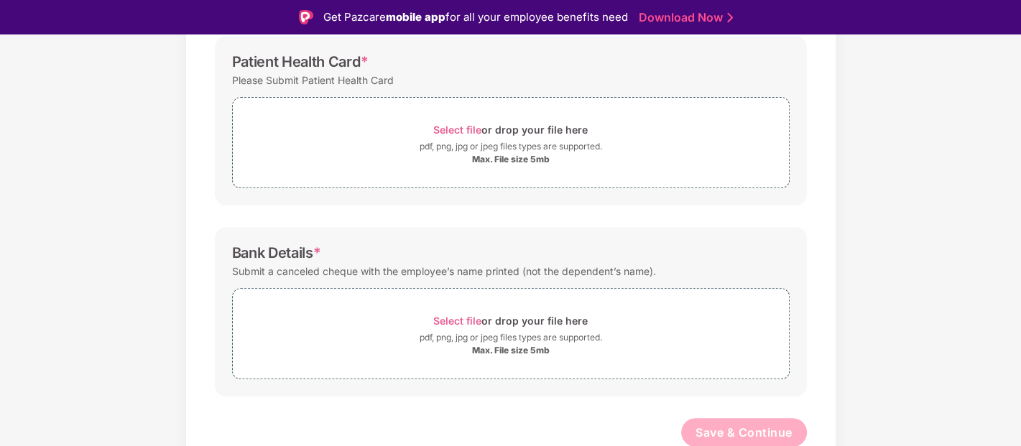
scroll to position [0, 0]
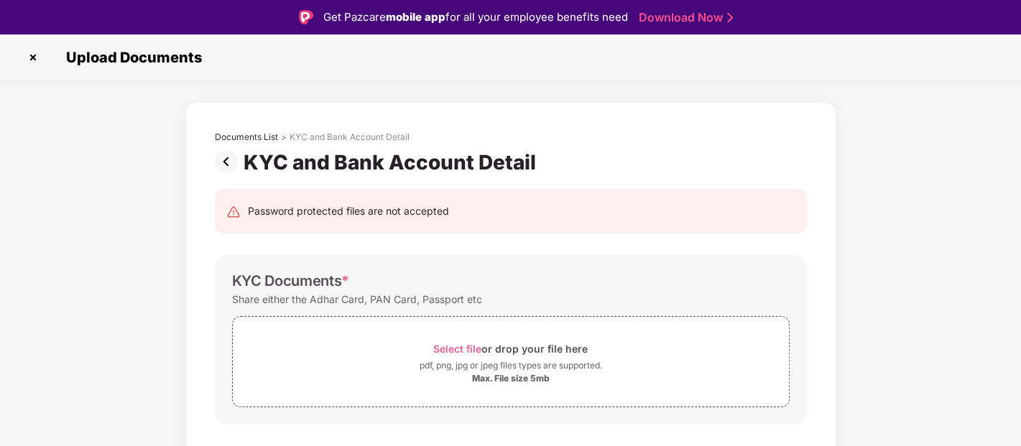
click at [229, 163] on img at bounding box center [229, 161] width 29 height 23
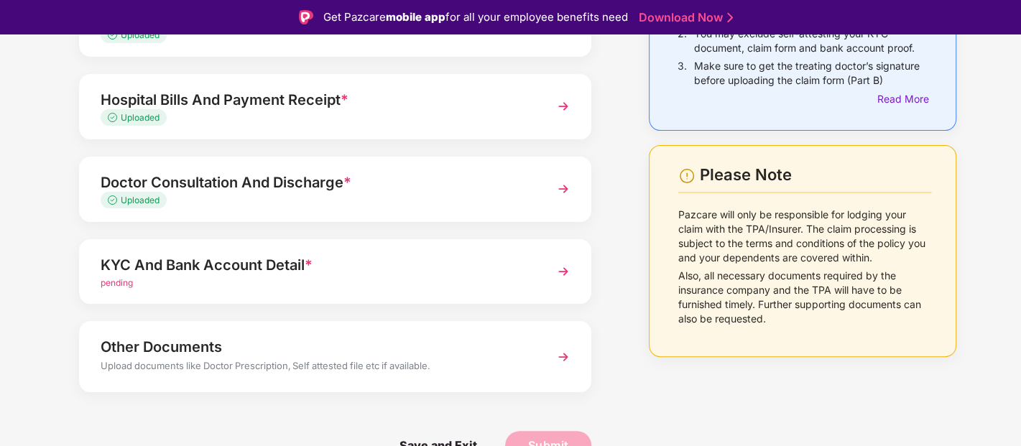
click at [253, 356] on div "Other Documents" at bounding box center [316, 347] width 430 height 23
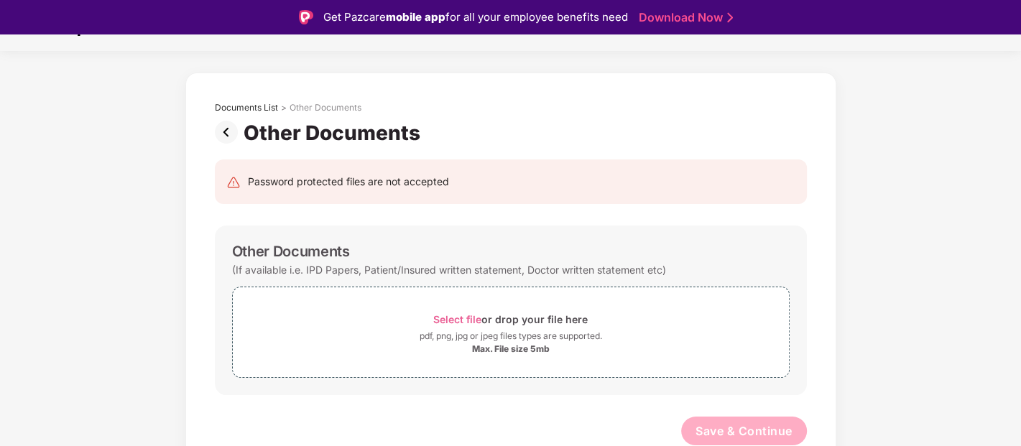
click at [226, 129] on img at bounding box center [229, 132] width 29 height 23
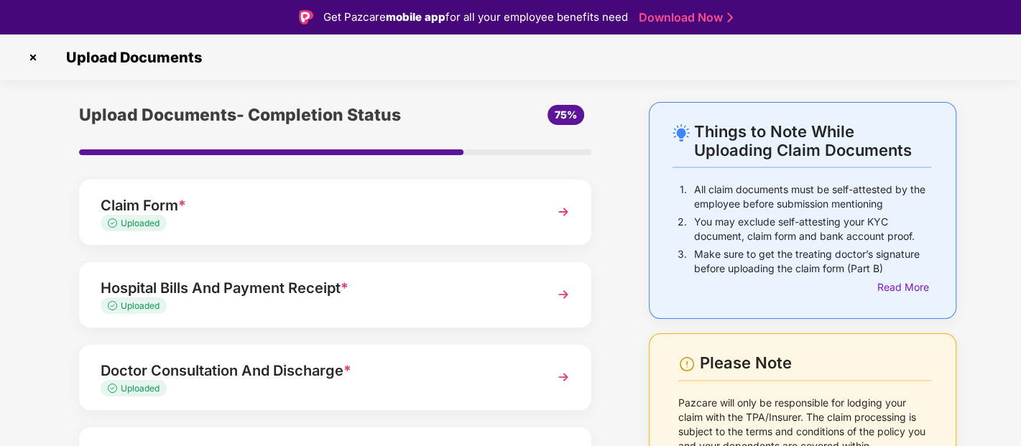
scroll to position [188, 0]
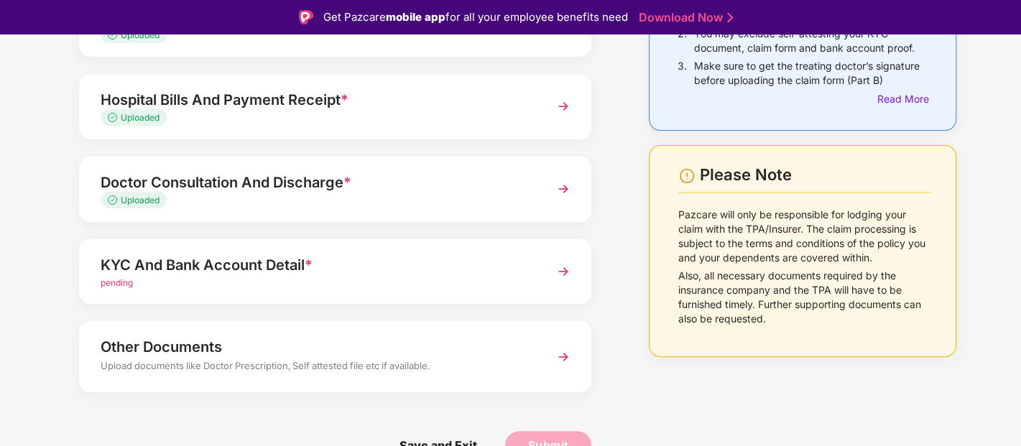
click at [221, 259] on div "KYC And Bank Account Detail *" at bounding box center [316, 265] width 430 height 23
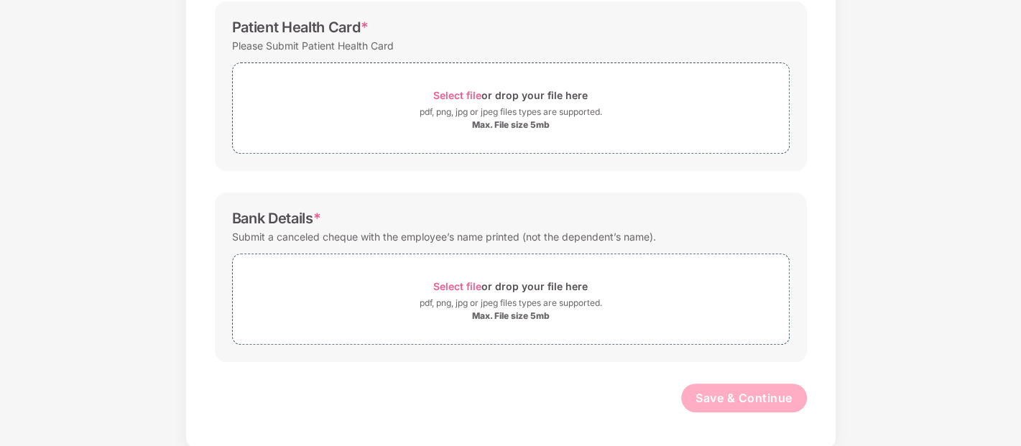
scroll to position [0, 0]
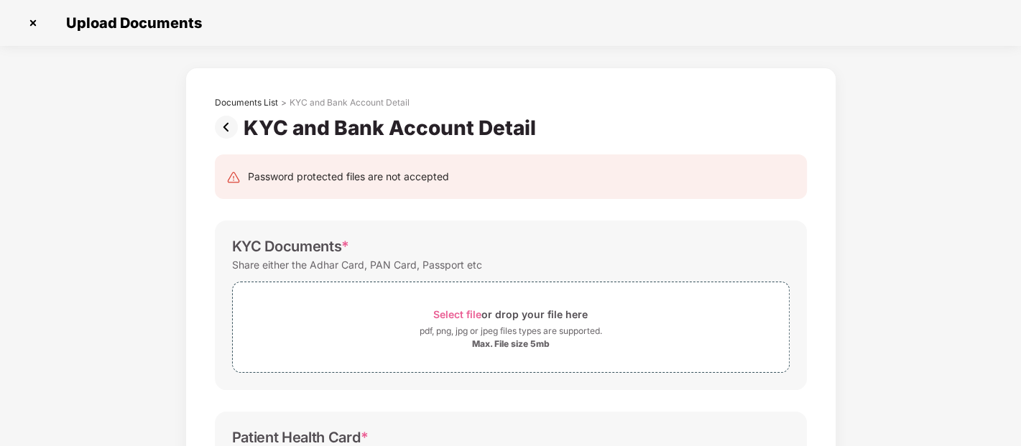
click at [232, 130] on img at bounding box center [229, 127] width 29 height 23
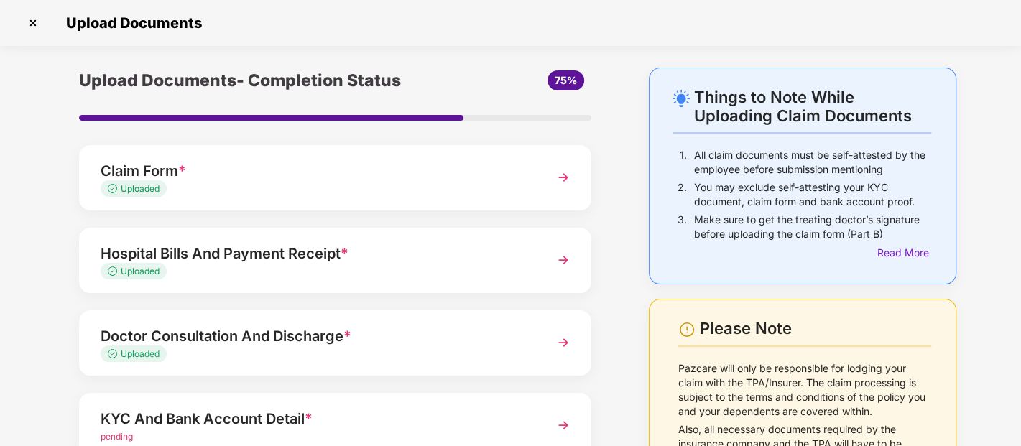
scroll to position [188, 0]
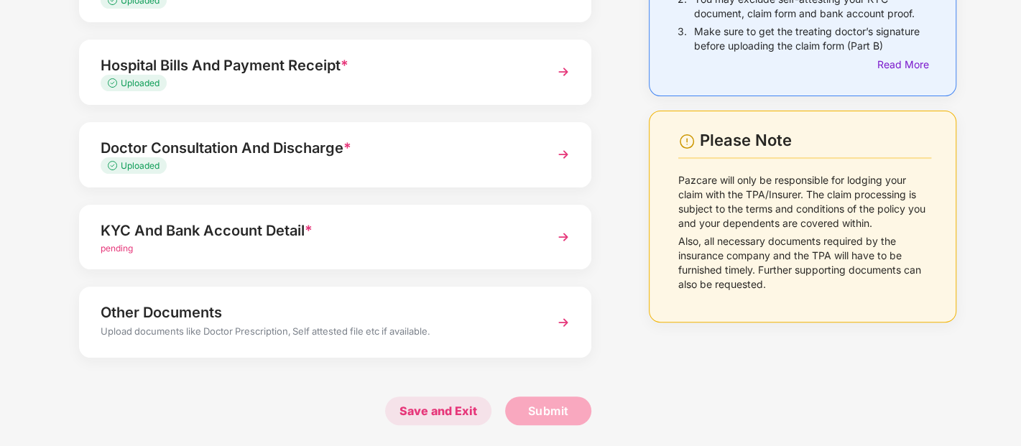
click at [474, 405] on span "Save and Exit" at bounding box center [438, 411] width 106 height 29
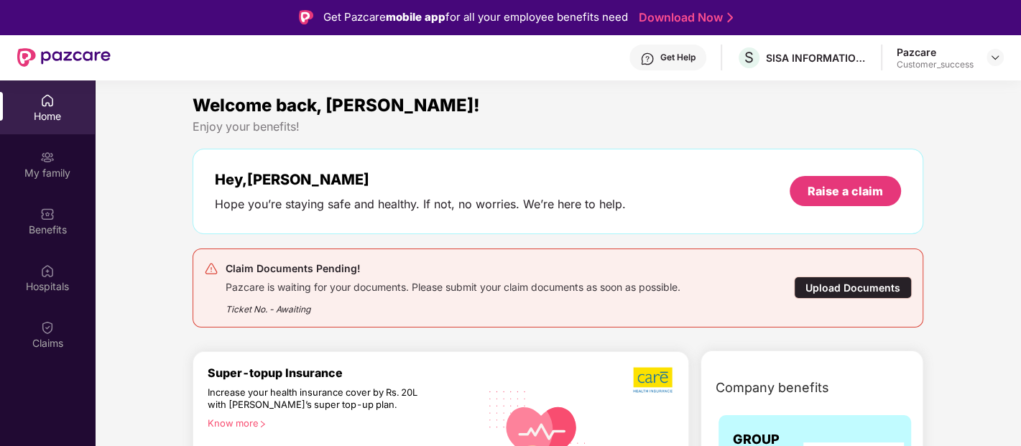
click at [821, 284] on div "Upload Documents" at bounding box center [853, 288] width 118 height 22
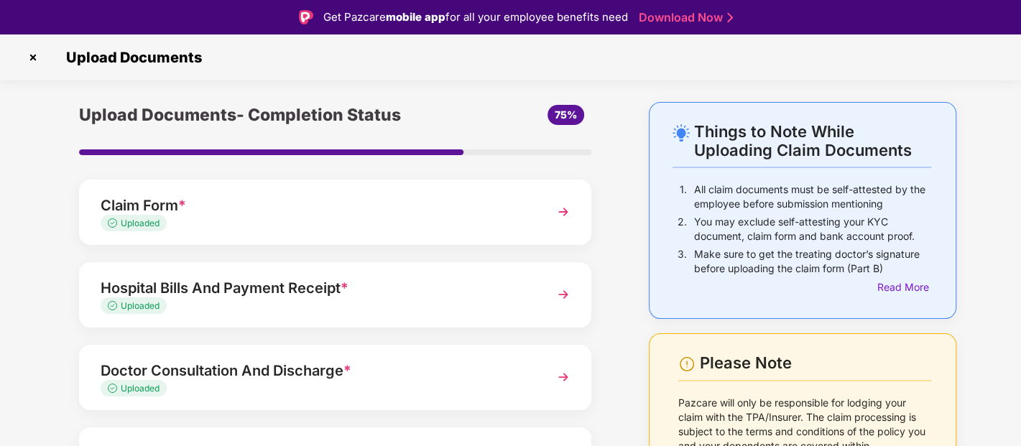
click at [30, 56] on img at bounding box center [33, 57] width 23 height 23
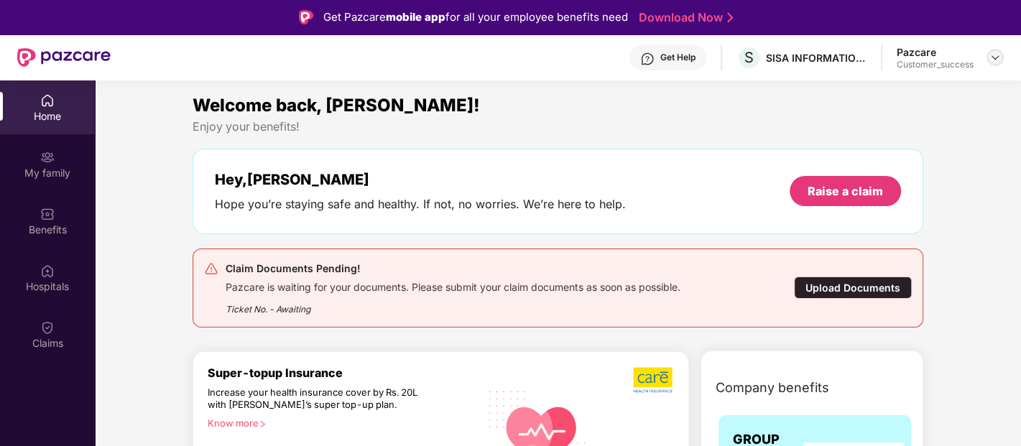
click at [992, 55] on img at bounding box center [994, 57] width 11 height 11
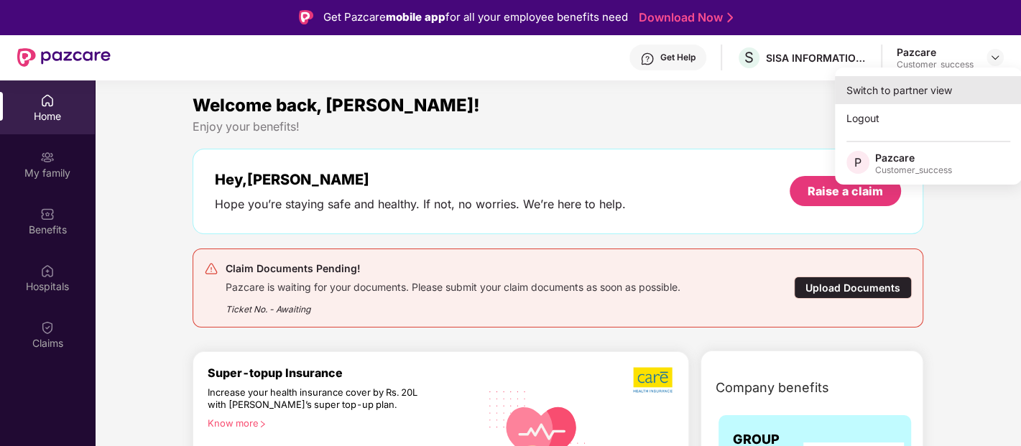
click at [934, 98] on div "Switch to partner view" at bounding box center [928, 90] width 187 height 28
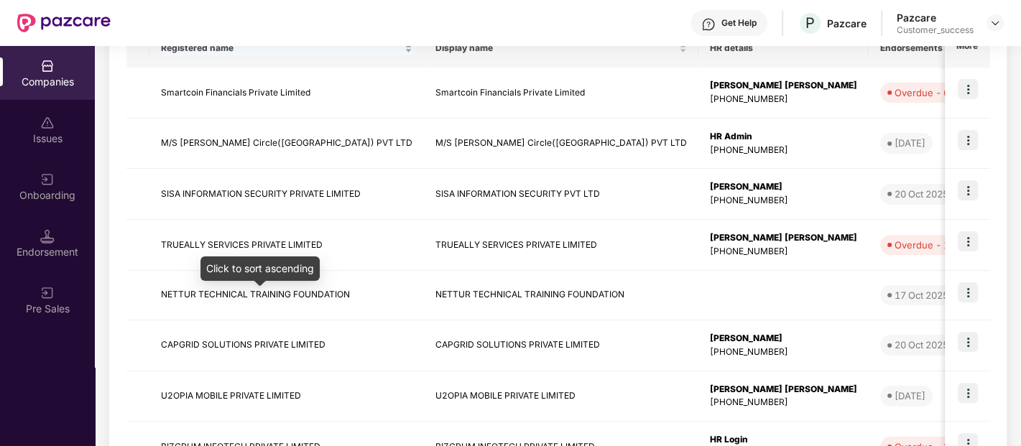
scroll to position [257, 0]
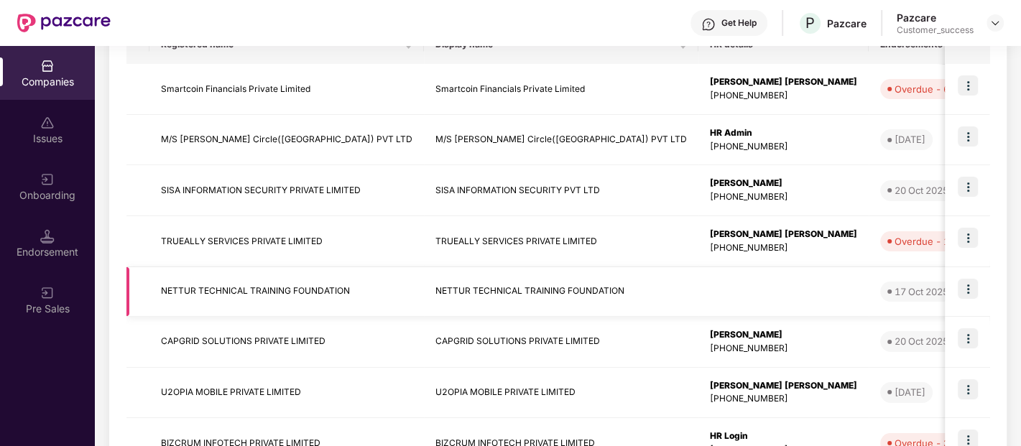
click at [969, 287] on img at bounding box center [968, 289] width 20 height 20
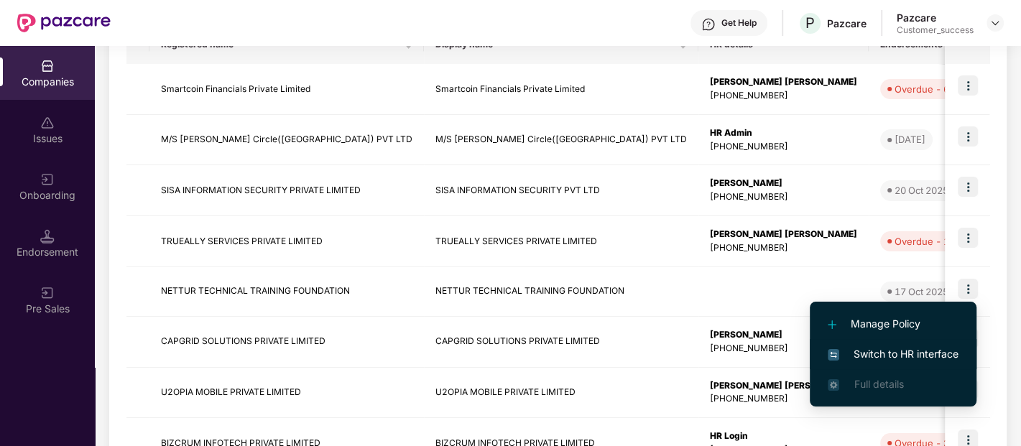
click at [928, 361] on span "Switch to HR interface" at bounding box center [893, 354] width 131 height 16
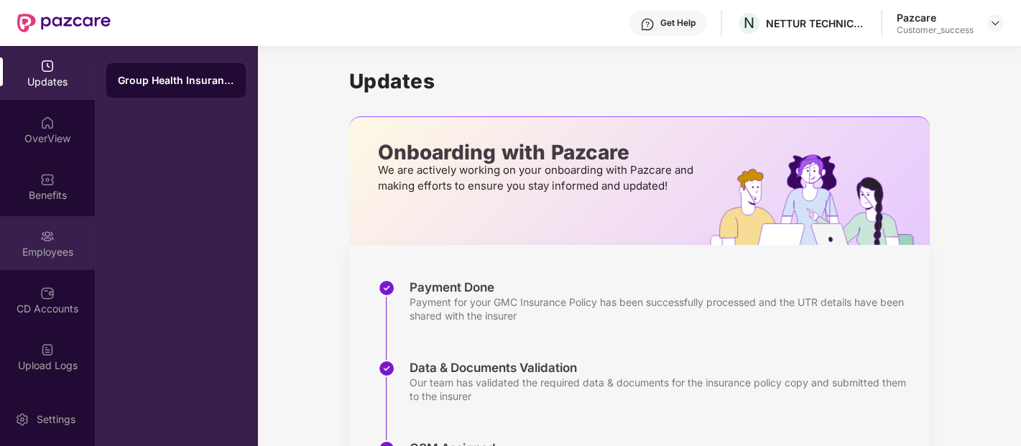
click at [40, 237] on img at bounding box center [47, 236] width 14 height 14
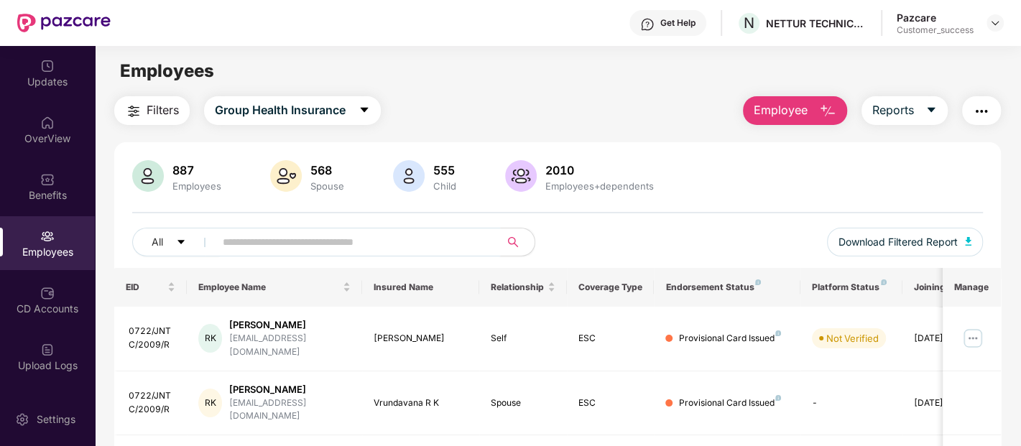
click at [244, 249] on input "text" at bounding box center [352, 242] width 258 height 22
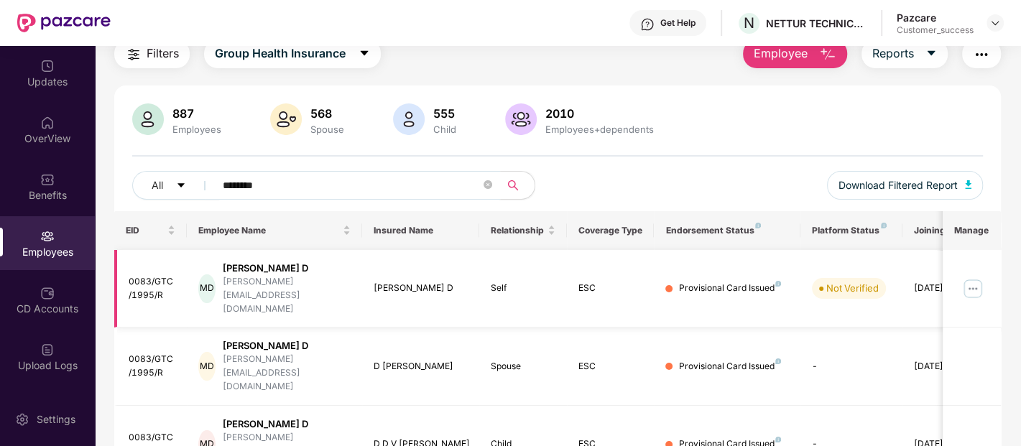
scroll to position [68, 0]
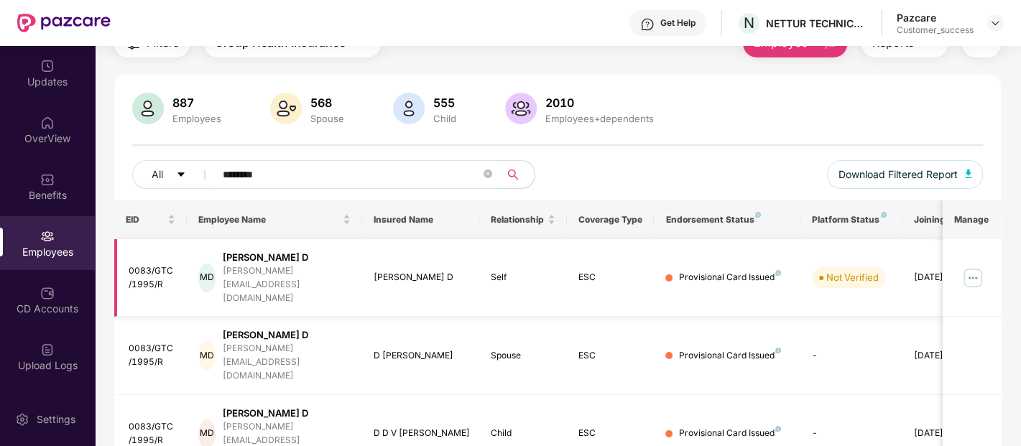
type input "********"
click at [974, 267] on img at bounding box center [972, 278] width 23 height 23
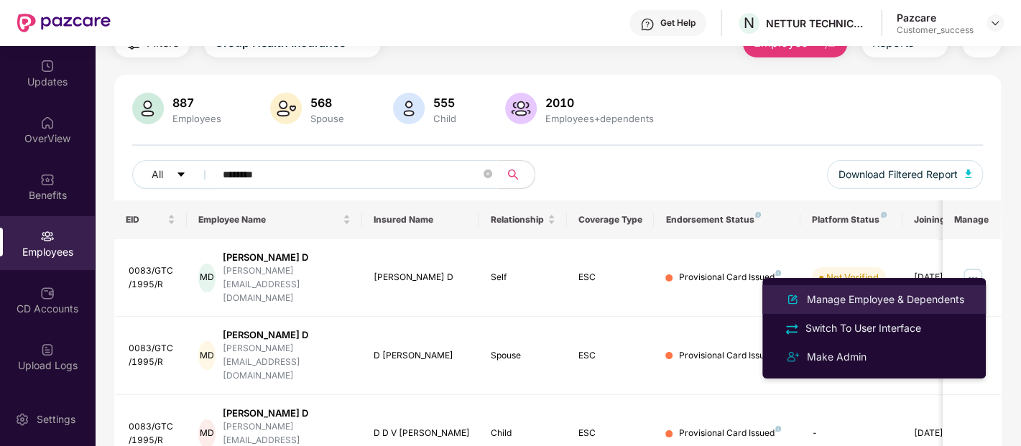
click at [892, 292] on div "Manage Employee & Dependents" at bounding box center [885, 300] width 163 height 16
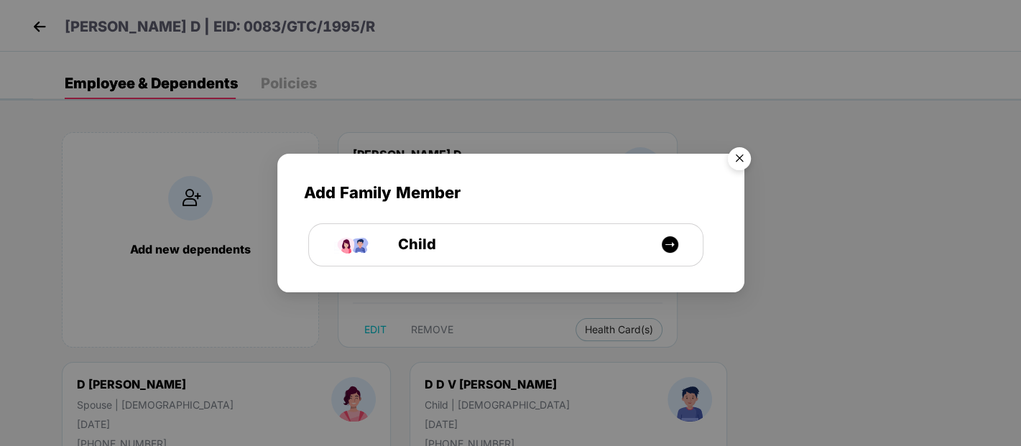
click at [742, 152] on img "Close" at bounding box center [739, 161] width 40 height 40
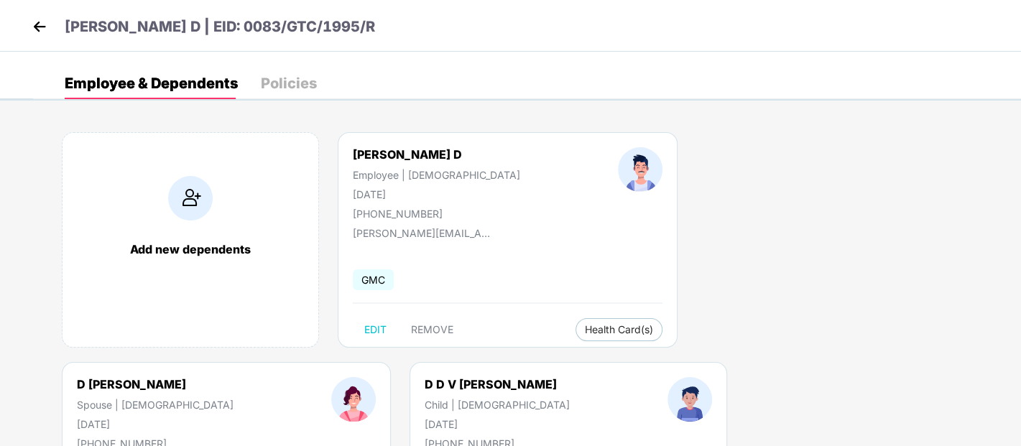
click at [53, 24] on header "[PERSON_NAME] D | EID: 0083/GTC/1995/R" at bounding box center [202, 29] width 346 height 26
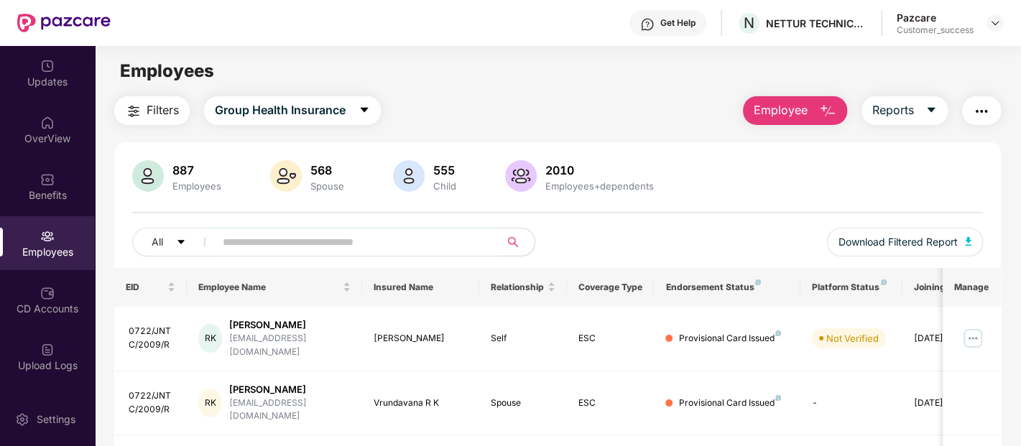
click at [447, 236] on input "text" at bounding box center [352, 242] width 258 height 22
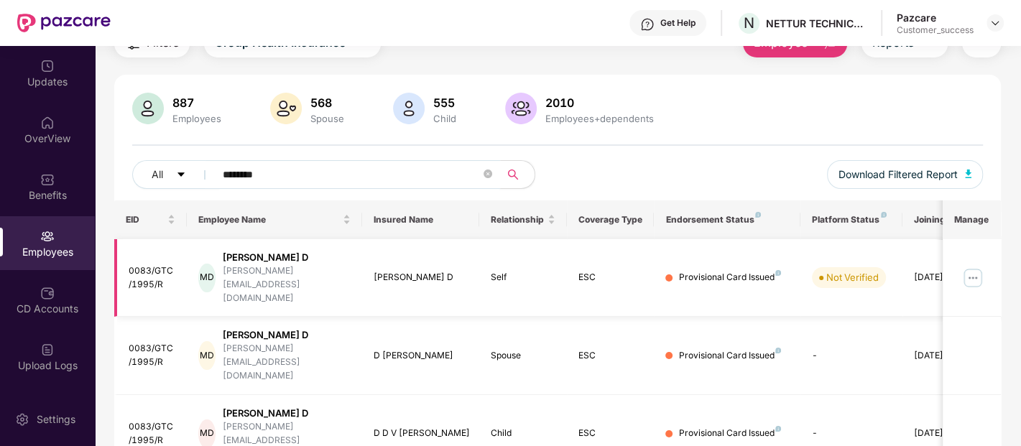
type input "********"
click at [979, 267] on img at bounding box center [972, 278] width 23 height 23
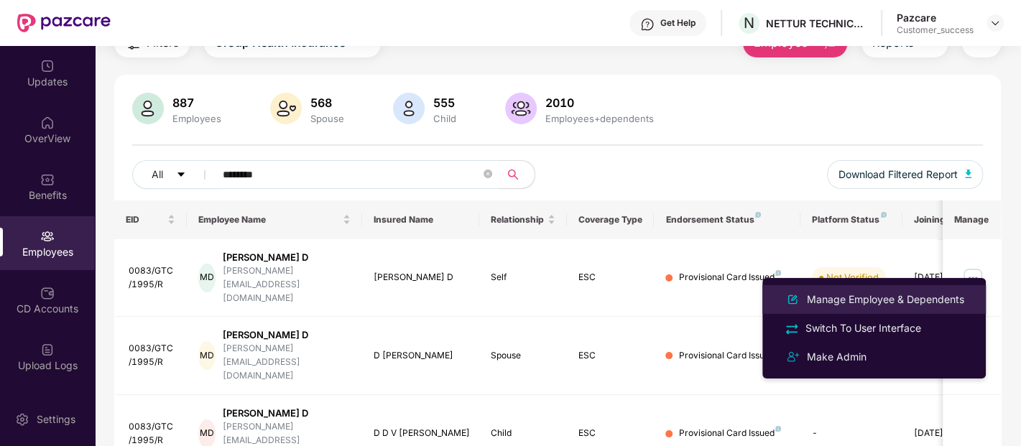
click at [925, 288] on li "Manage Employee & Dependents" at bounding box center [873, 299] width 223 height 29
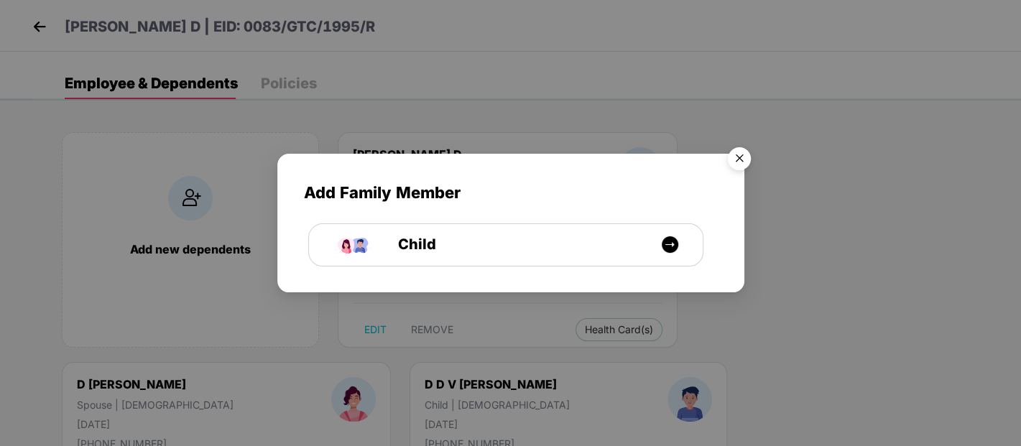
click at [742, 149] on img "Close" at bounding box center [739, 161] width 40 height 40
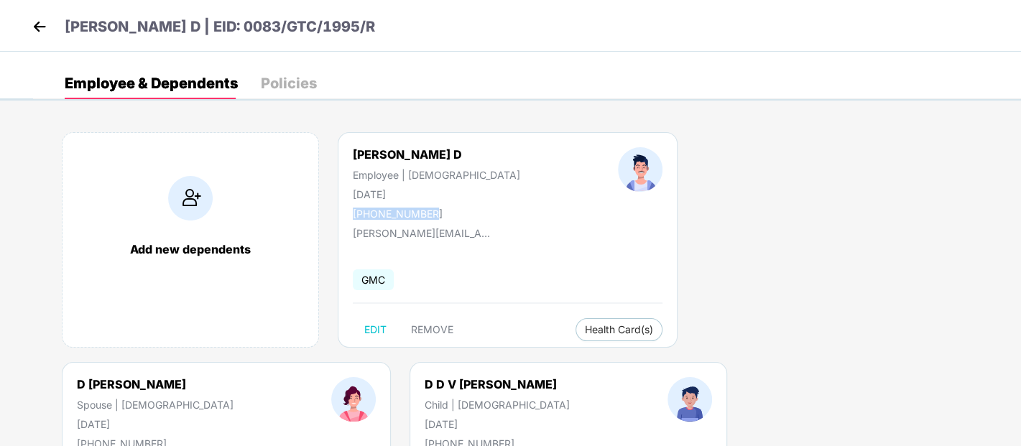
drag, startPoint x: 353, startPoint y: 211, endPoint x: 440, endPoint y: 203, distance: 87.4
click at [440, 203] on div "[PERSON_NAME] D Employee | [DEMOGRAPHIC_DATA] [DATE] [PHONE_NUMBER]" at bounding box center [436, 183] width 265 height 73
copy div "[PHONE_NUMBER]"
